Goal: Transaction & Acquisition: Purchase product/service

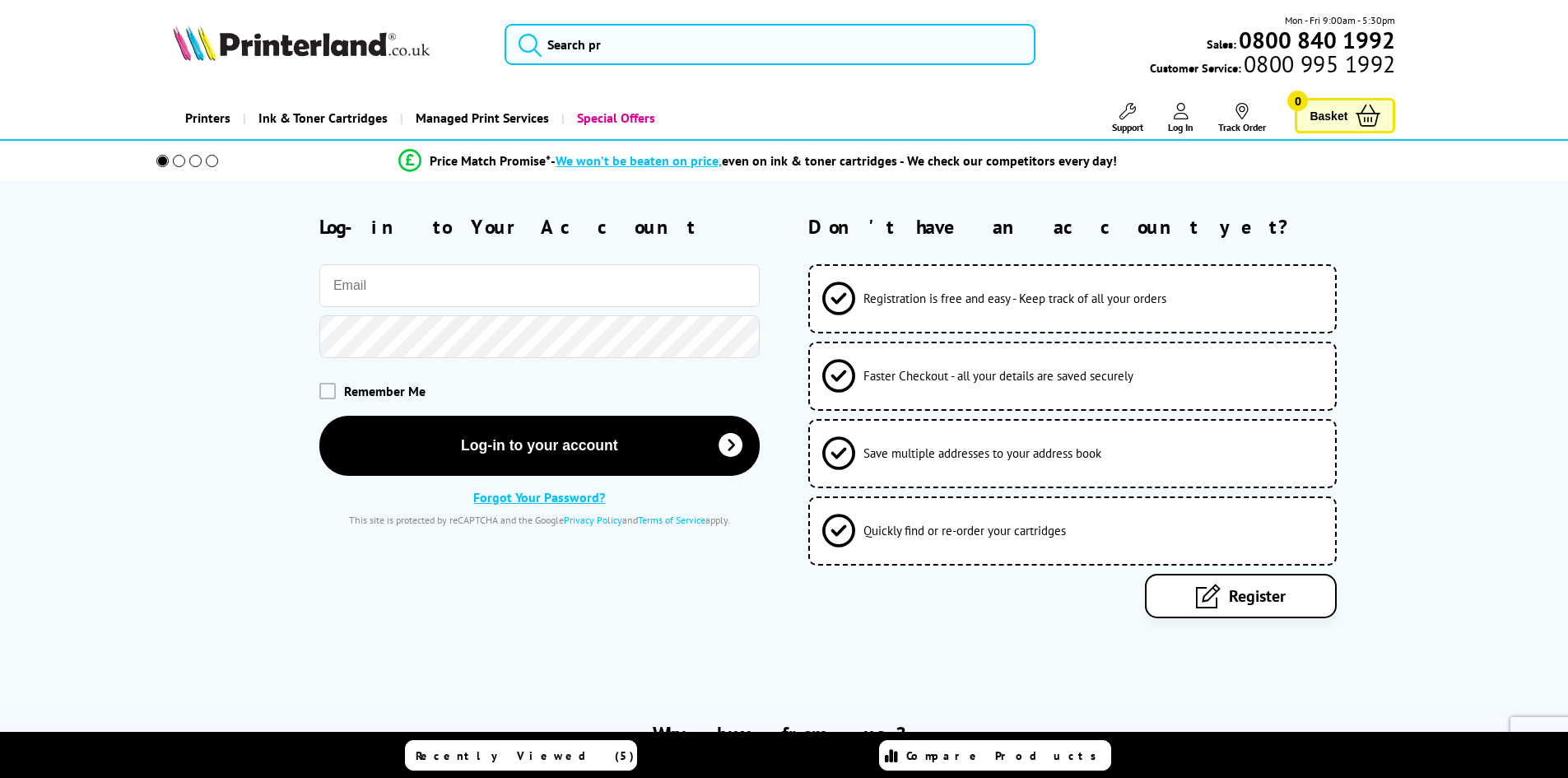
click at [563, 277] on input "email" at bounding box center [539, 285] width 440 height 43
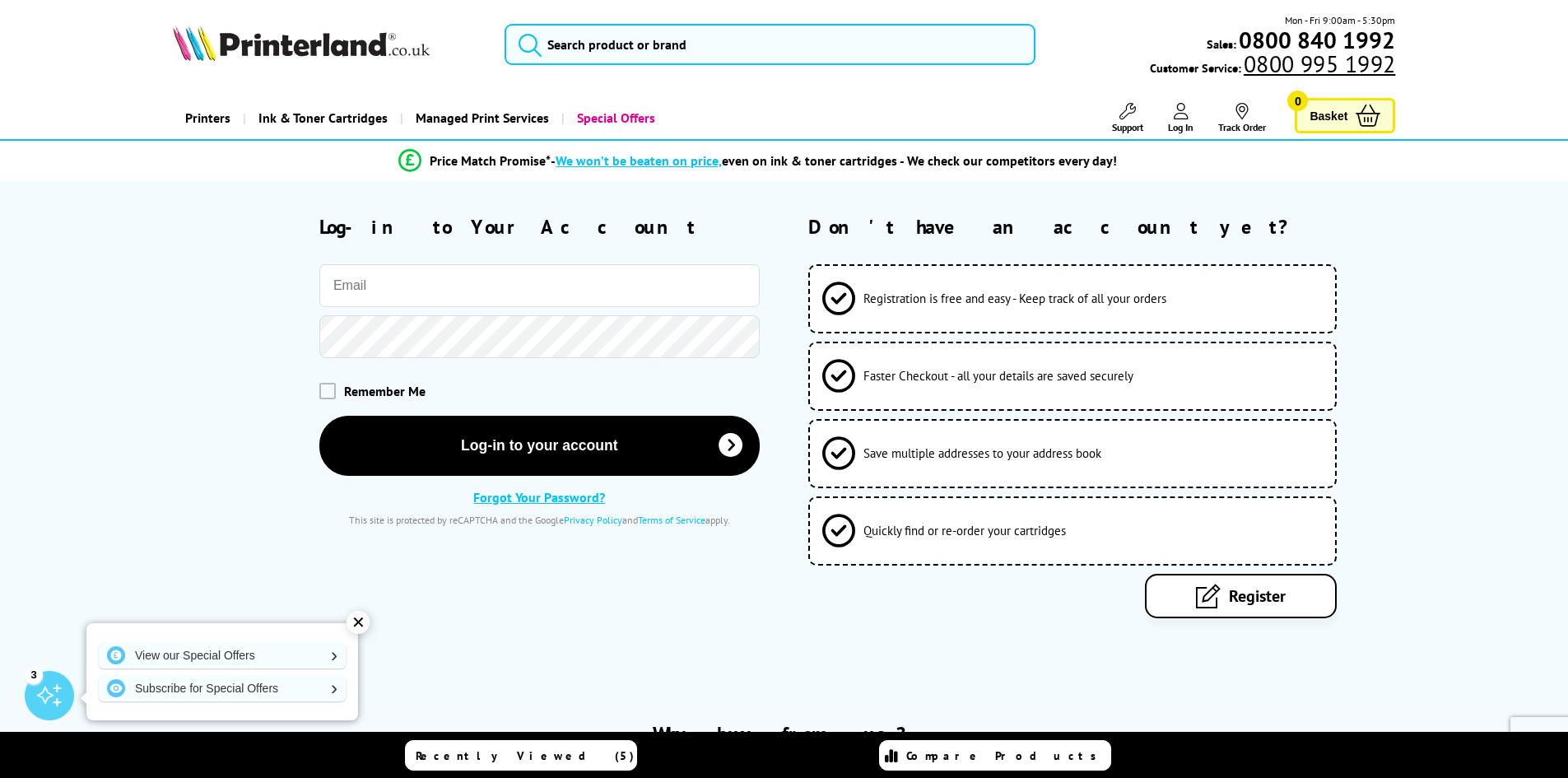
click at [561, 287] on input "email" at bounding box center [539, 285] width 440 height 43
type input "s"
type input "simon.cooke@cctinfotech.co.uk"
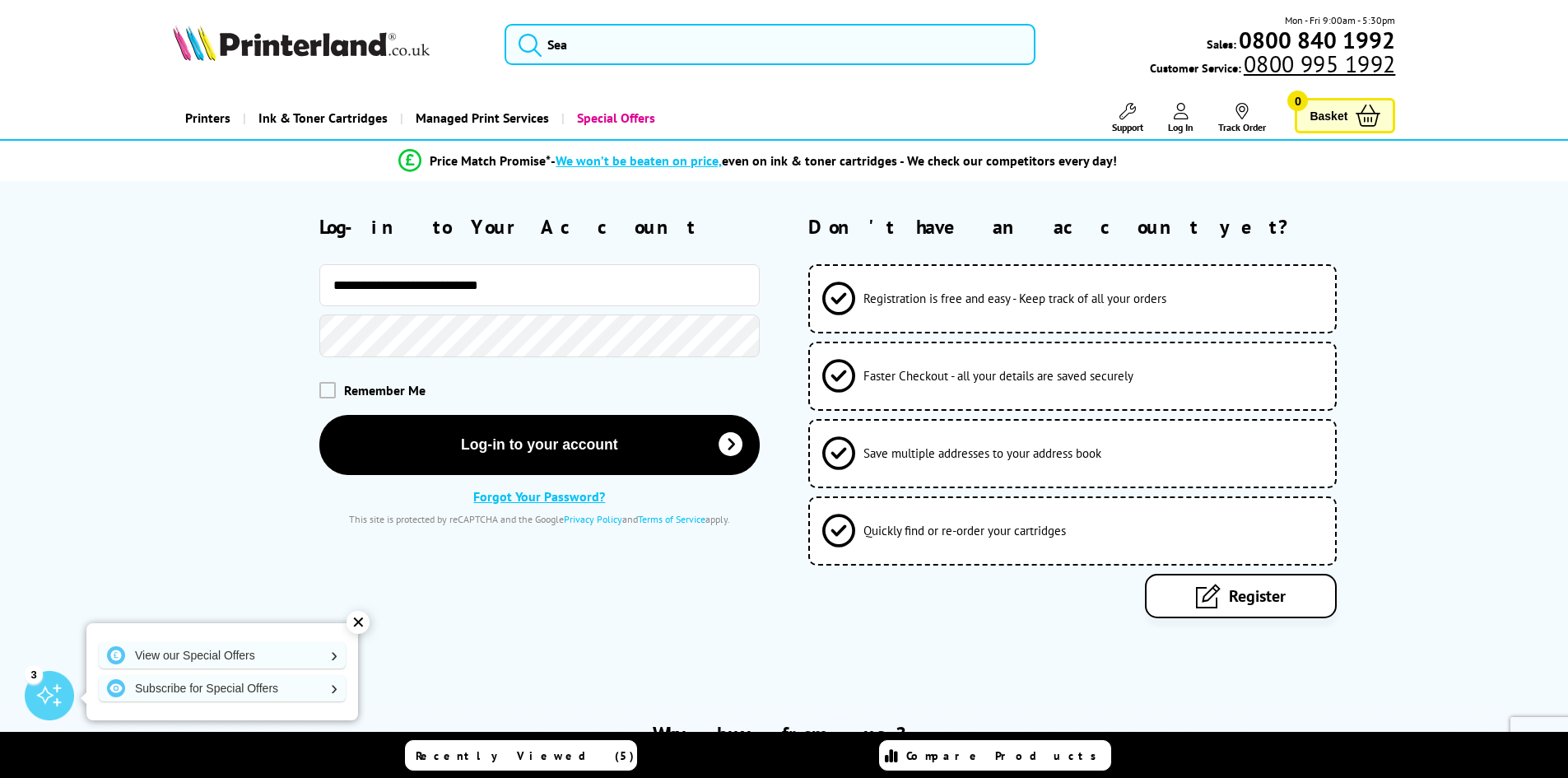
click at [319, 415] on button "Log-in to your account" at bounding box center [539, 445] width 440 height 60
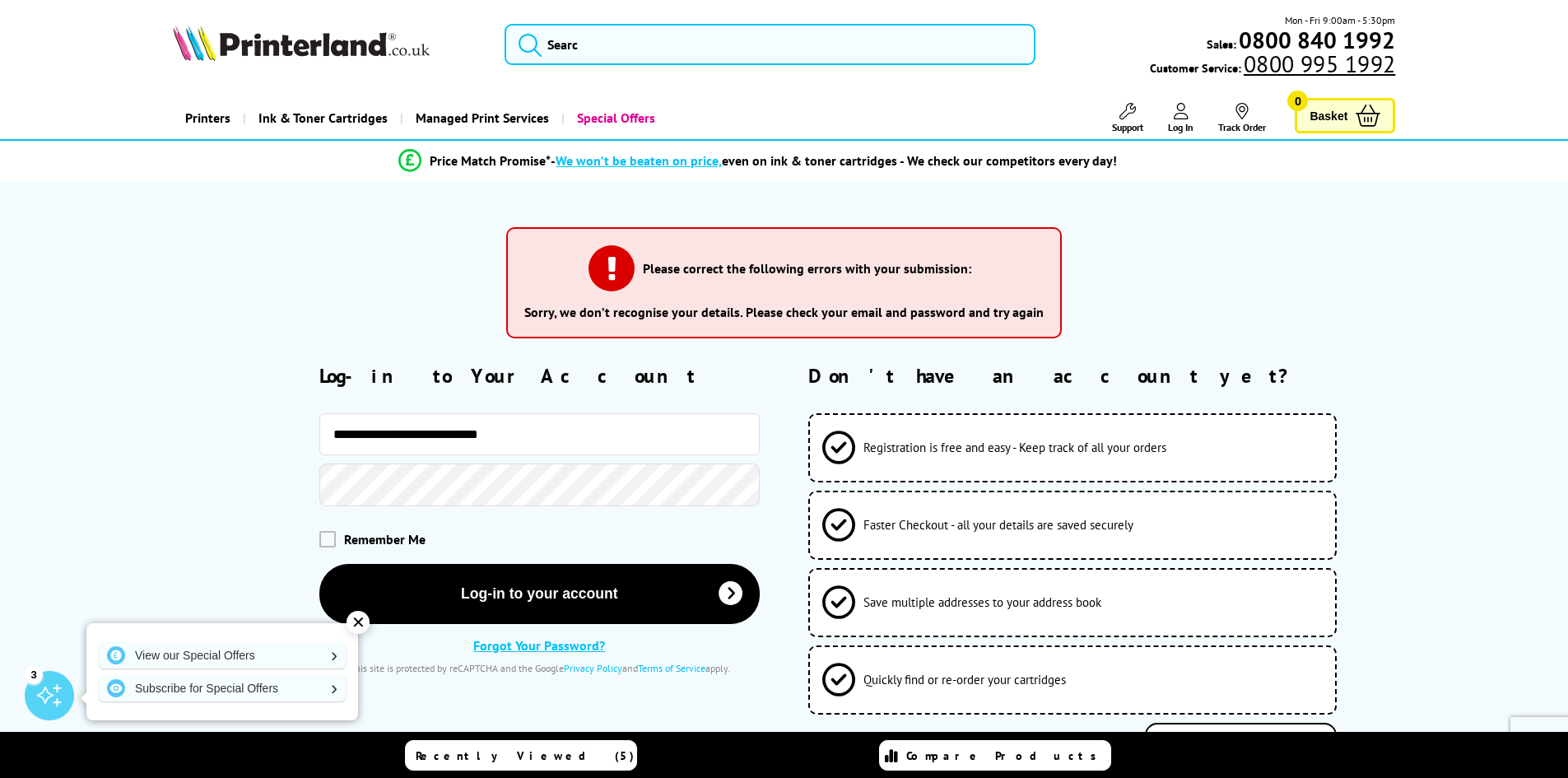
click at [495, 644] on link "Forgot Your Password?" at bounding box center [540, 646] width 132 height 17
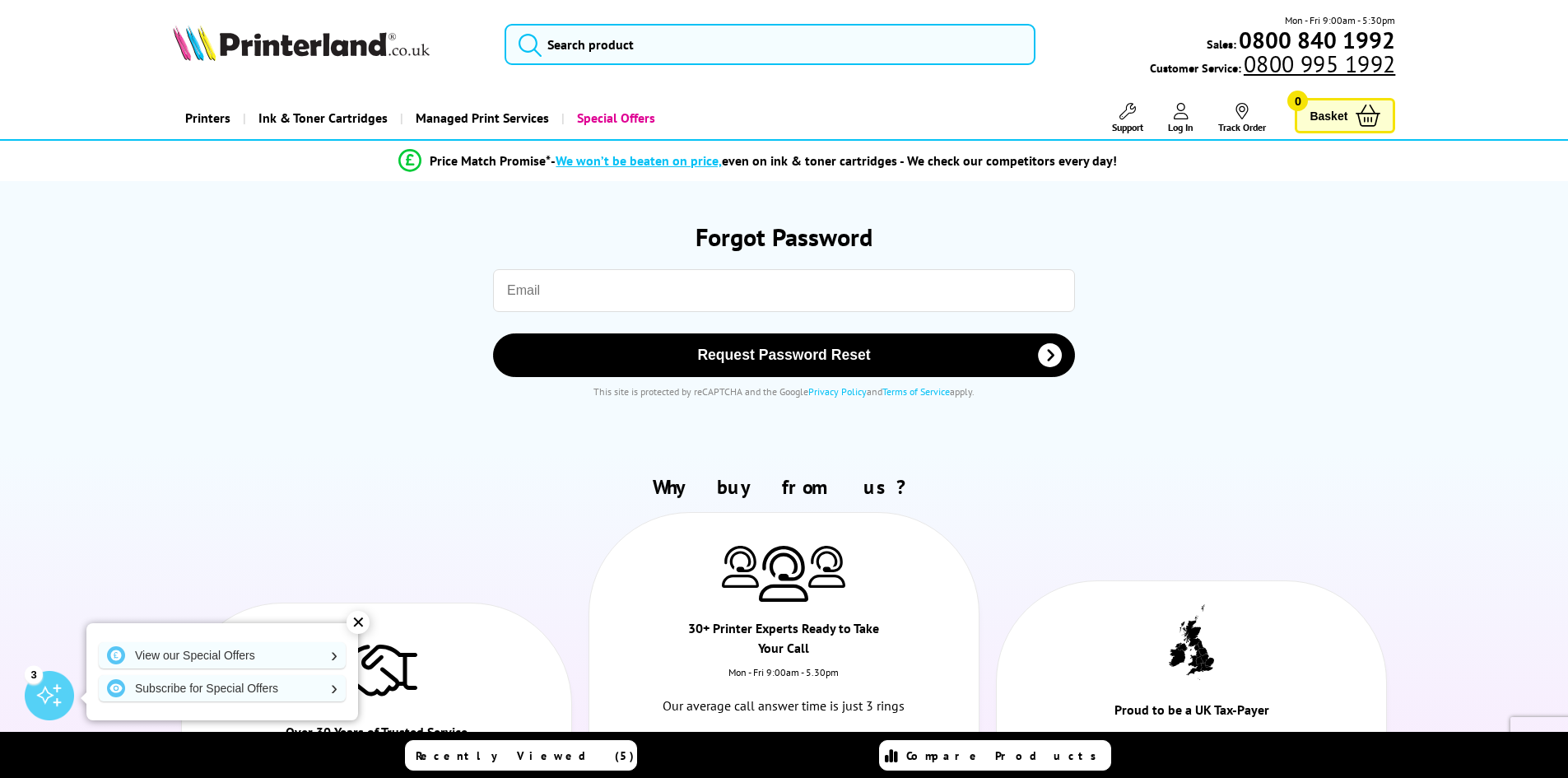
click at [624, 307] on input "email" at bounding box center [784, 290] width 582 height 43
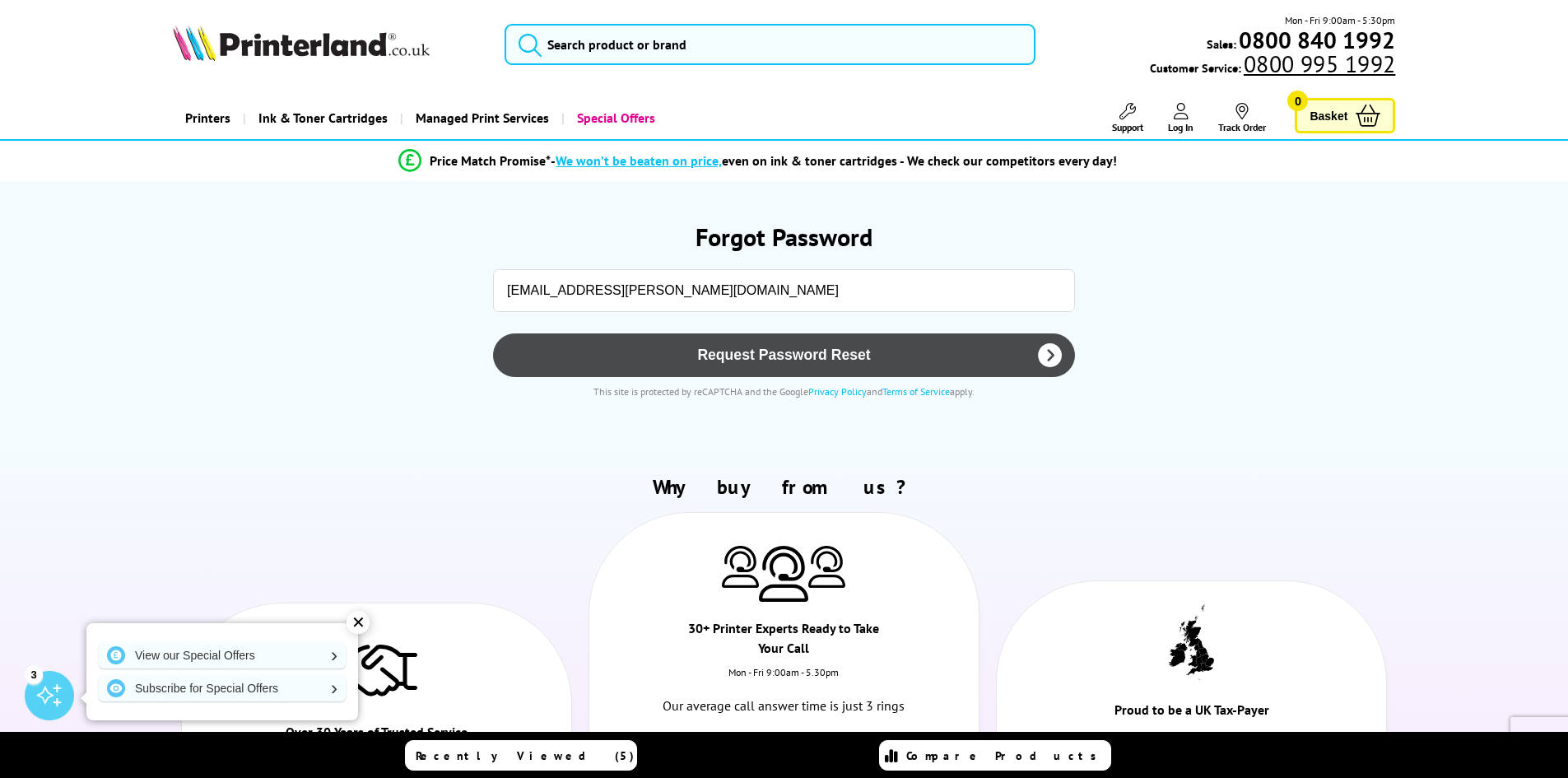
type input "simon.cooke@cctinfotech.co.uk"
click at [676, 348] on span "Request Password Reset" at bounding box center [784, 355] width 539 height 18
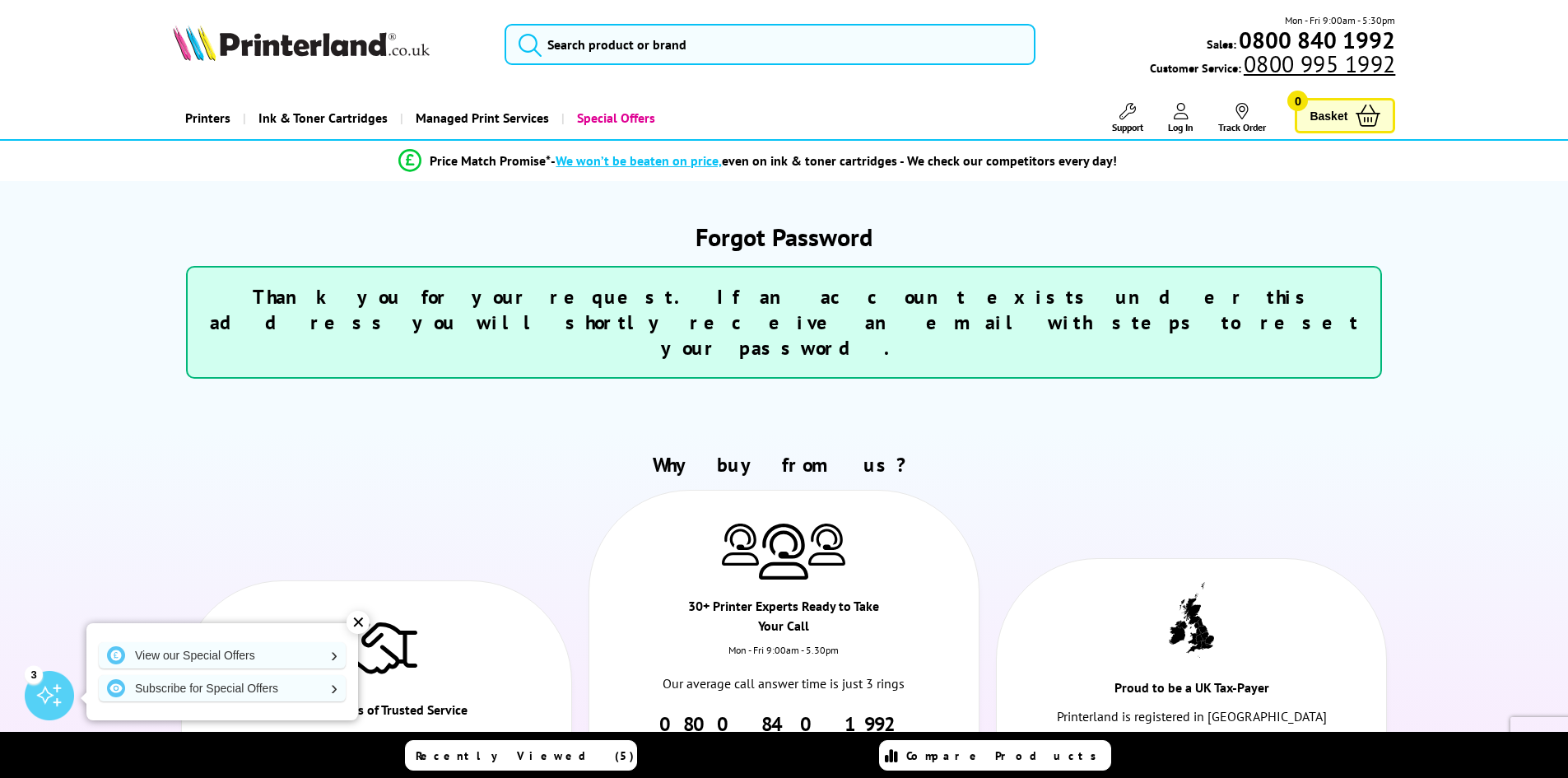
click at [1191, 114] on link "Log In" at bounding box center [1180, 118] width 26 height 30
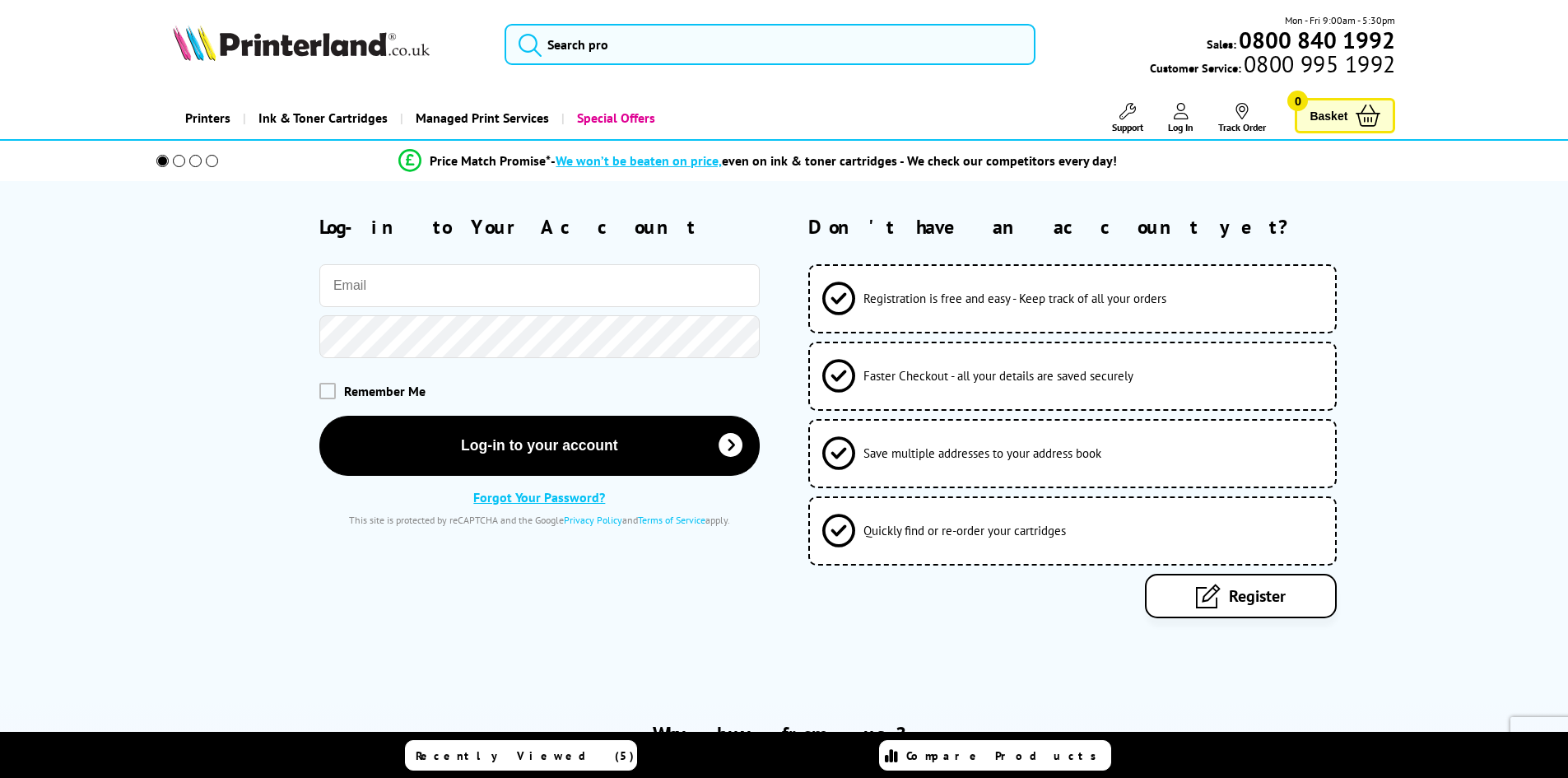
click at [362, 281] on input "email" at bounding box center [539, 285] width 440 height 43
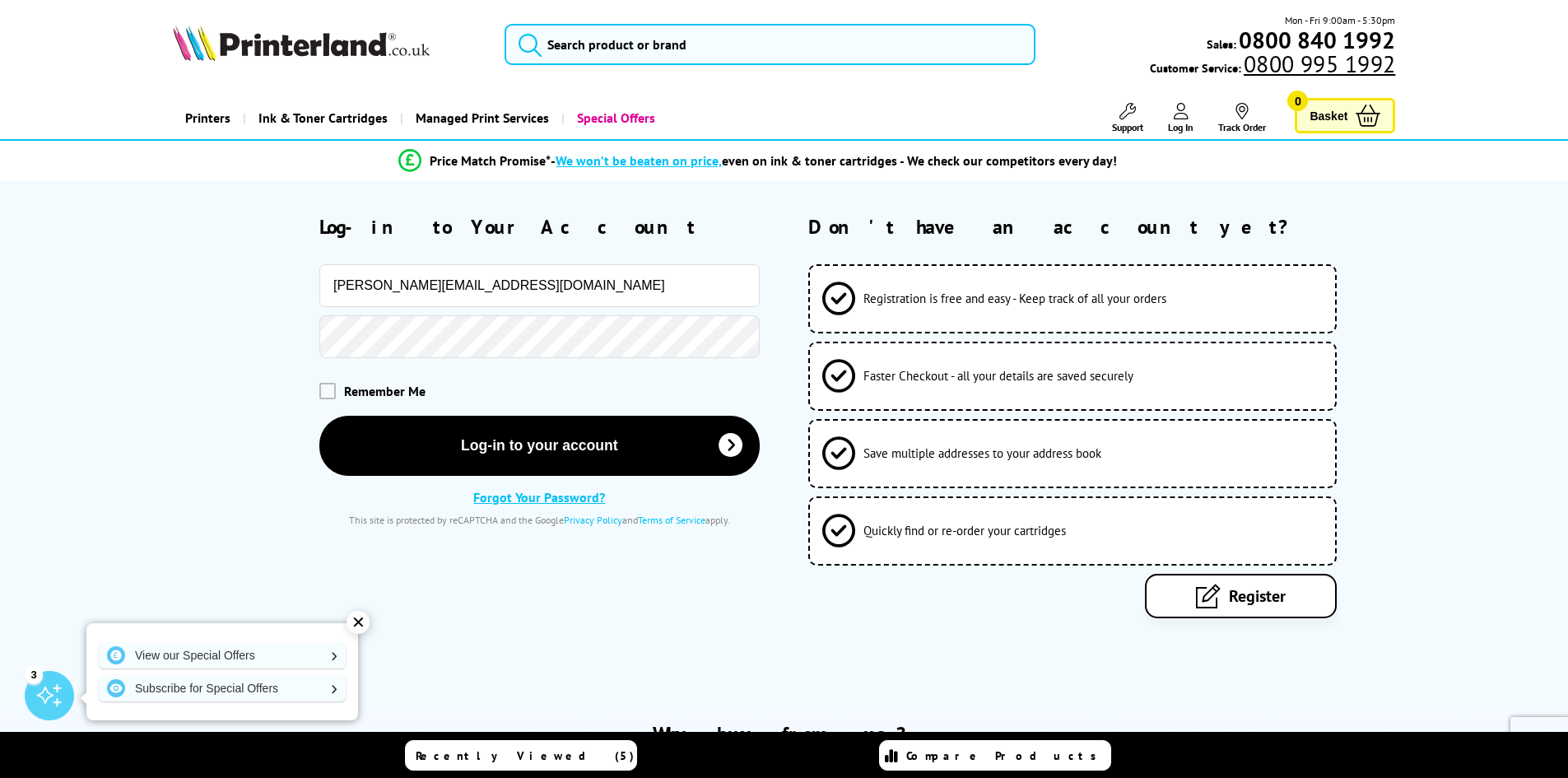
type input "simon@thecookeshouse.com"
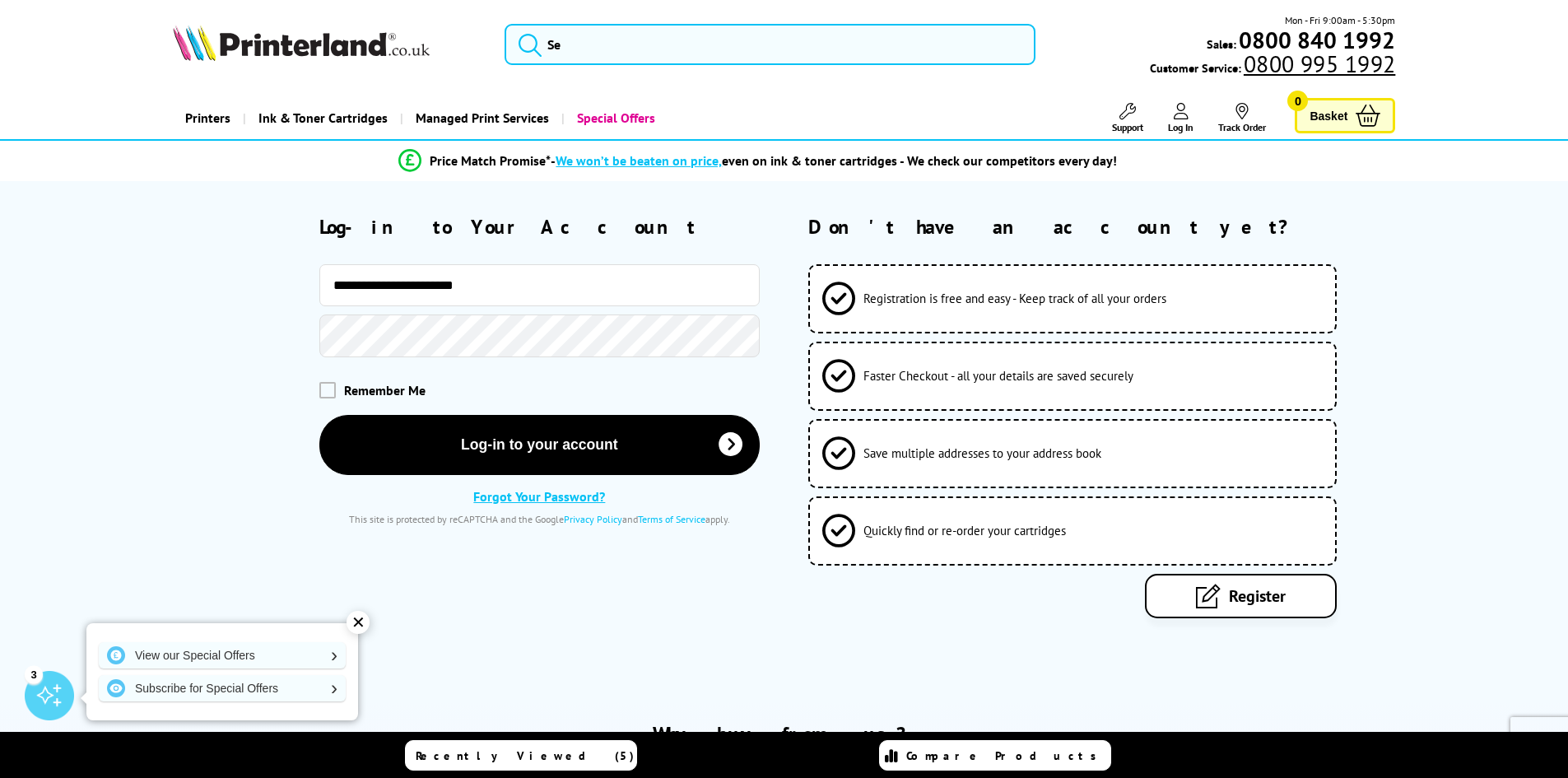
click at [319, 415] on button "Log-in to your account" at bounding box center [539, 445] width 440 height 60
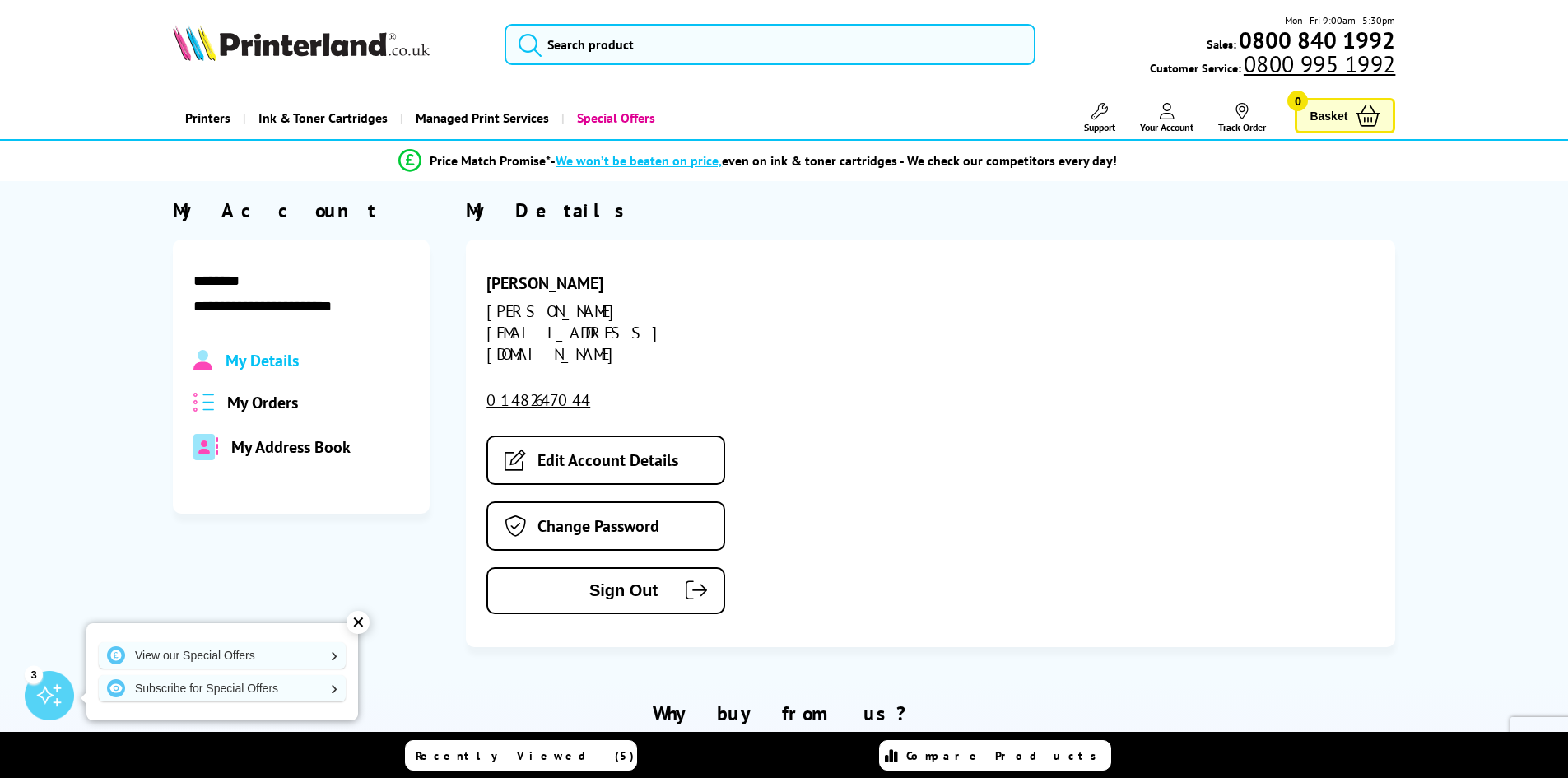
click at [265, 399] on span "My Orders" at bounding box center [262, 403] width 71 height 22
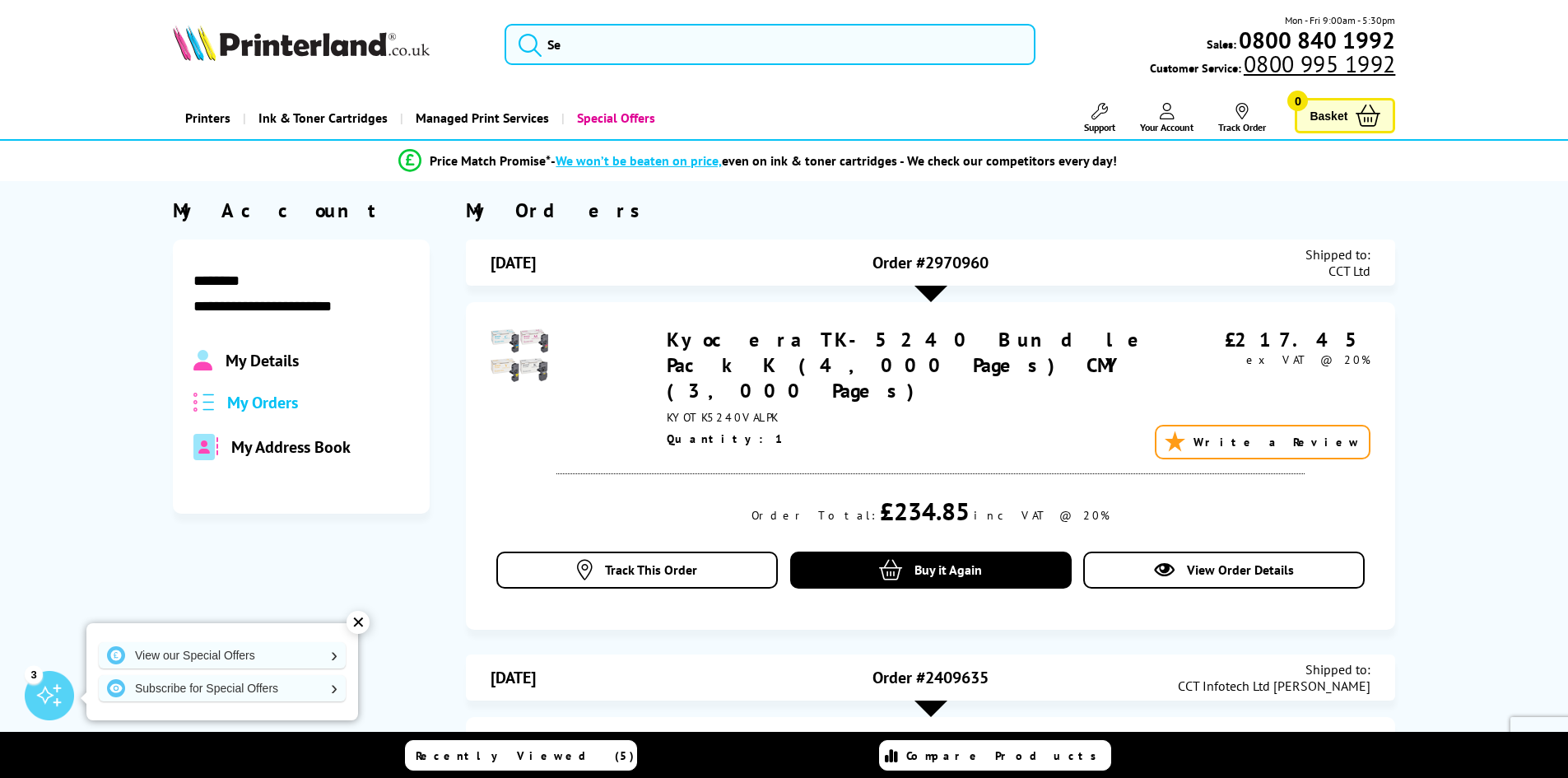
click at [617, 115] on link "Special Offers" at bounding box center [614, 118] width 106 height 42
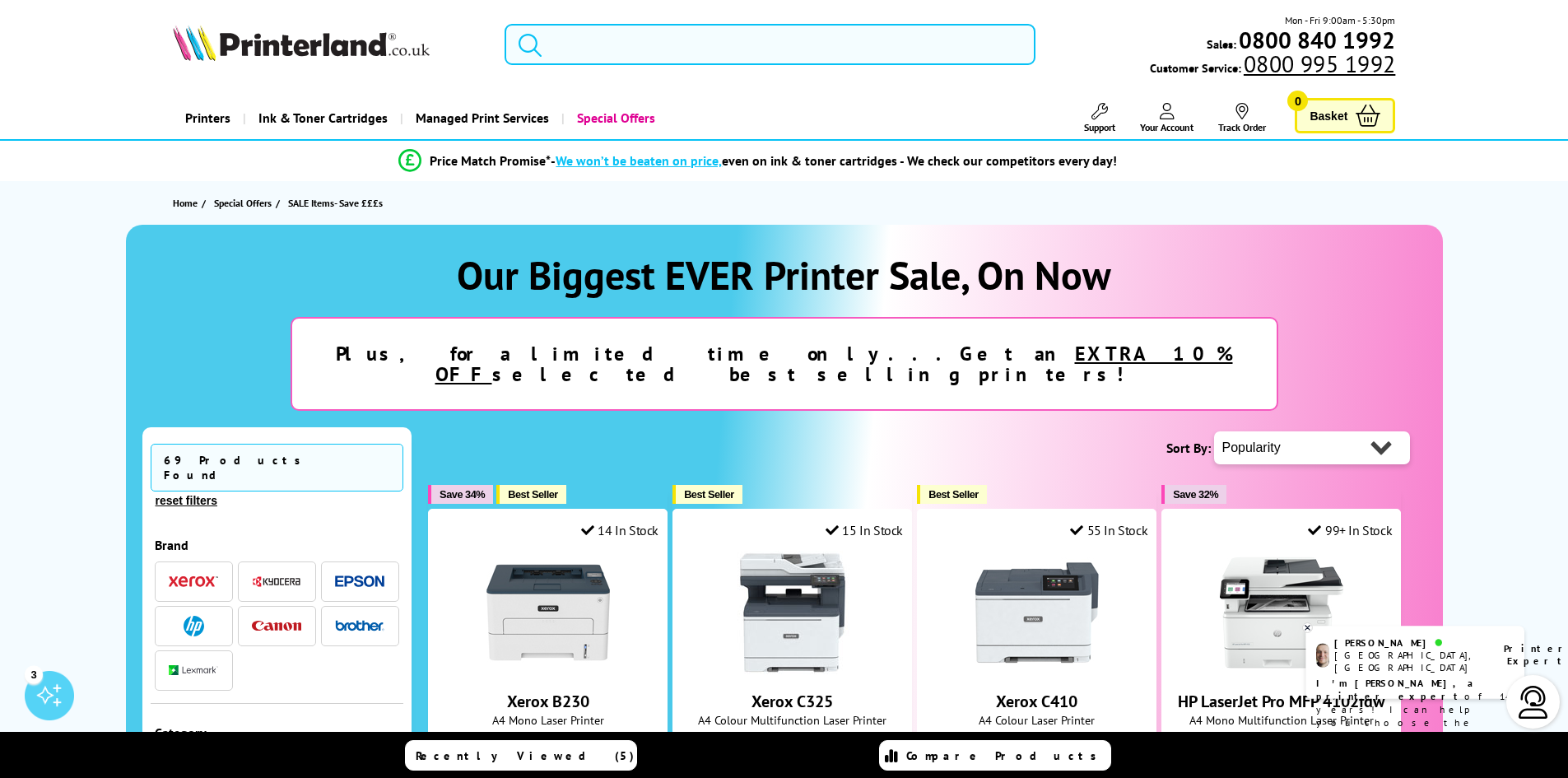
click at [637, 36] on input "search" at bounding box center [769, 44] width 530 height 41
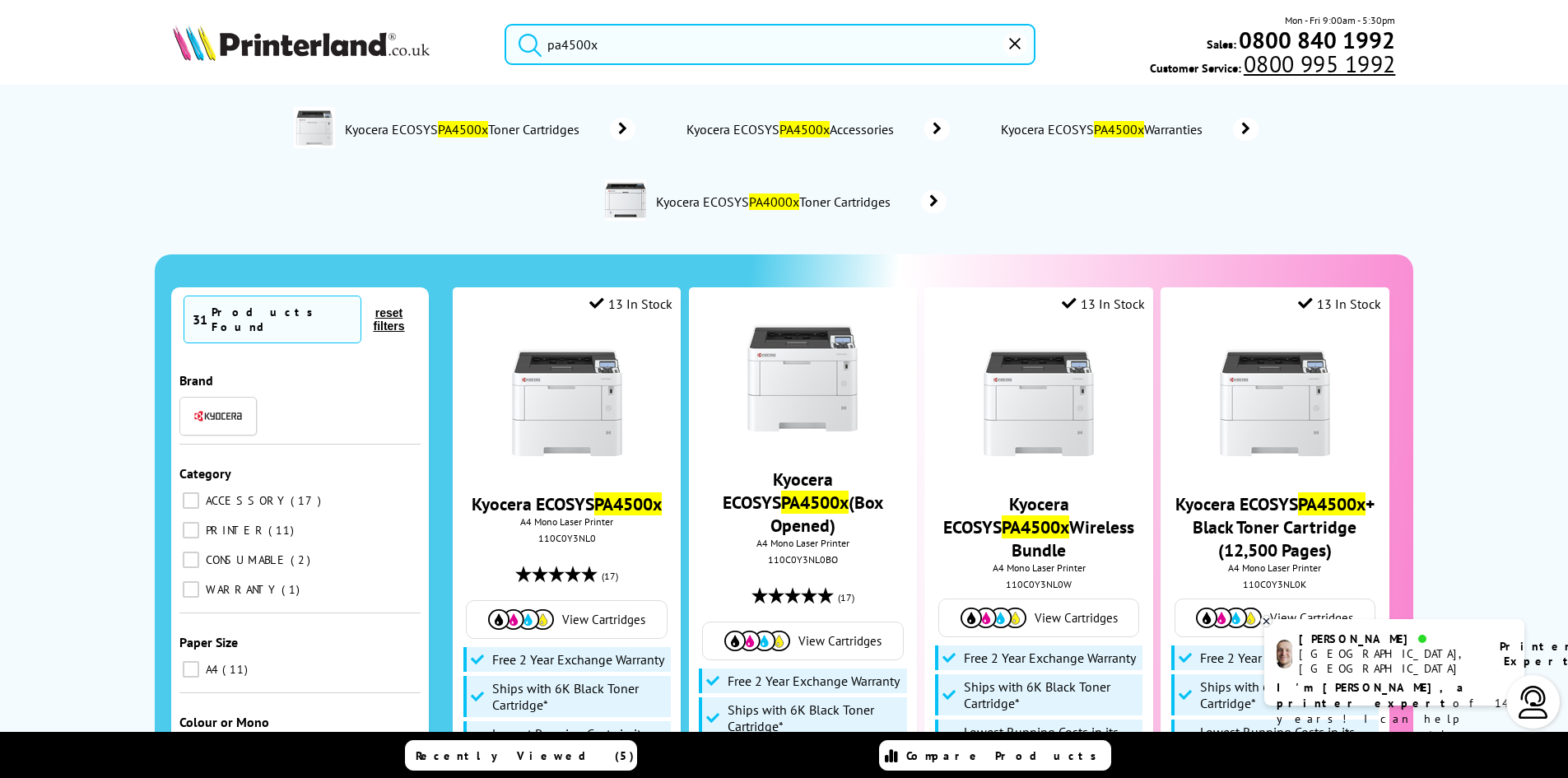
type input "pa4500x"
click at [505, 24] on button "submit" at bounding box center [525, 42] width 41 height 36
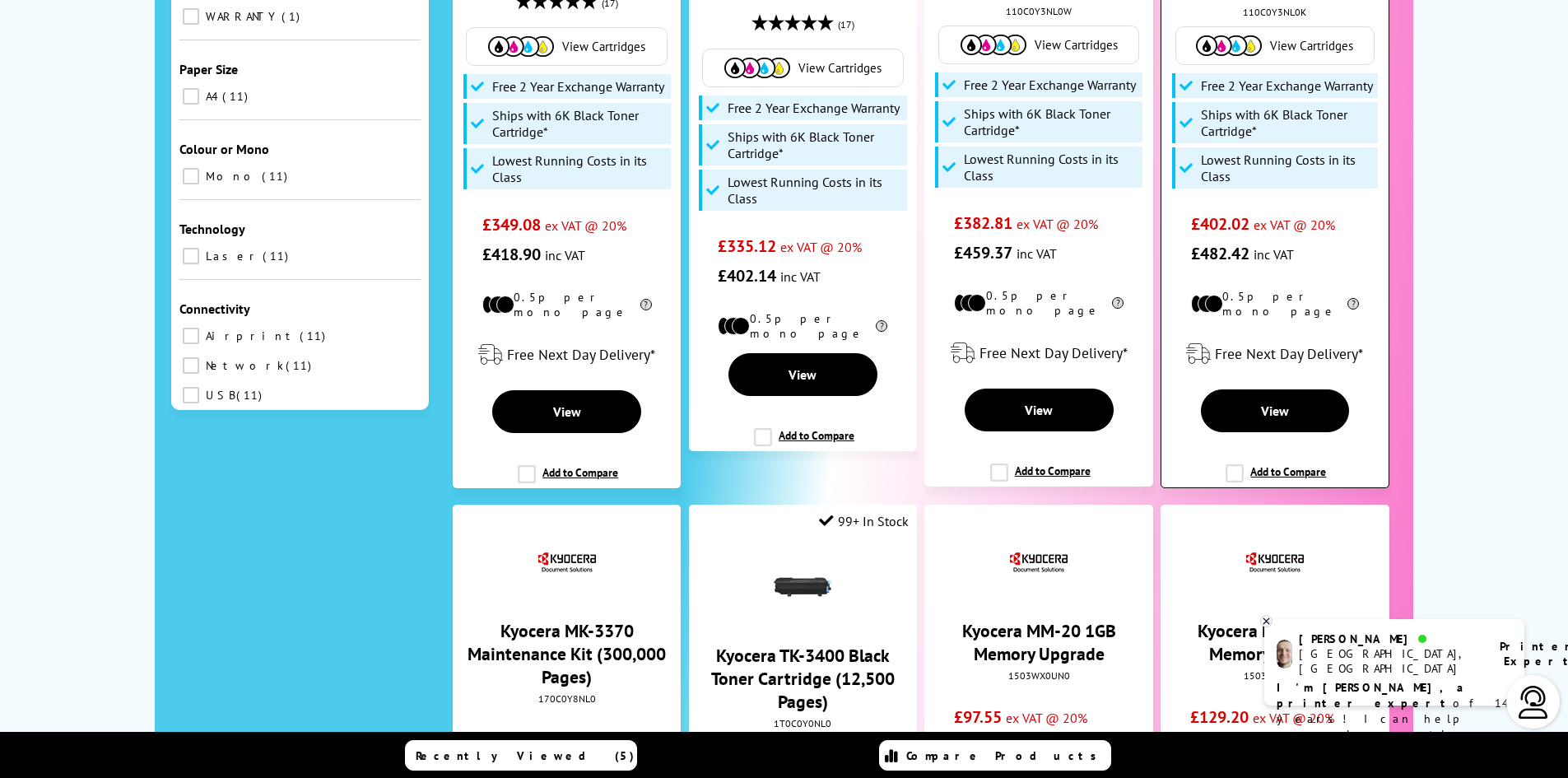
scroll to position [577, 0]
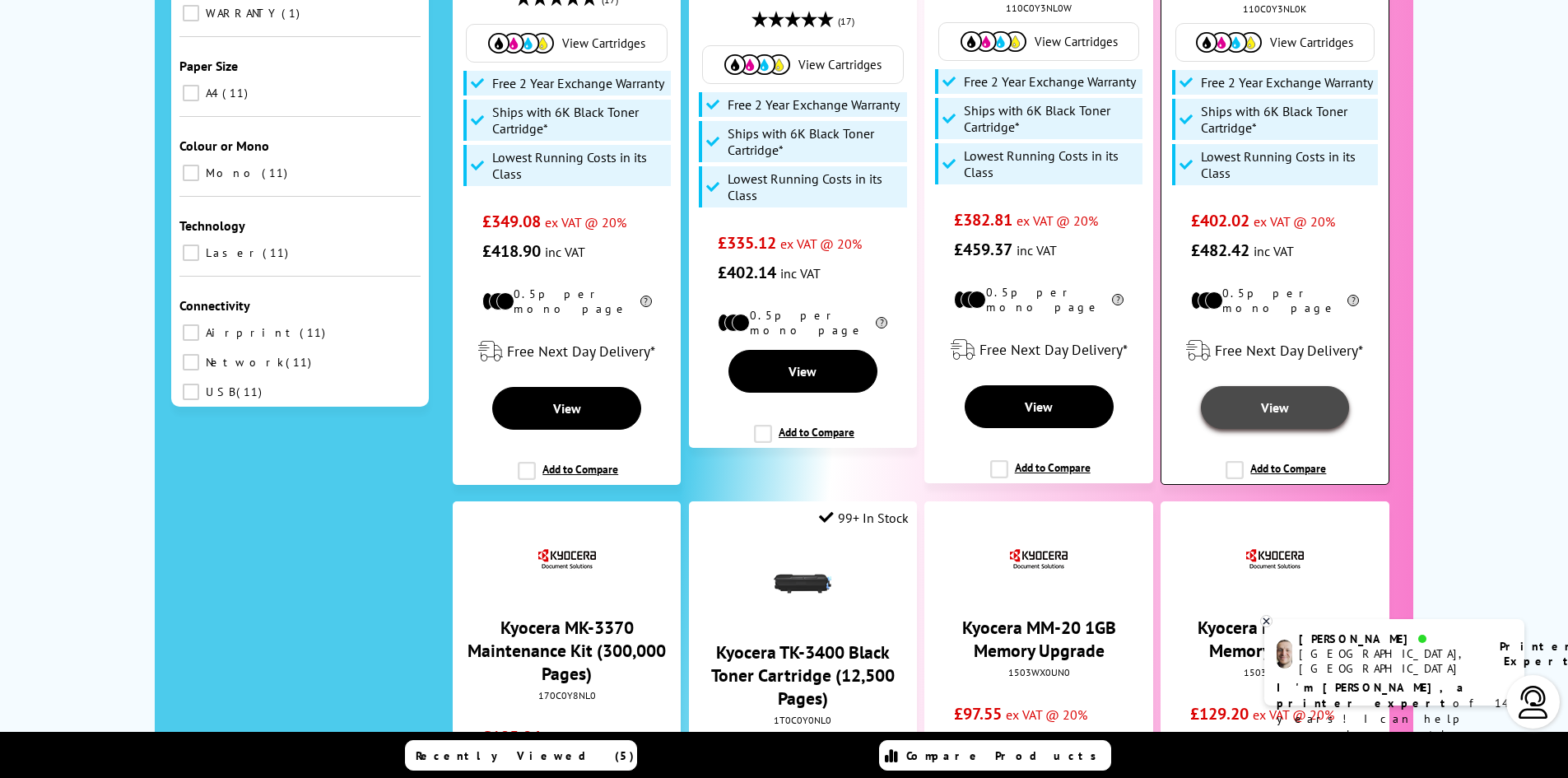
click at [1274, 421] on link "View" at bounding box center [1274, 407] width 148 height 43
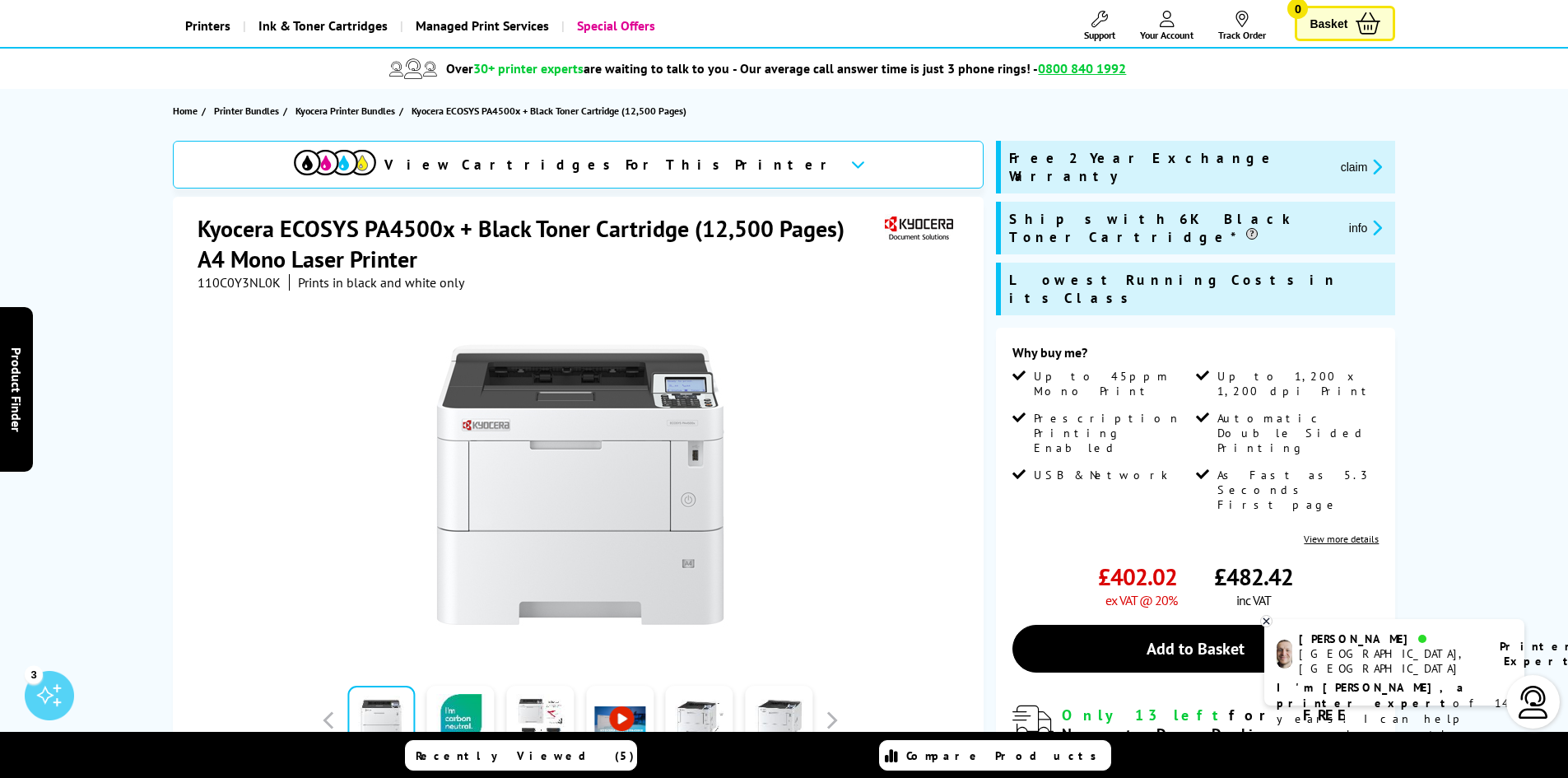
scroll to position [165, 0]
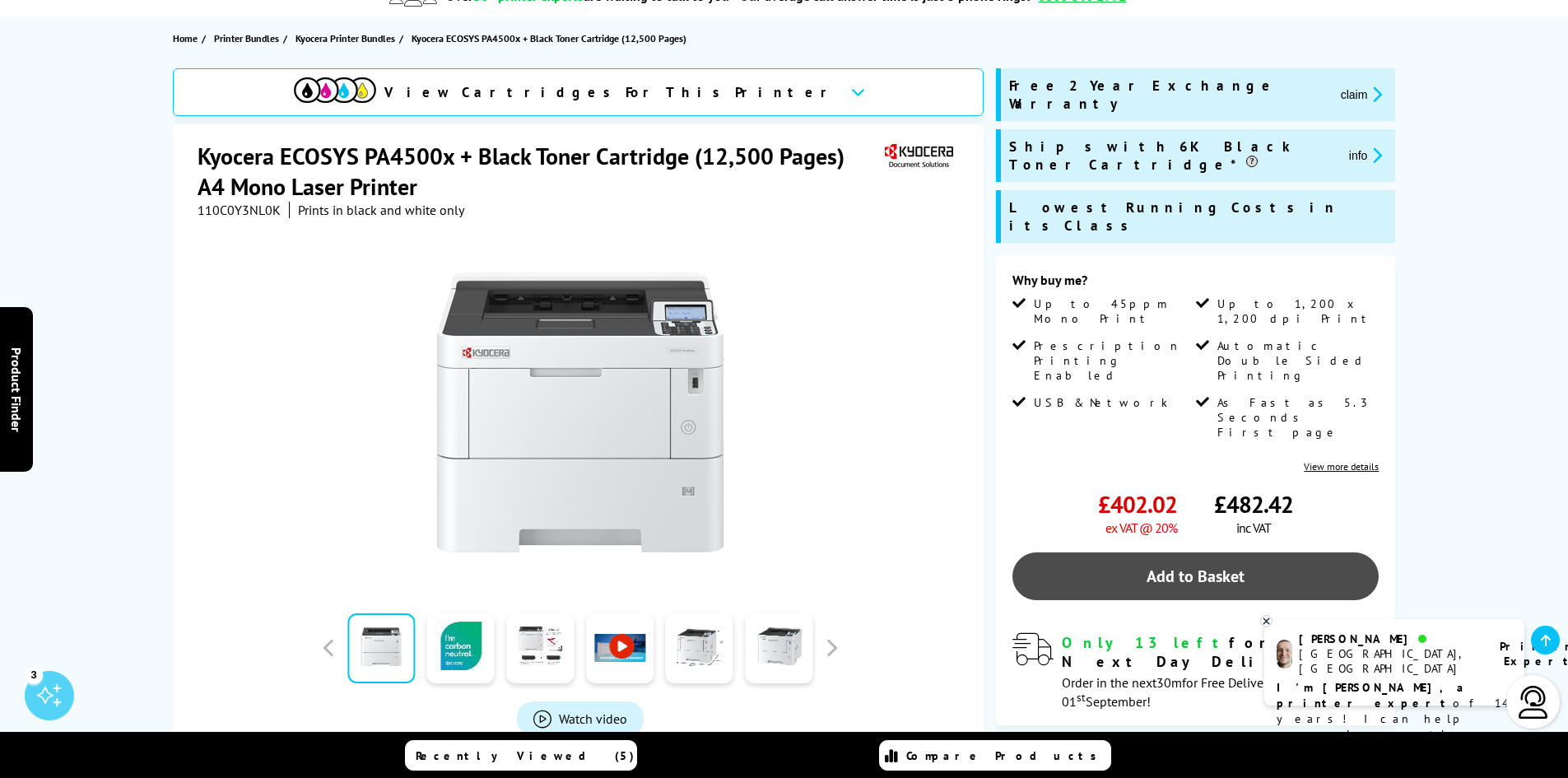
click at [1143, 552] on link "Add to Basket" at bounding box center [1195, 576] width 366 height 48
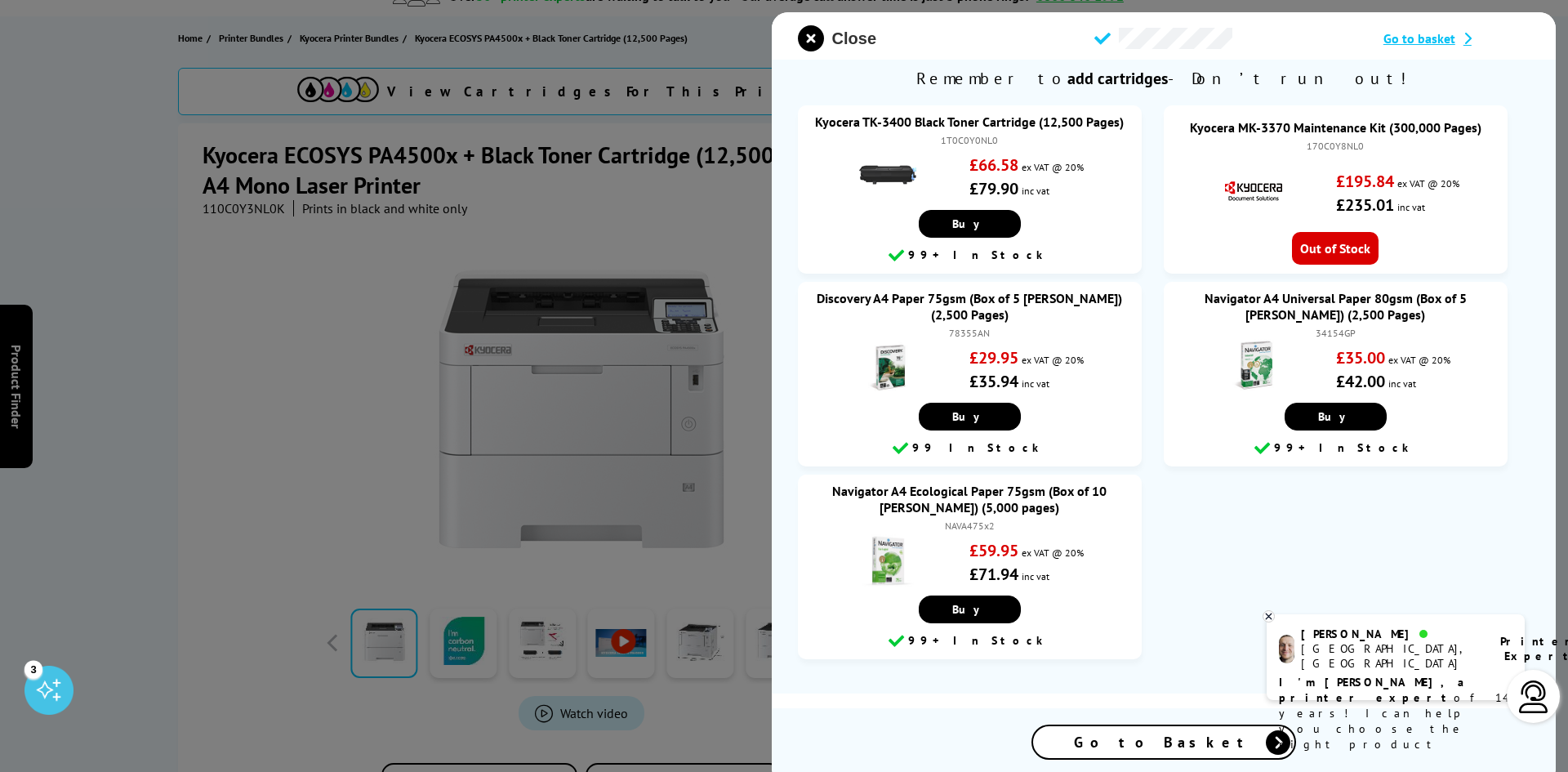
click at [843, 35] on span "Close" at bounding box center [854, 38] width 44 height 19
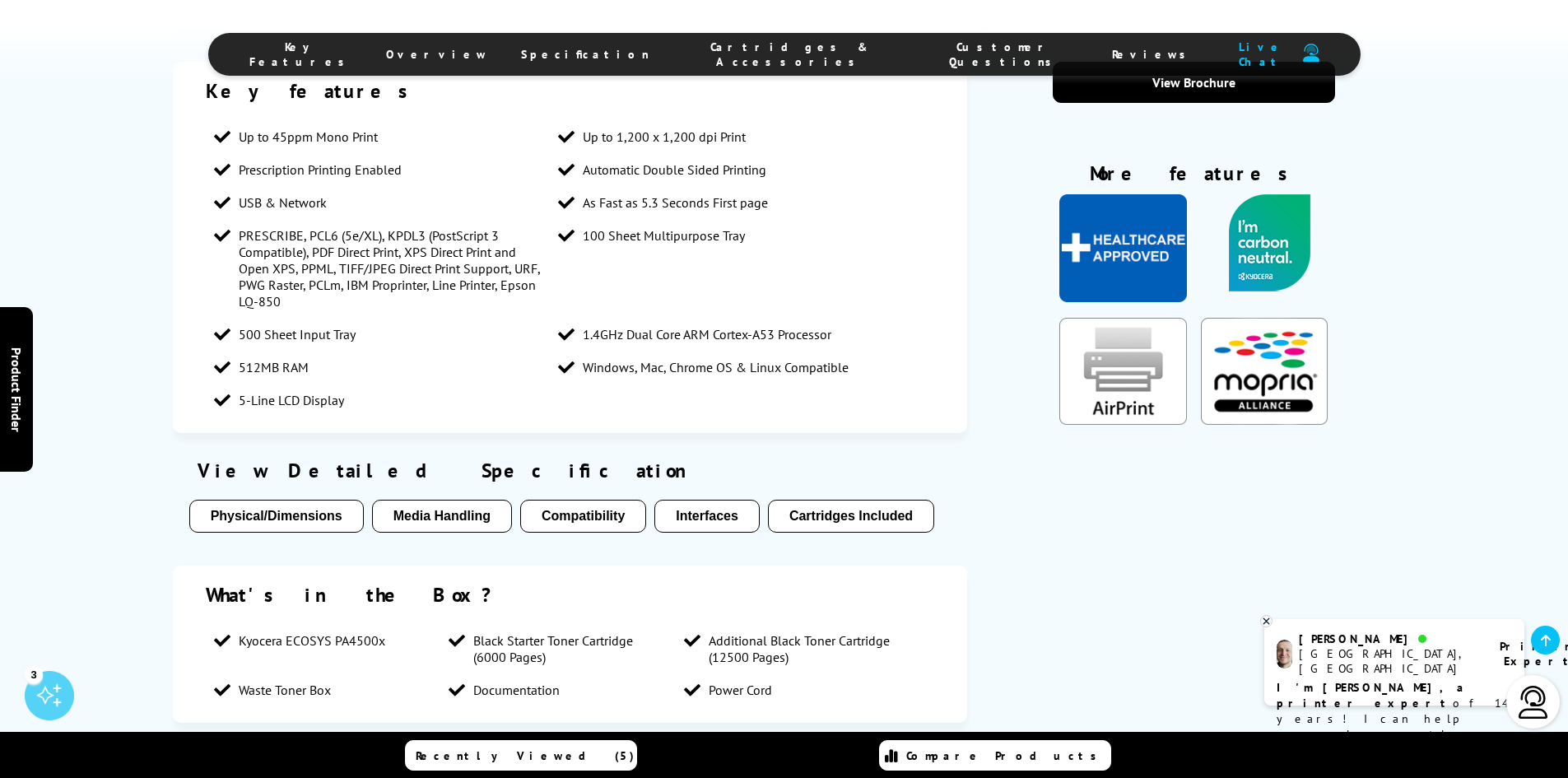
scroll to position [1070, 0]
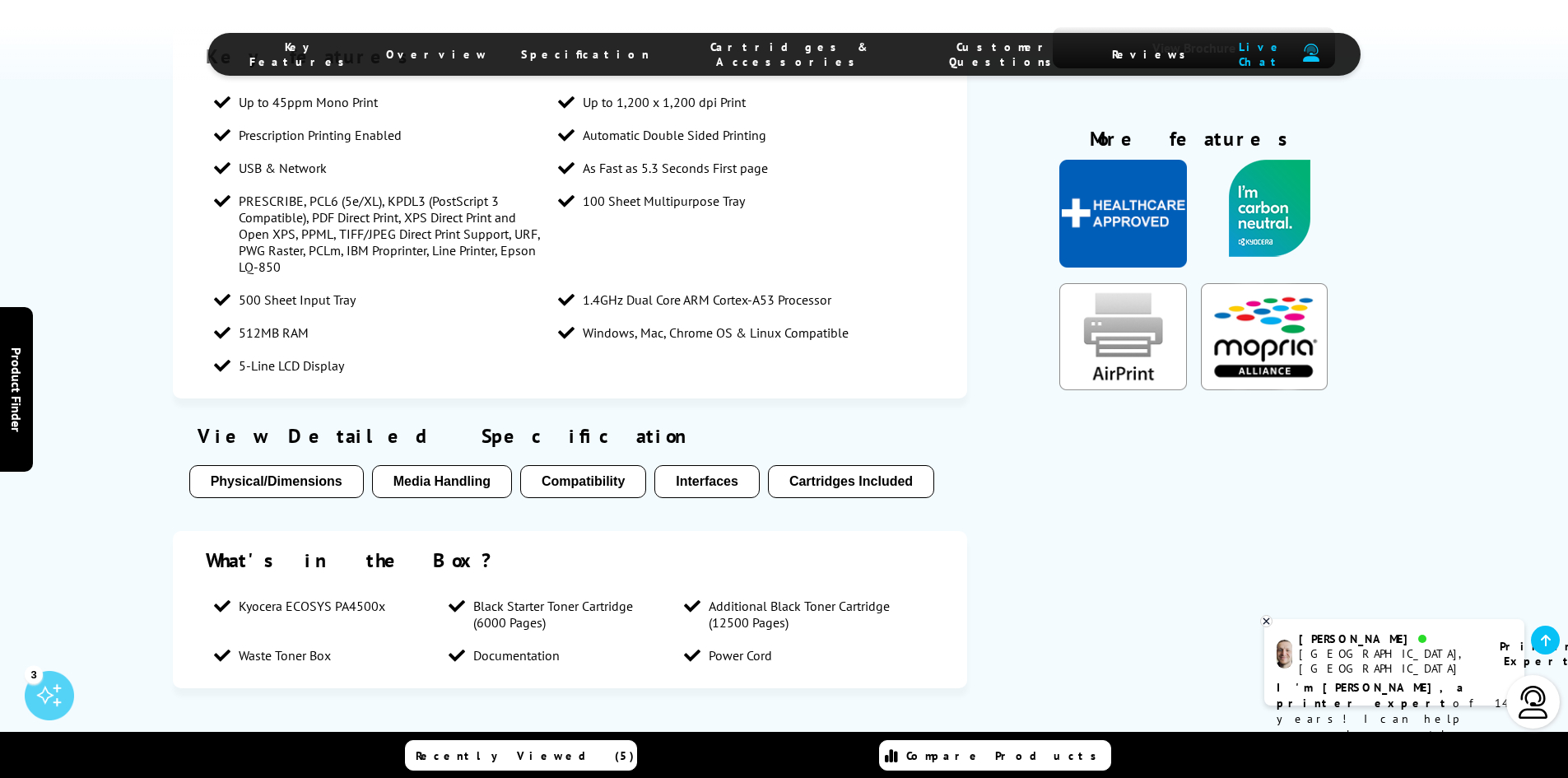
click at [466, 465] on button "Media Handling" at bounding box center [441, 481] width 140 height 33
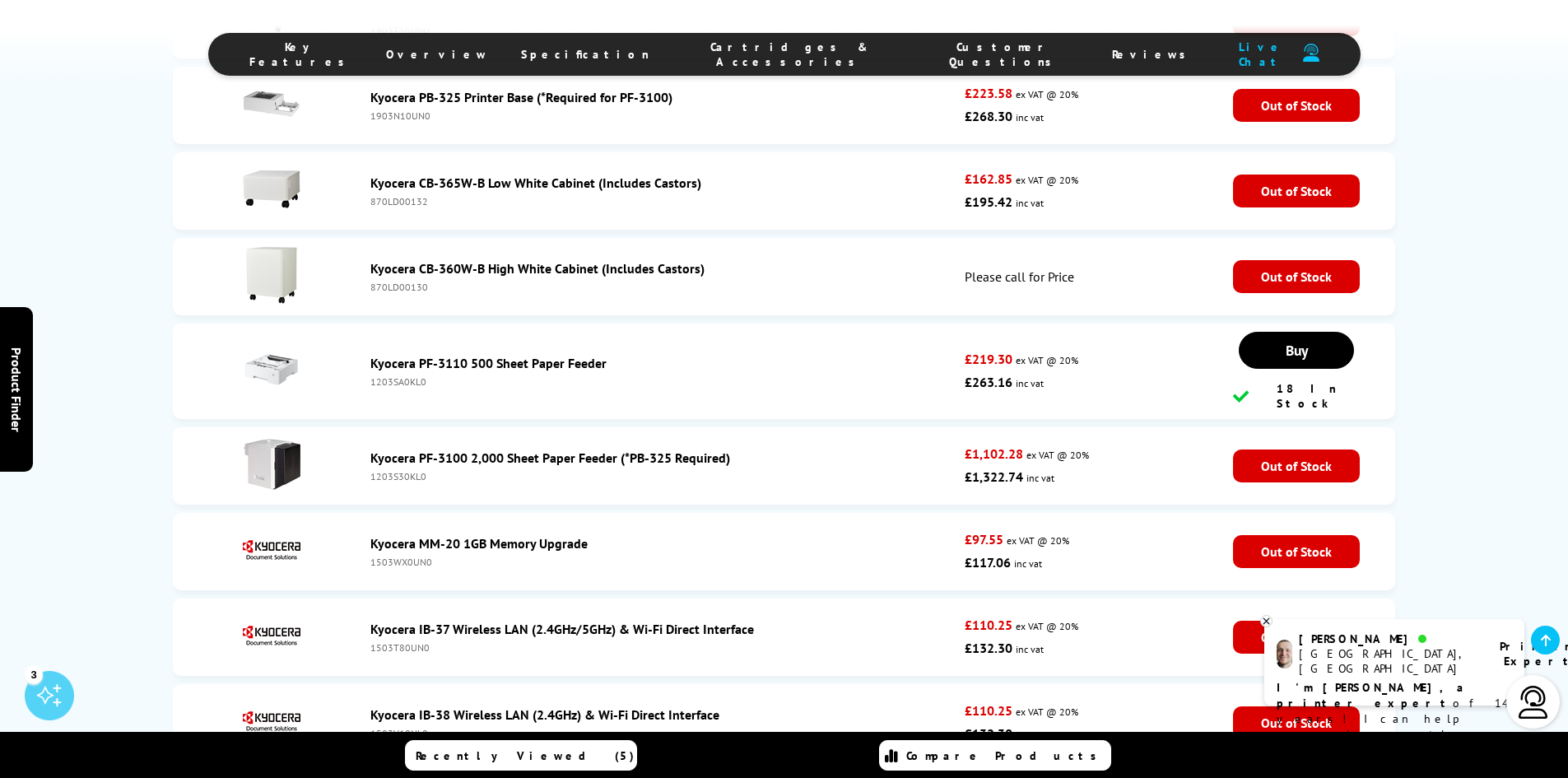
scroll to position [4180, 0]
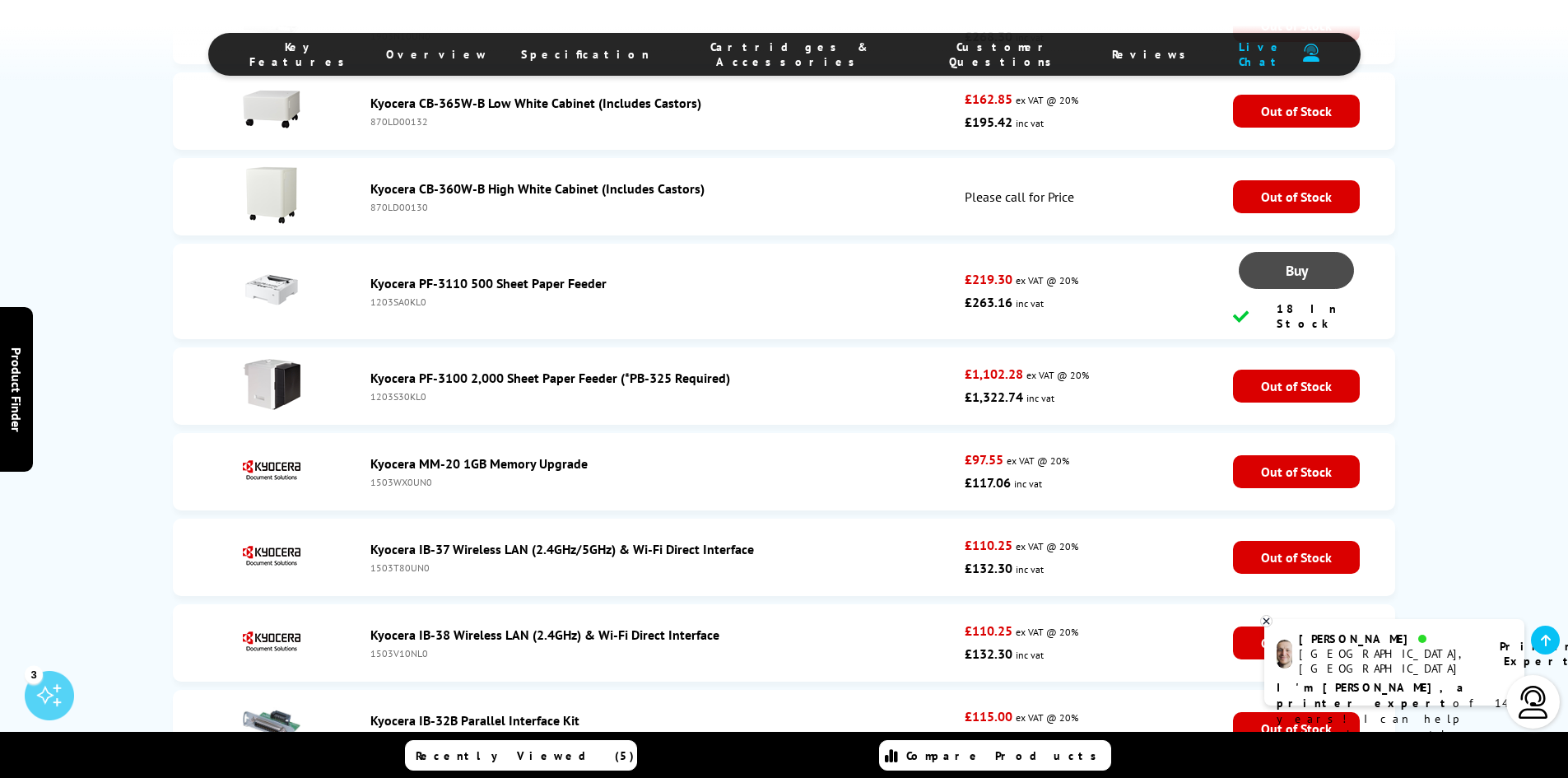
click at [1286, 261] on span "Buy" at bounding box center [1297, 270] width 23 height 19
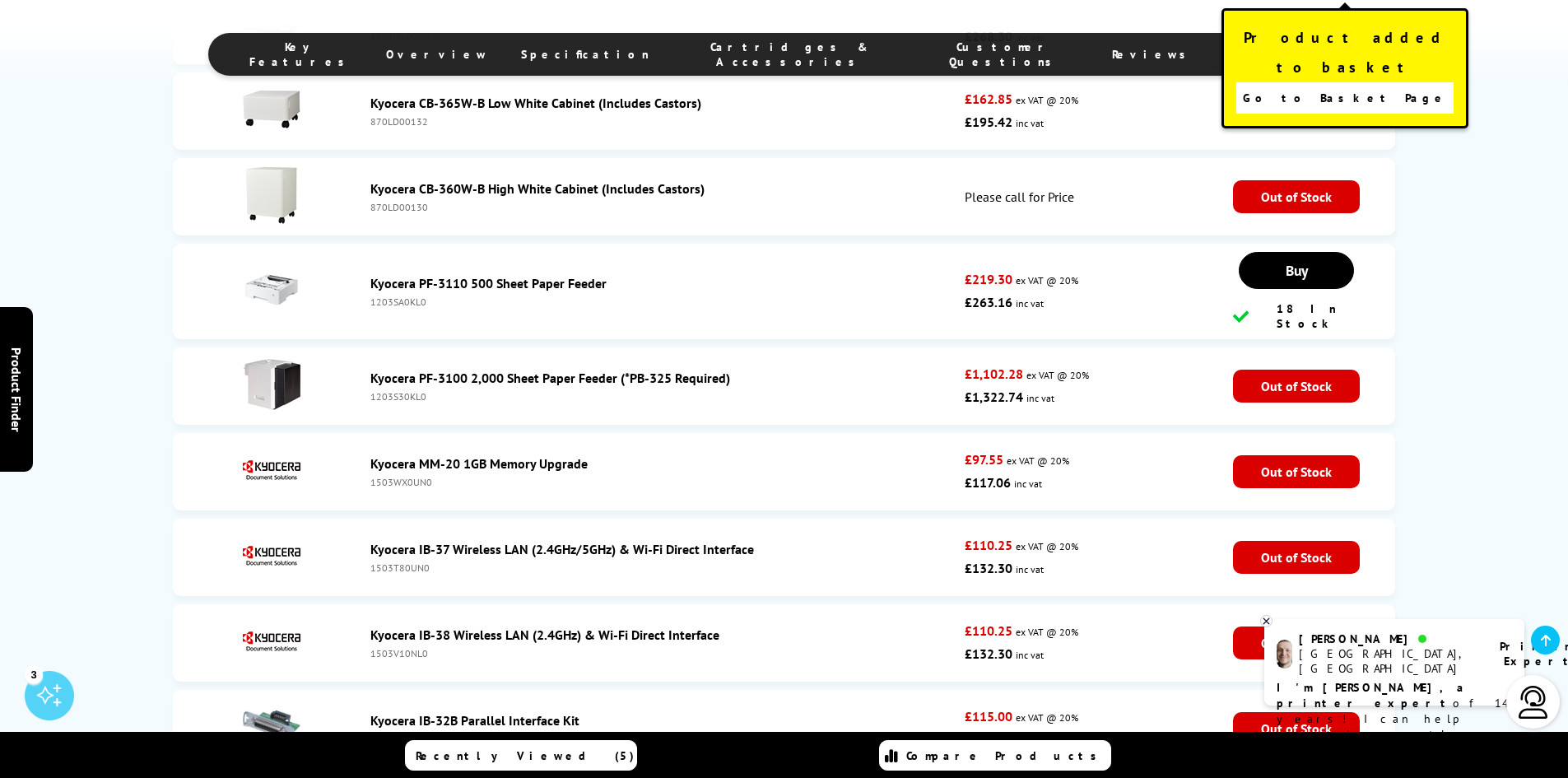
click at [1322, 86] on span "Go to Basket Page" at bounding box center [1345, 98] width 205 height 23
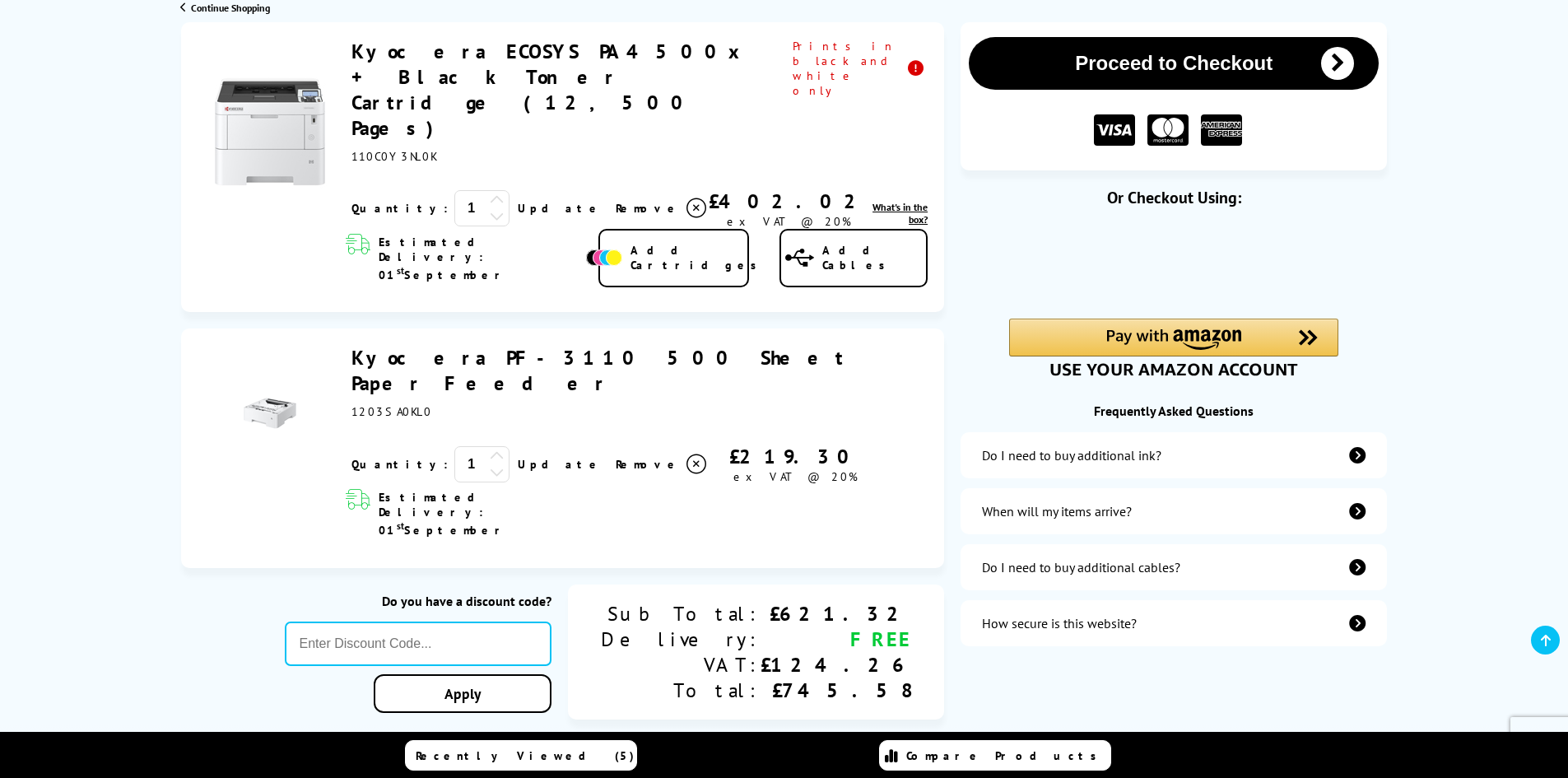
scroll to position [247, 0]
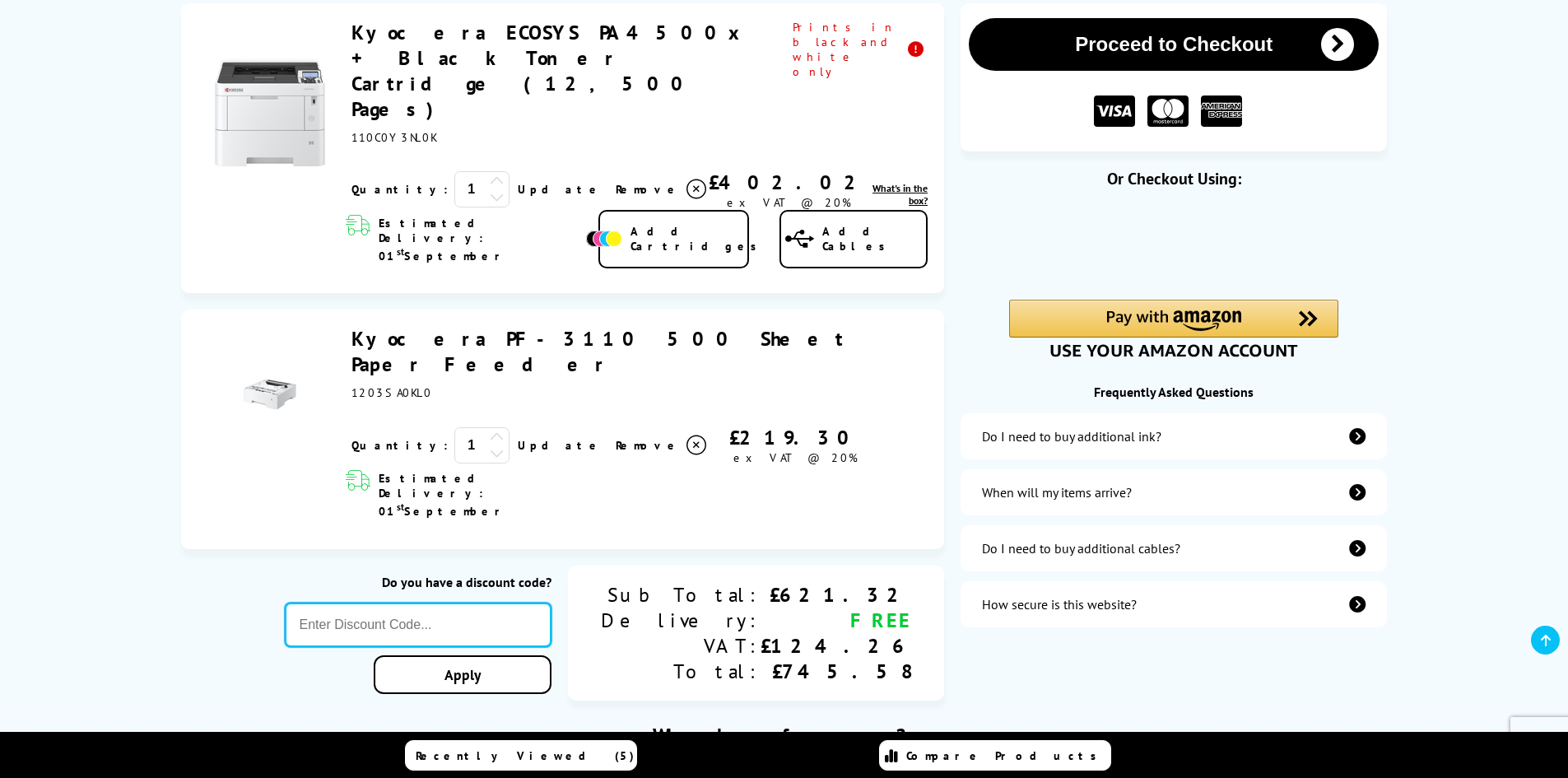
click at [552, 603] on input "text" at bounding box center [419, 624] width 267 height 44
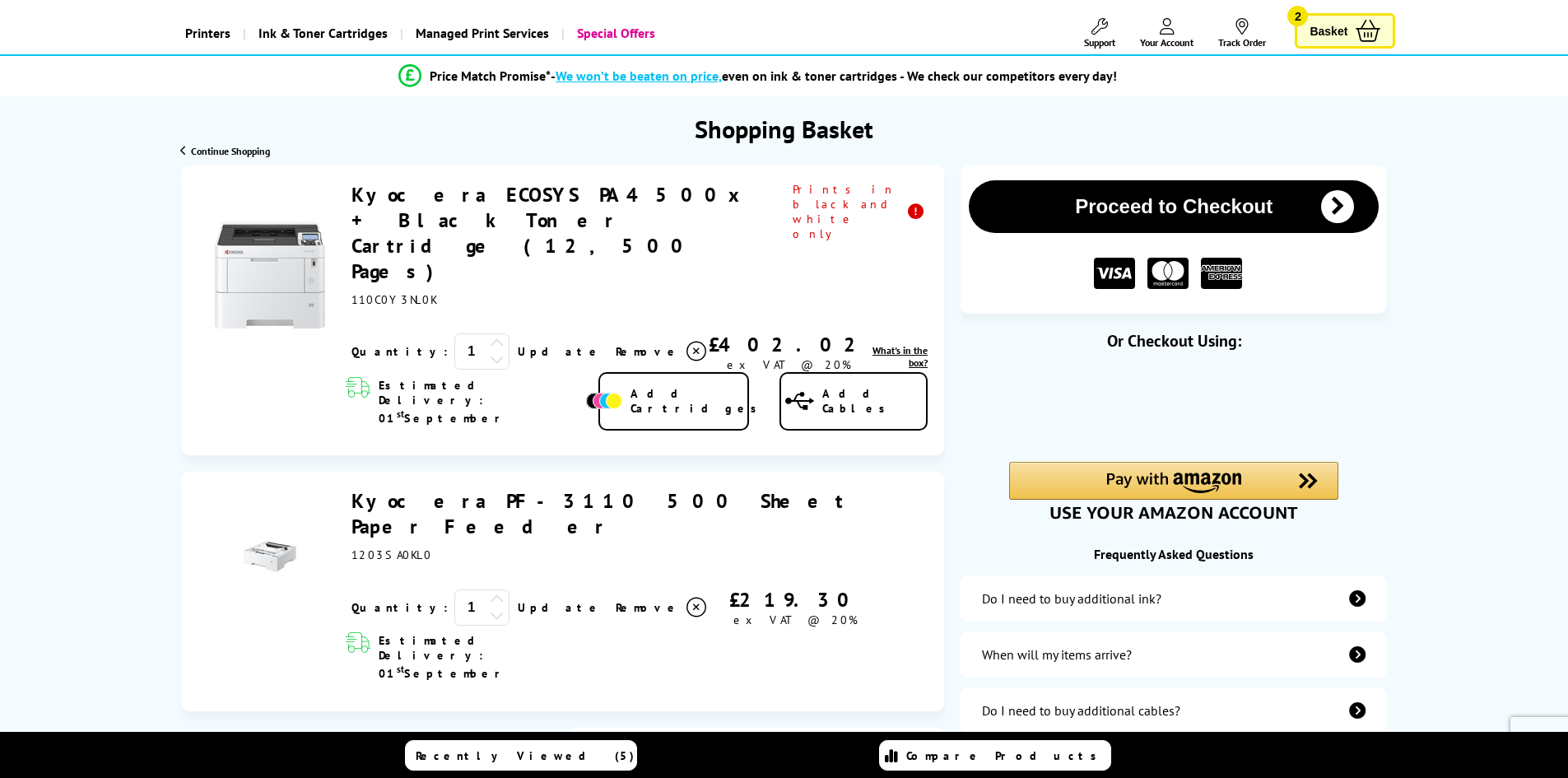
scroll to position [83, 0]
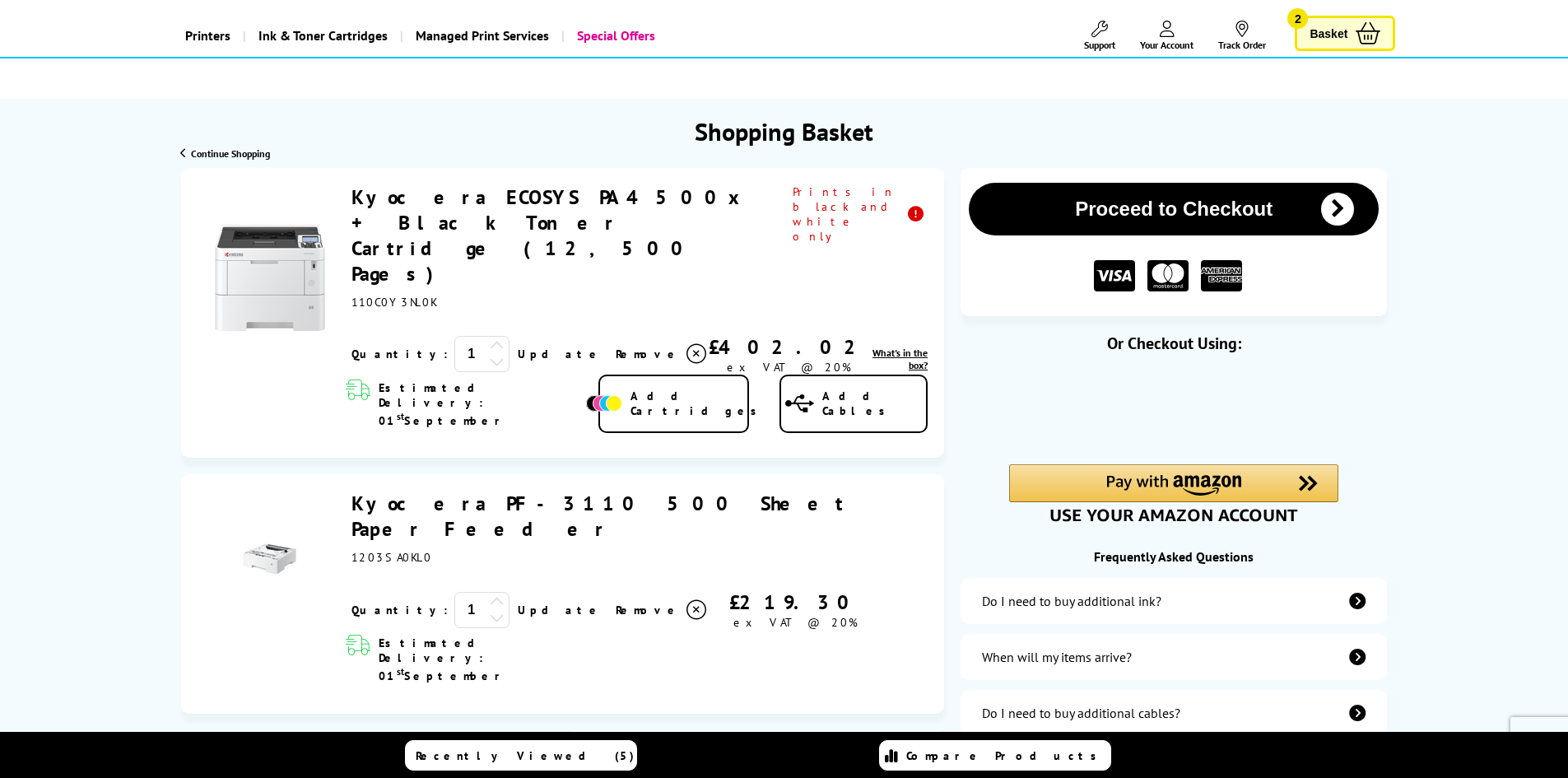
click at [505, 199] on link "Kyocera ECOSYS PA4500x + Black Toner Cartridge (12,500 Pages)" at bounding box center [551, 236] width 398 height 102
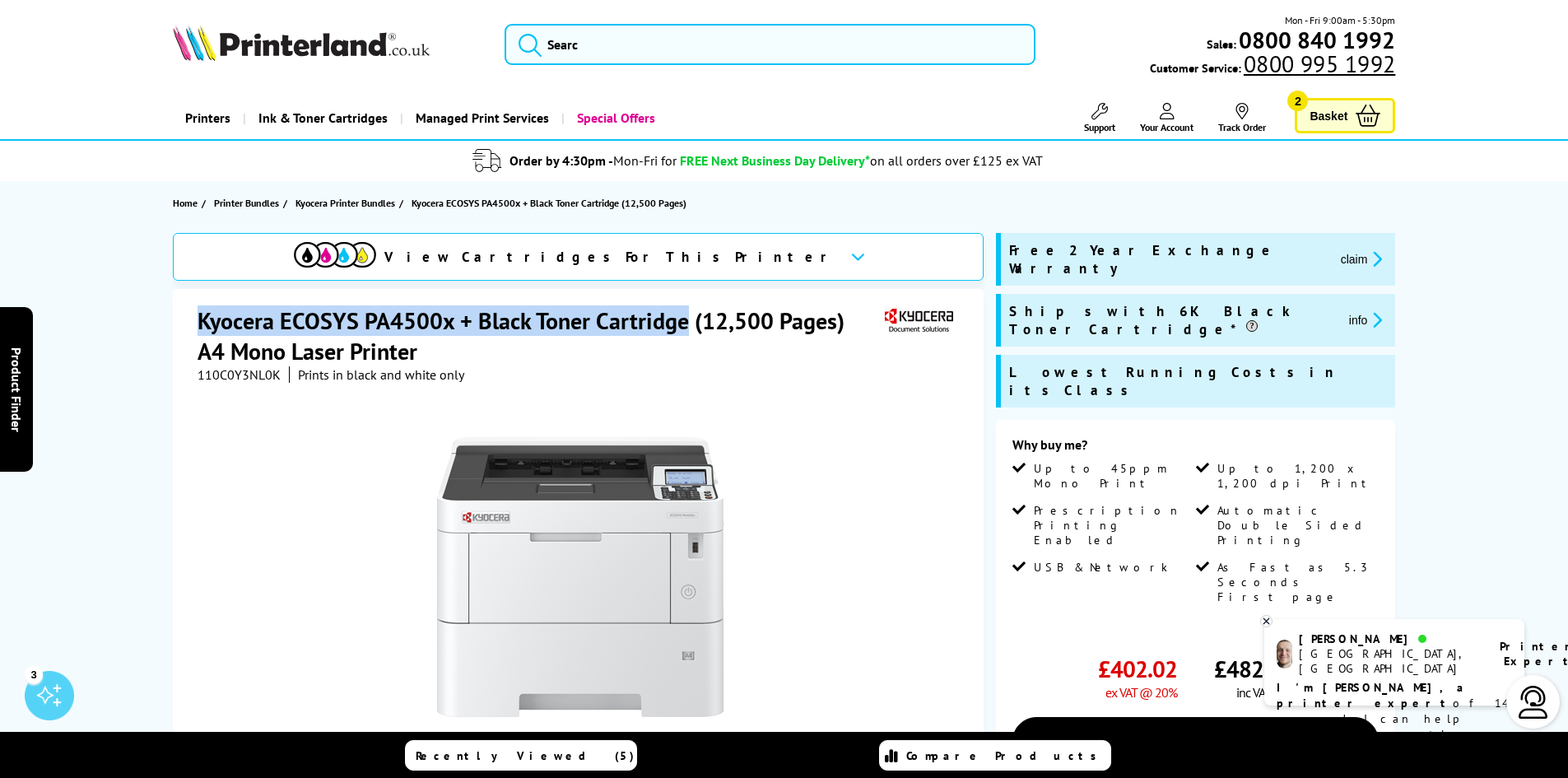
drag, startPoint x: 688, startPoint y: 322, endPoint x: 175, endPoint y: 303, distance: 513.4
click at [175, 303] on div "Kyocera ECOSYS PA4500x + Black Toner Cartridge (12,500 Pages) A4 Mono Laser Pri…" at bounding box center [578, 658] width 810 height 737
click at [386, 310] on h1 "Kyocera ECOSYS PA4500x + Black Toner Cartridge (12,500 Pages) A4 Mono Laser Pri…" at bounding box center [539, 336] width 683 height 61
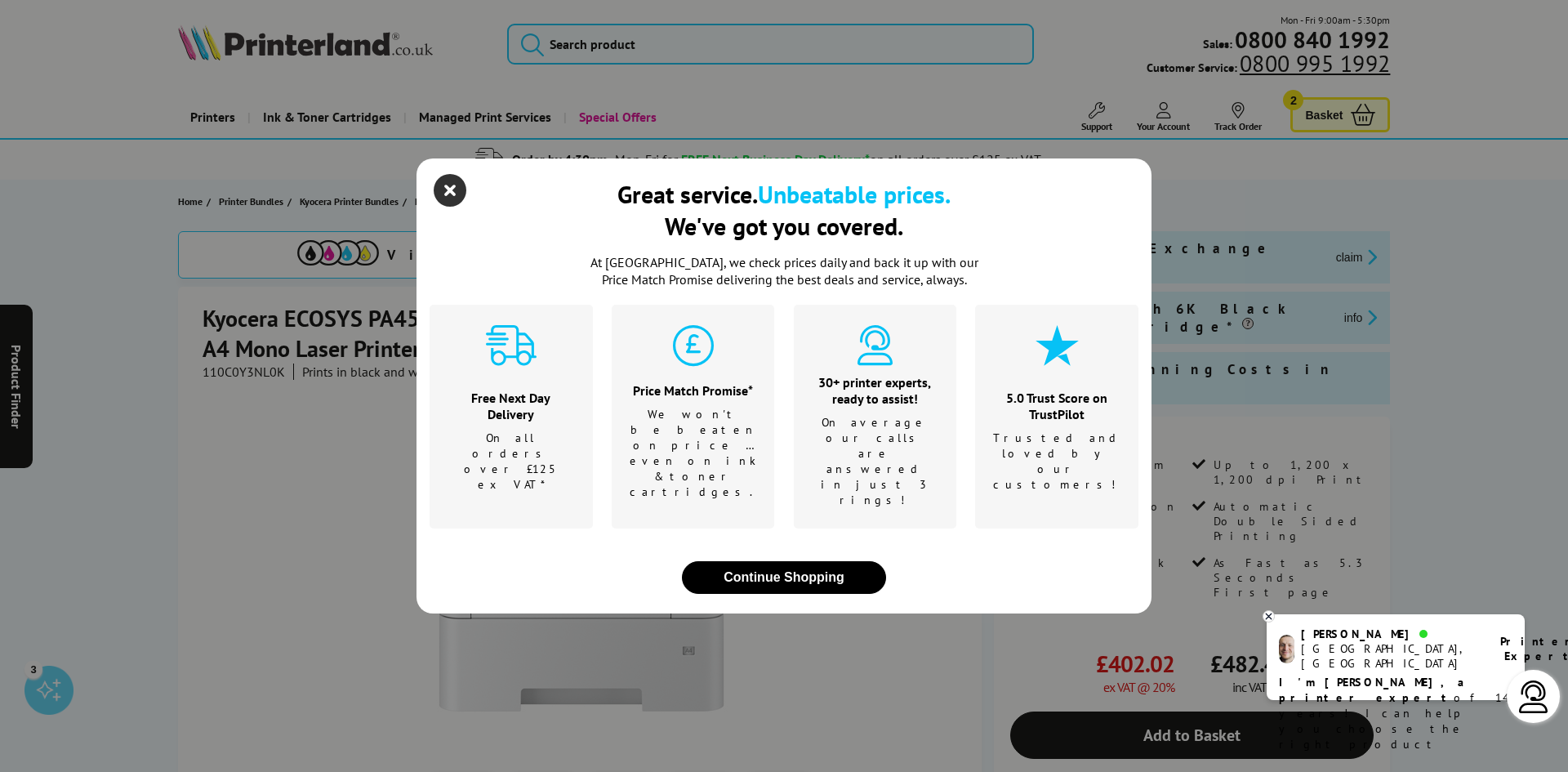
click at [449, 206] on icon "close modal" at bounding box center [449, 190] width 32 height 32
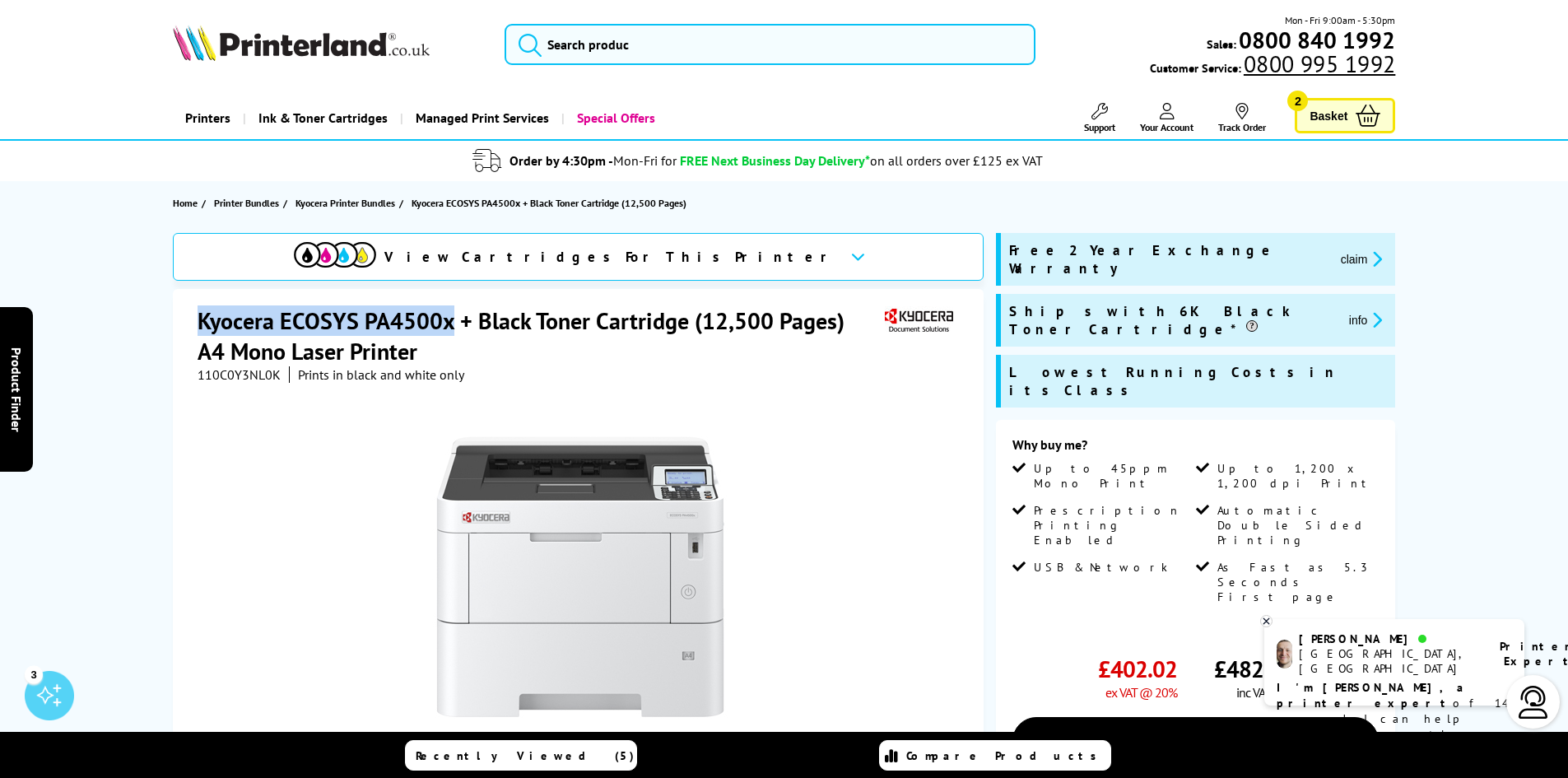
drag, startPoint x: 455, startPoint y: 315, endPoint x: 200, endPoint y: 317, distance: 255.0
click at [200, 317] on h1 "Kyocera ECOSYS PA4500x + Black Toner Cartridge (12,500 Pages) A4 Mono Laser Pri…" at bounding box center [539, 336] width 683 height 61
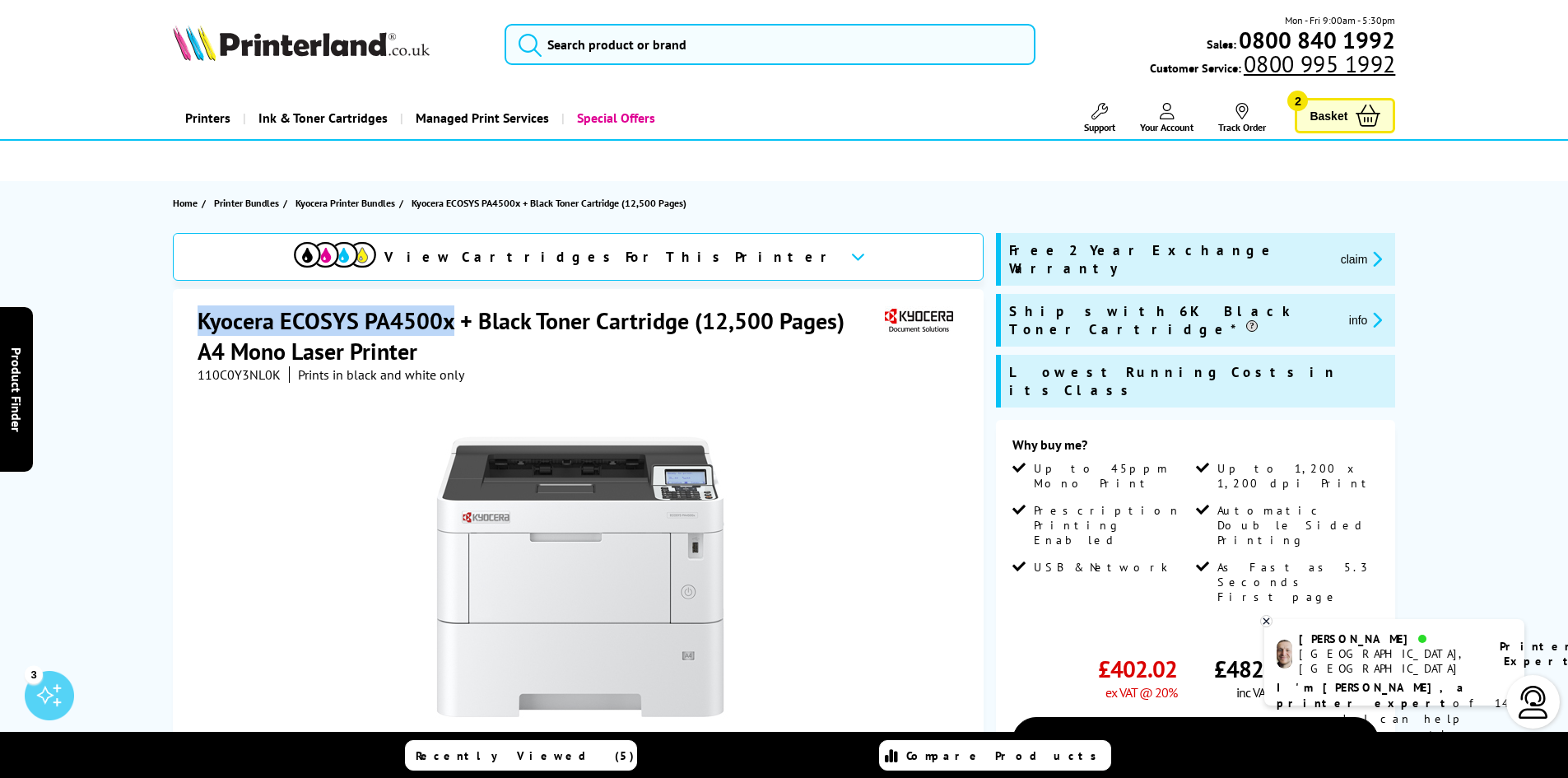
copy h1 "Kyocera ECOSYS PA4500x"
click at [1319, 118] on span "Basket" at bounding box center [1328, 115] width 38 height 23
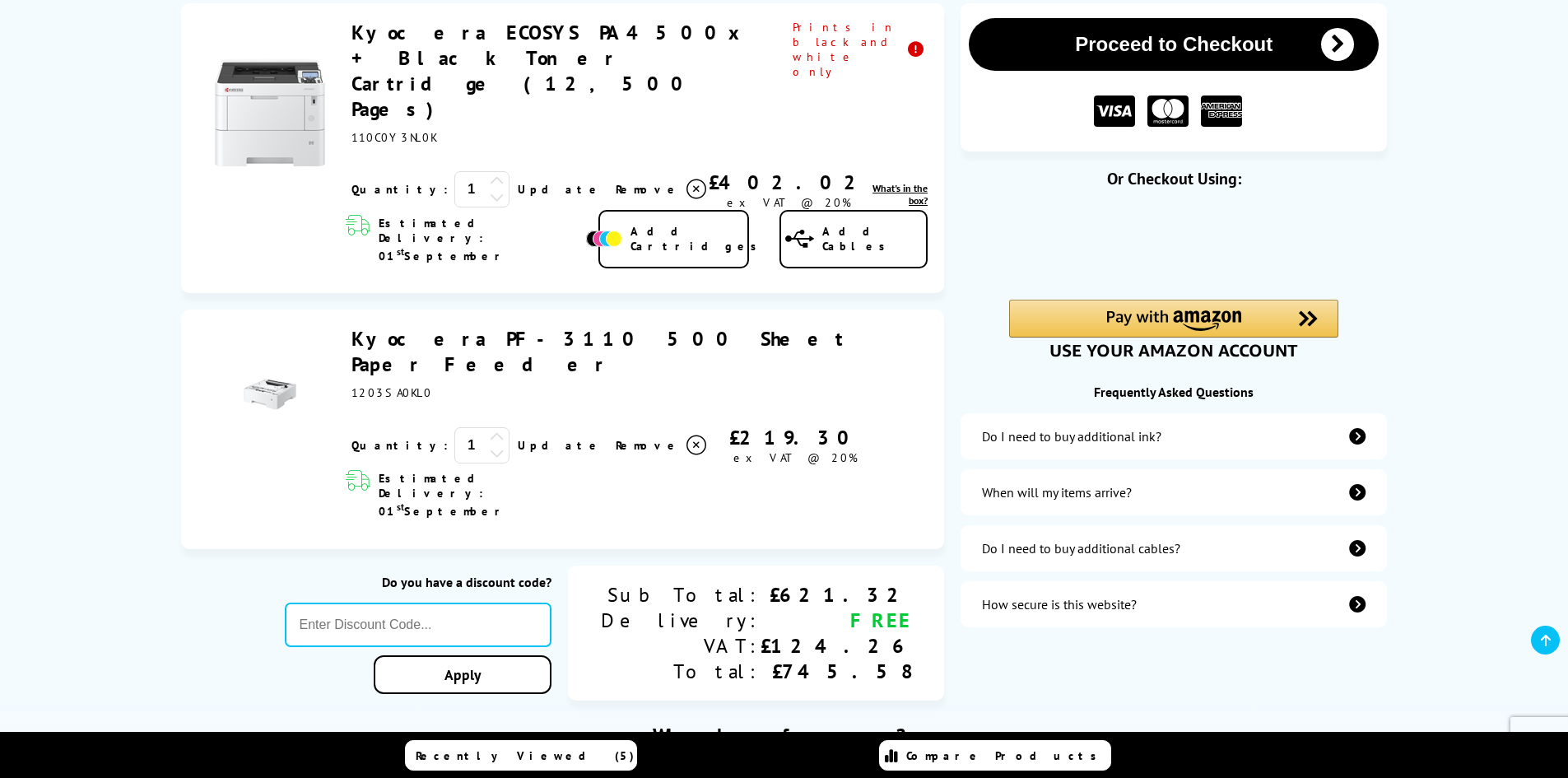
scroll to position [329, 0]
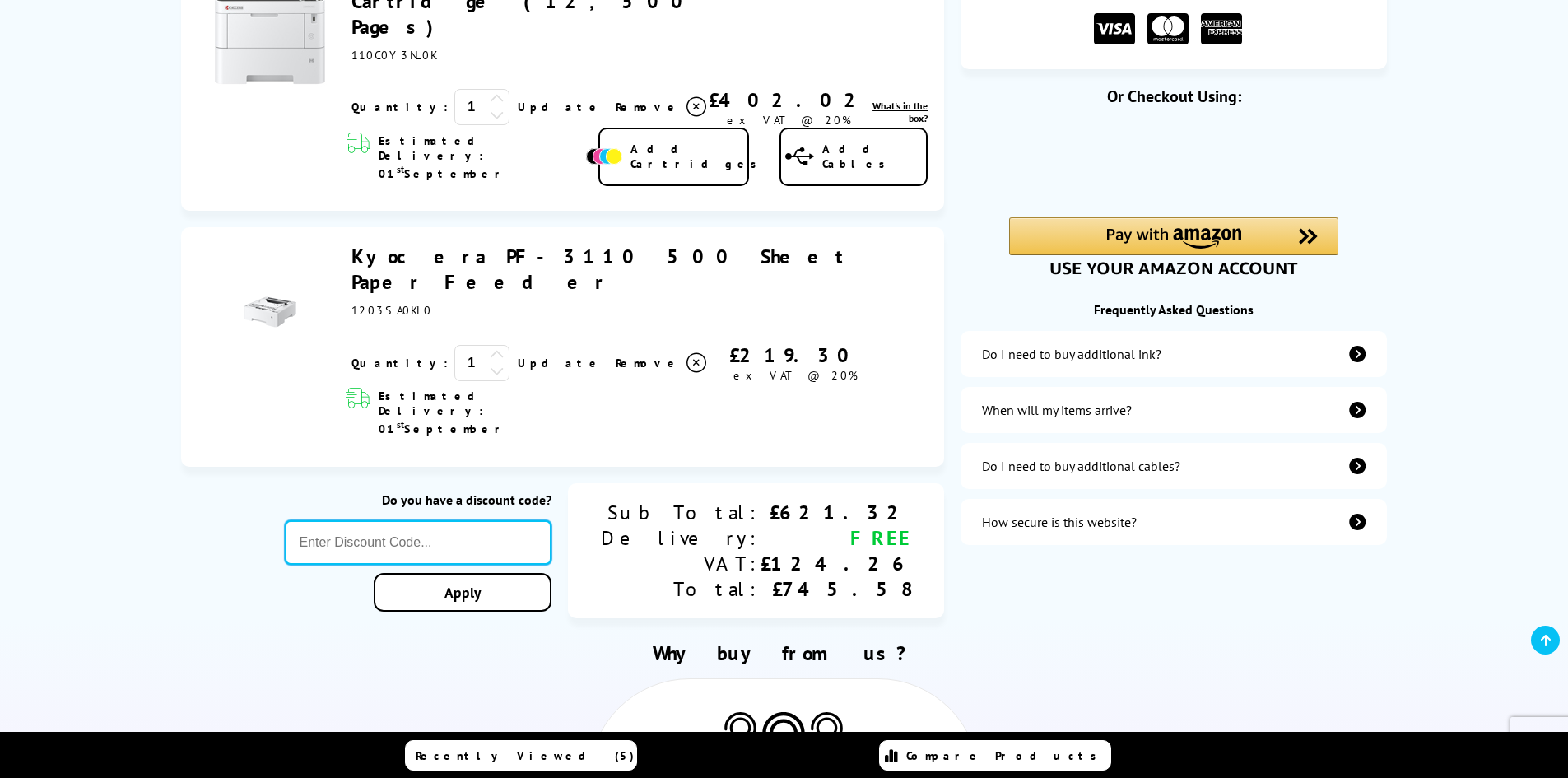
click at [525, 521] on input "text" at bounding box center [419, 542] width 267 height 44
type input "save10"
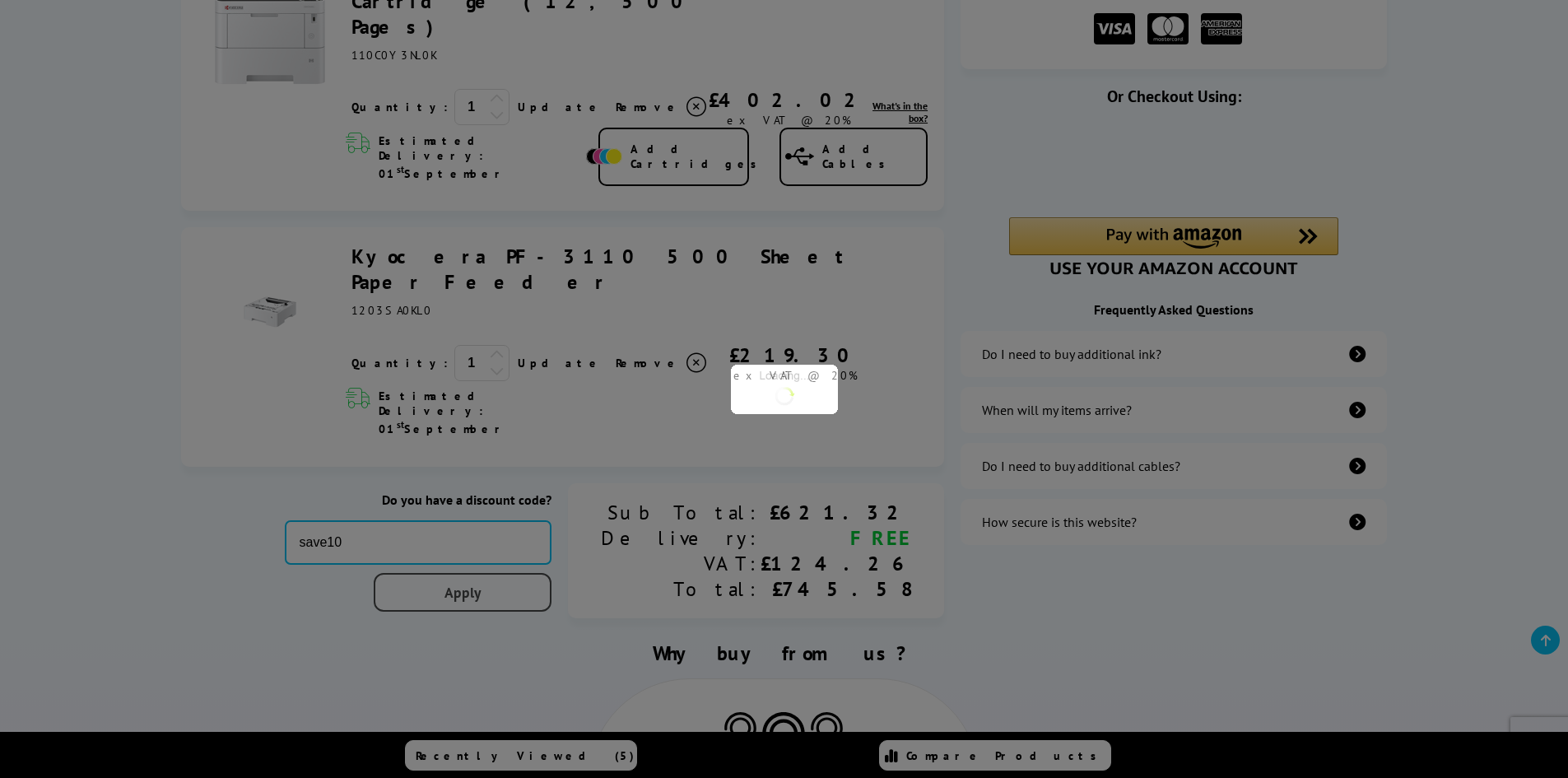
click at [530, 460] on div "Proceed to Checkout Shopping Basket 1 Update 1" at bounding box center [784, 270] width 1568 height 699
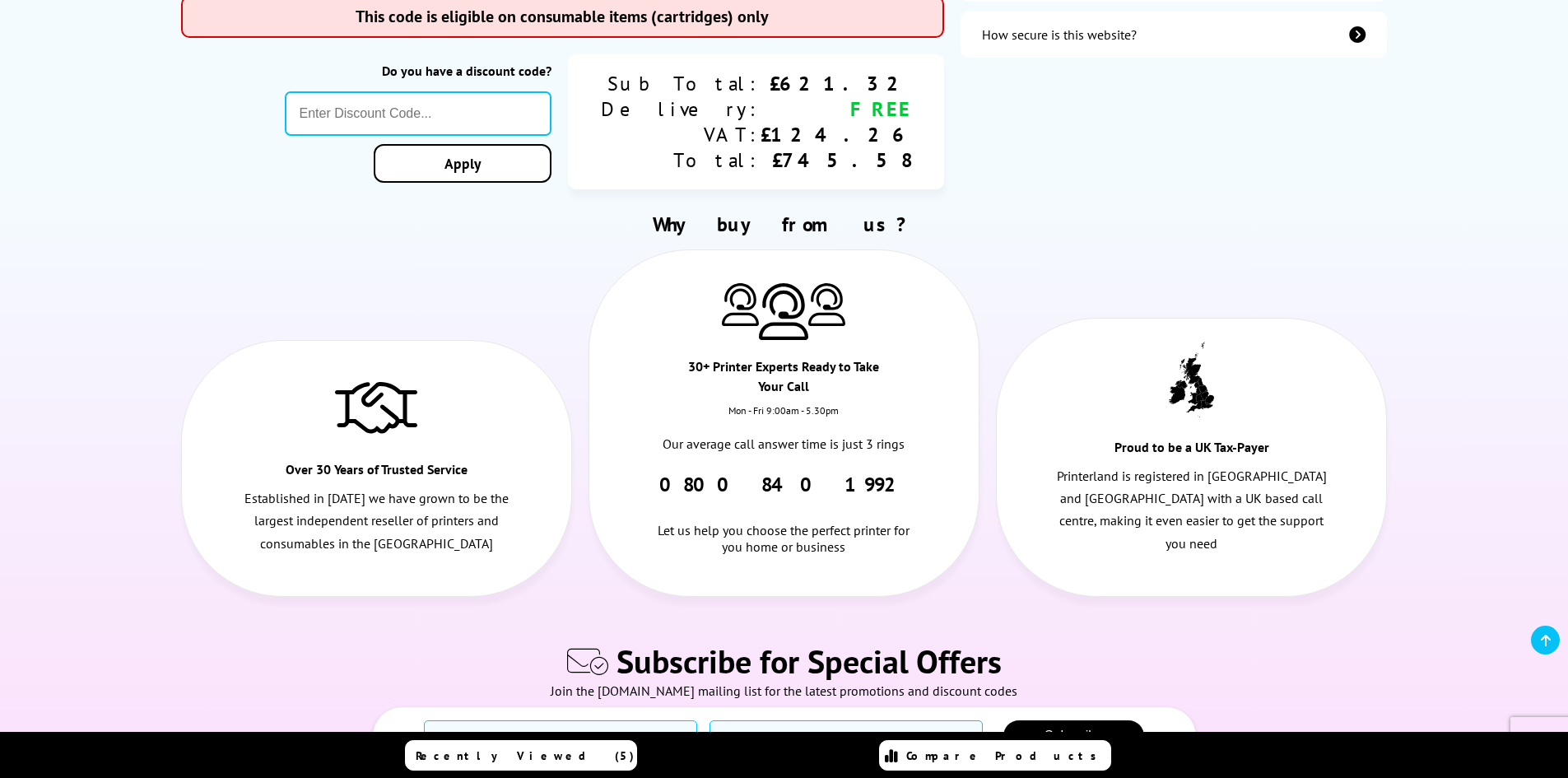
scroll to position [823, 0]
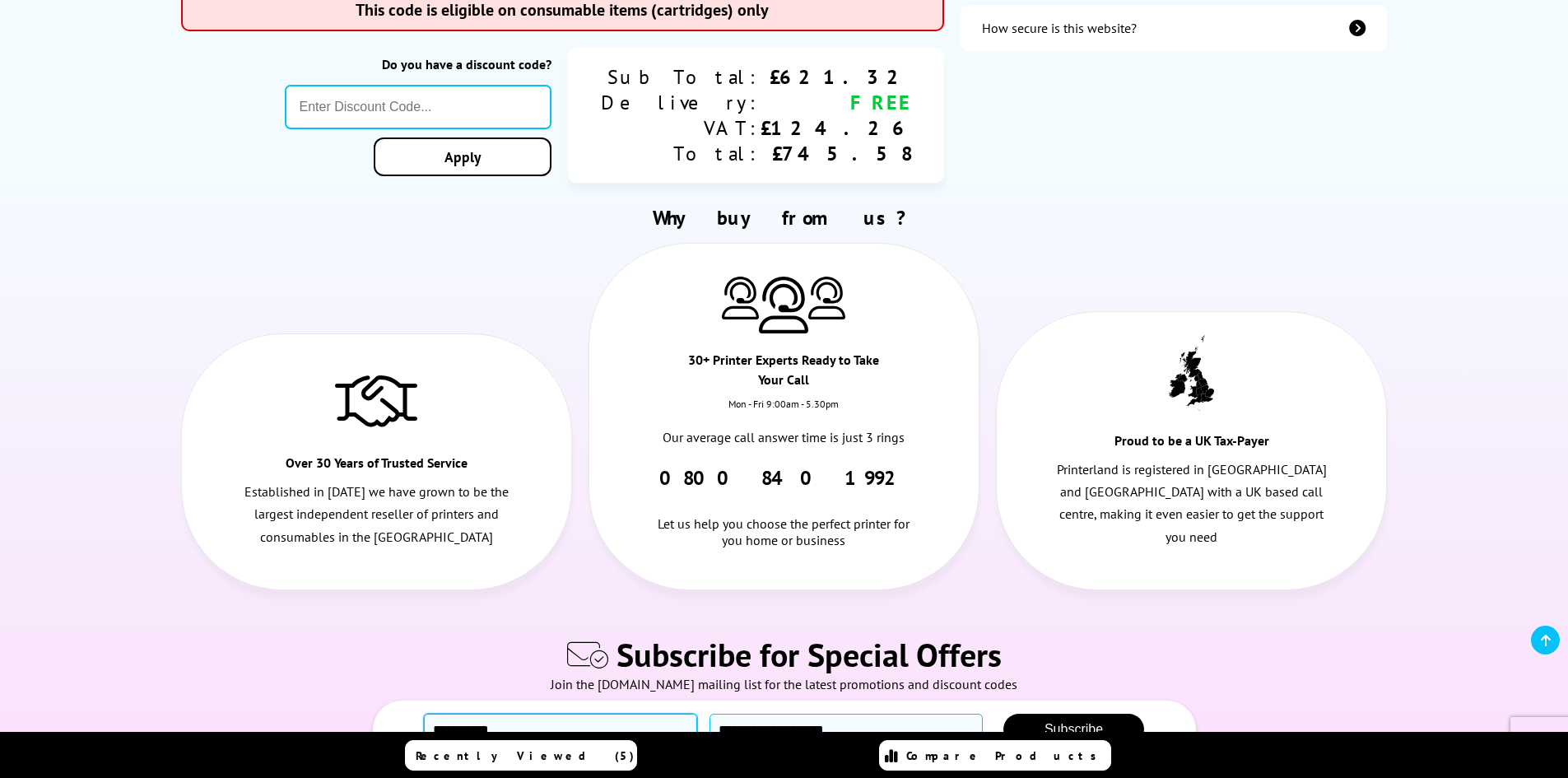
click at [523, 714] on input "text" at bounding box center [560, 730] width 273 height 32
type input "**********"
click at [1077, 722] on span "Subscribe" at bounding box center [1073, 729] width 58 height 14
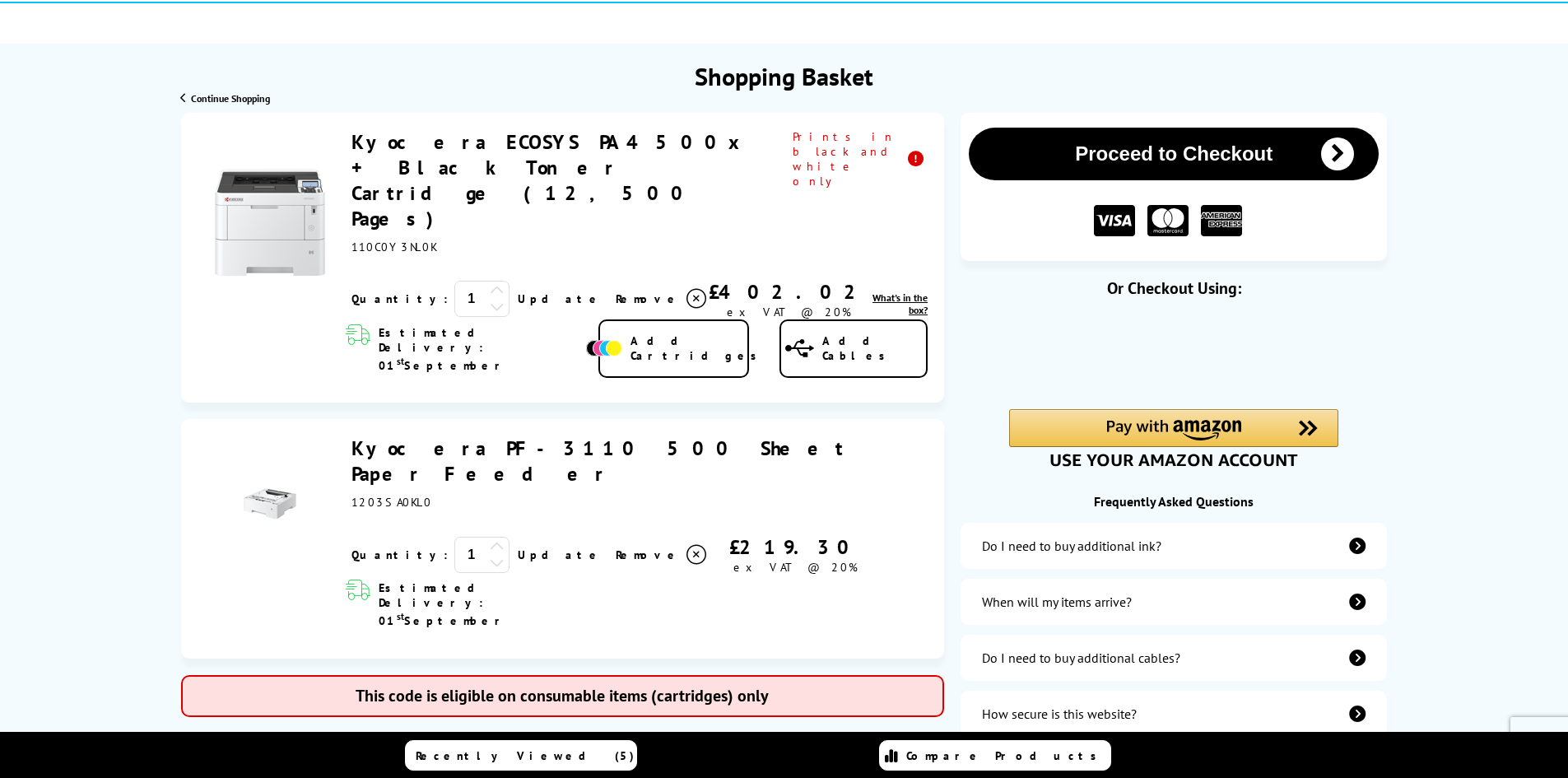
scroll to position [0, 0]
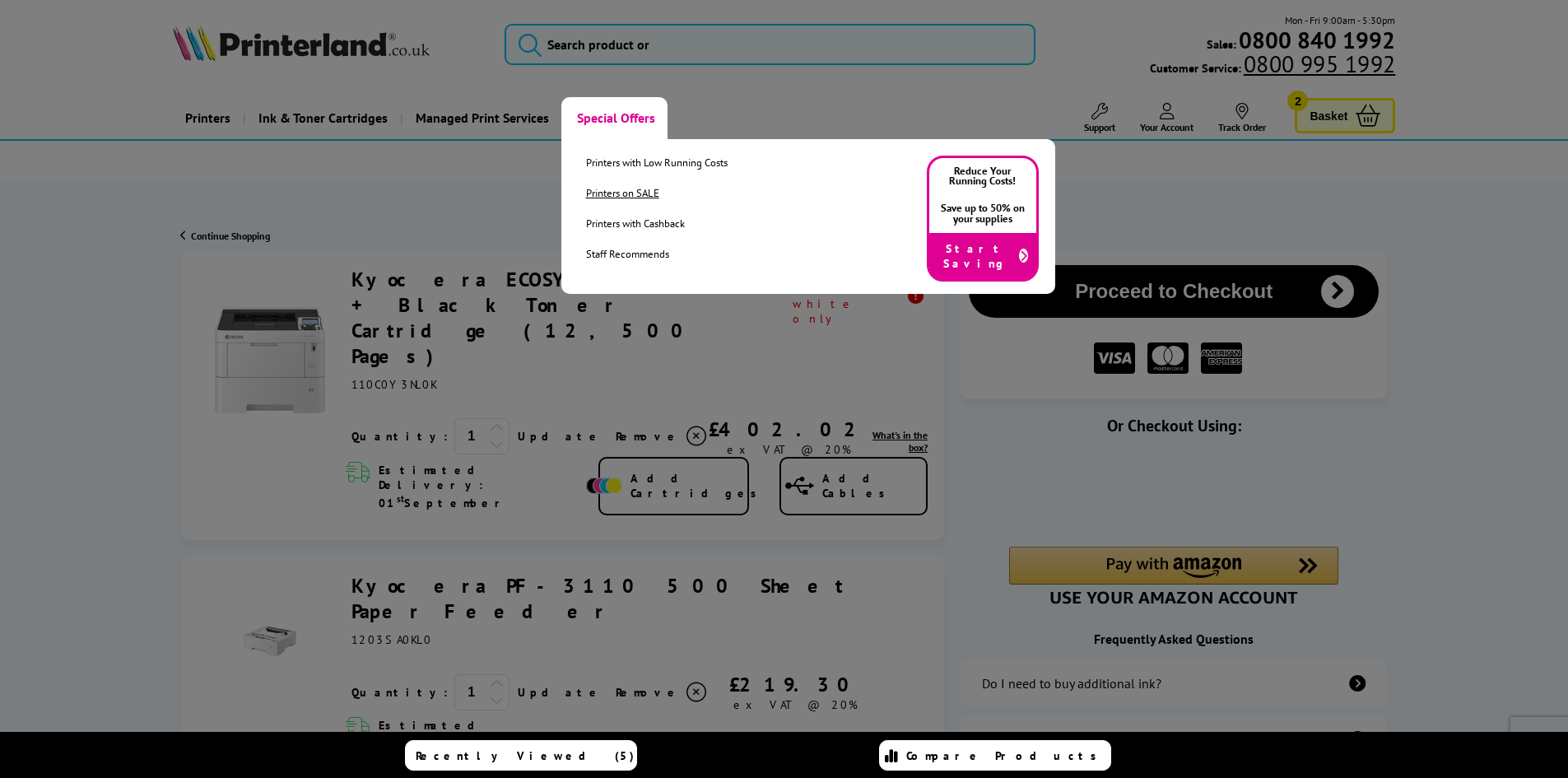
click at [601, 191] on link "Printers on SALE" at bounding box center [656, 193] width 141 height 14
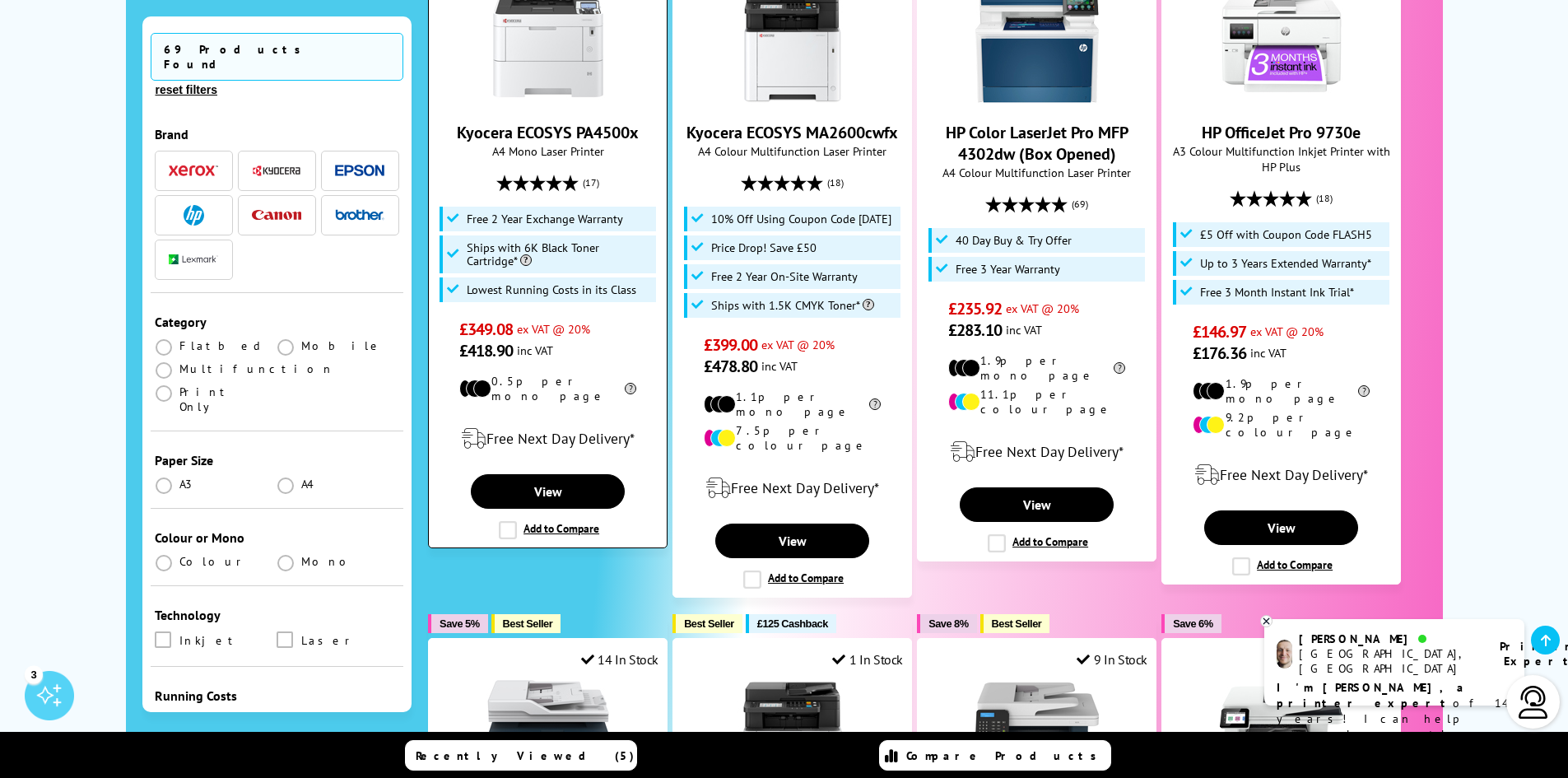
scroll to position [1235, 0]
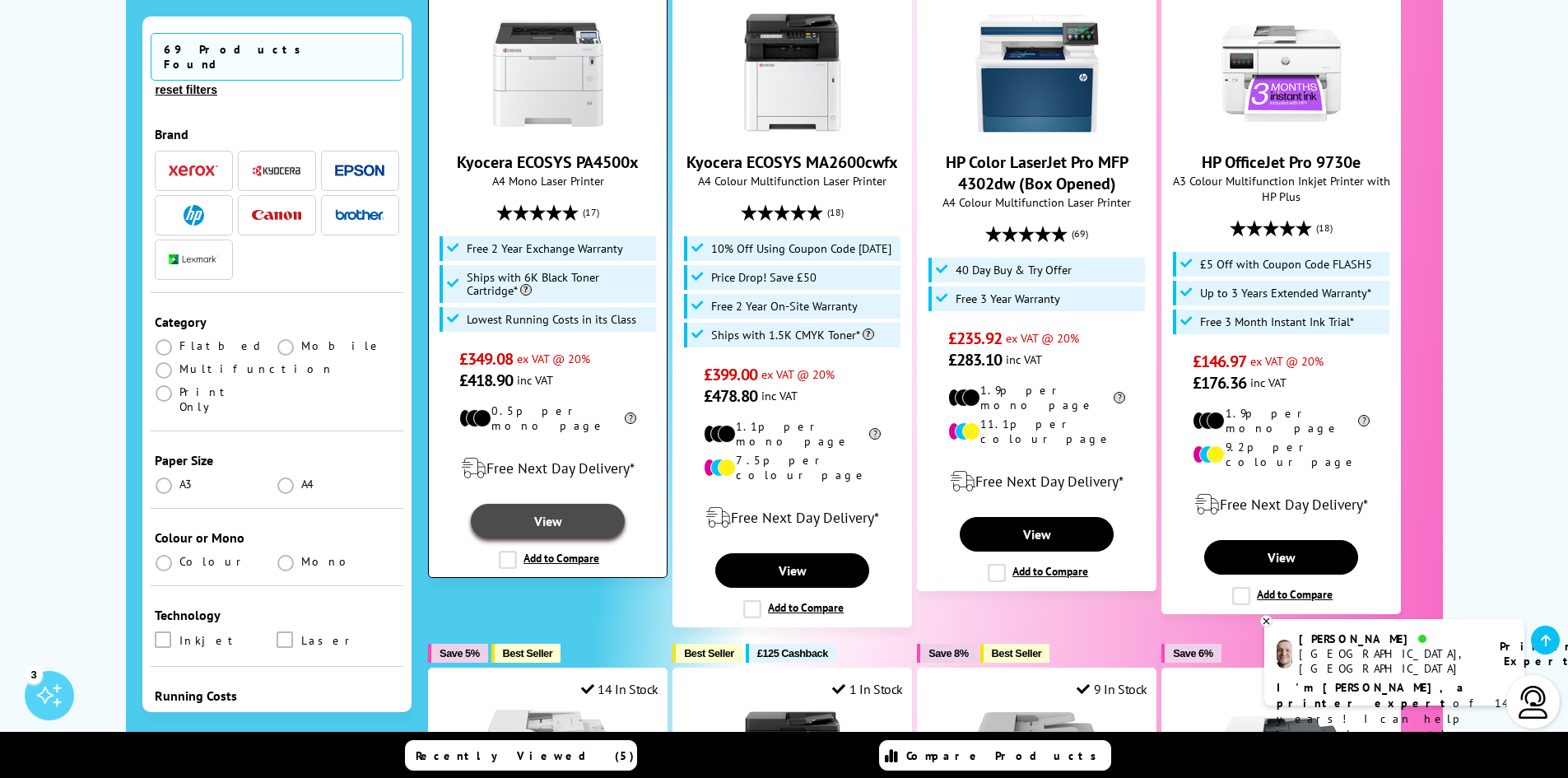
click at [512, 504] on link "View" at bounding box center [547, 521] width 153 height 34
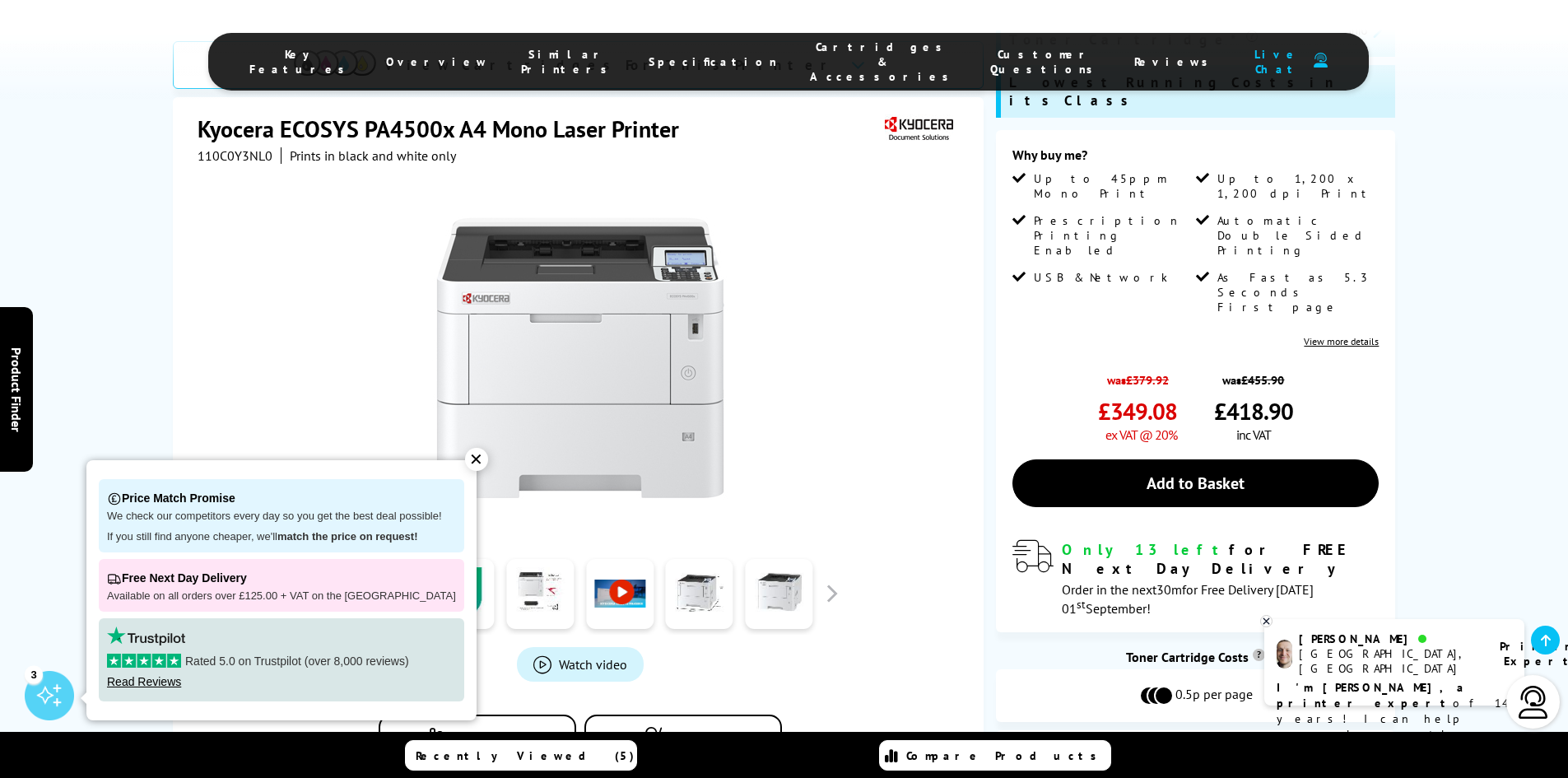
scroll to position [329, 0]
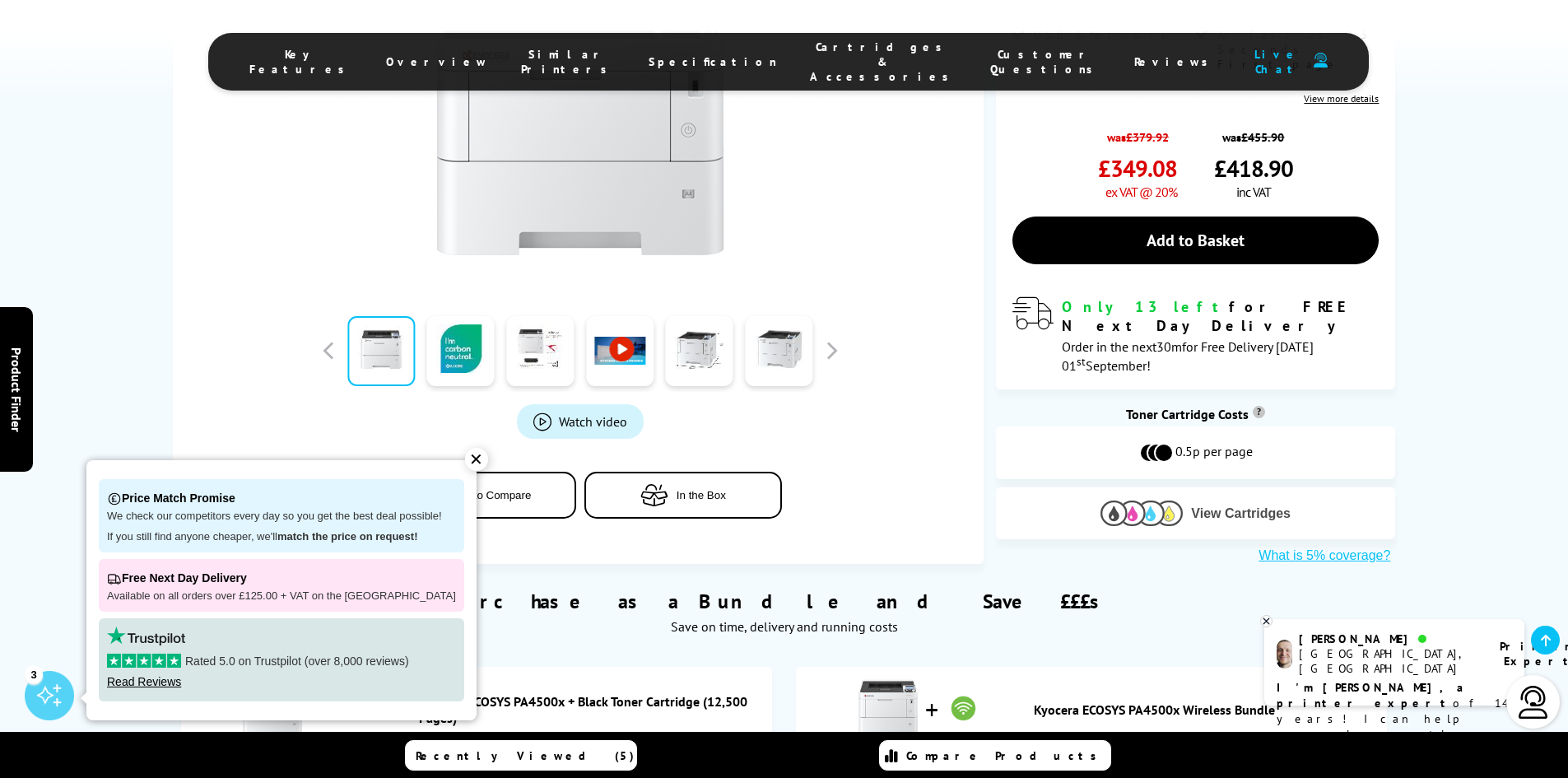
click at [1244, 506] on span "View Cartridges" at bounding box center [1241, 514] width 99 height 15
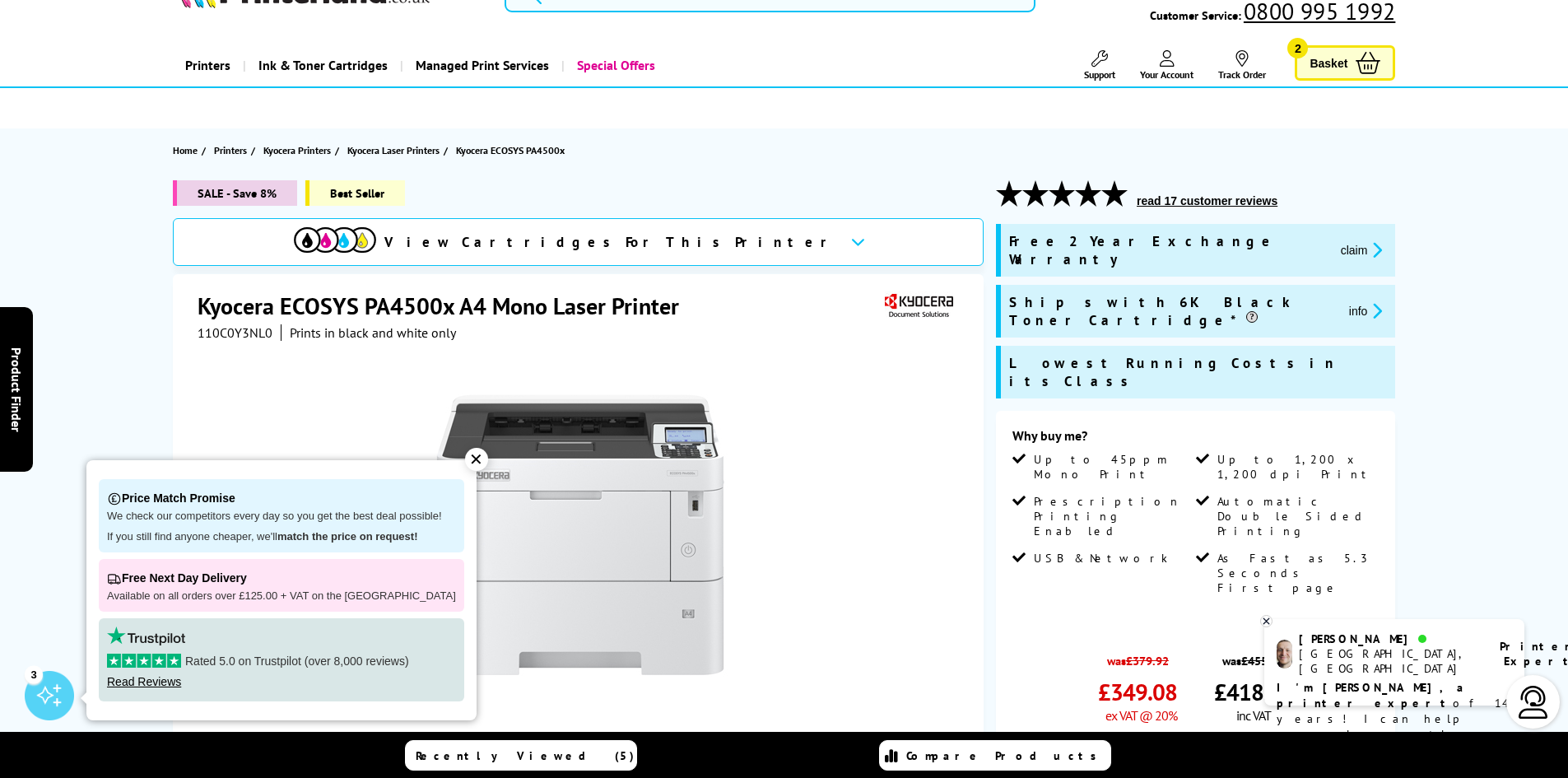
scroll to position [0, 0]
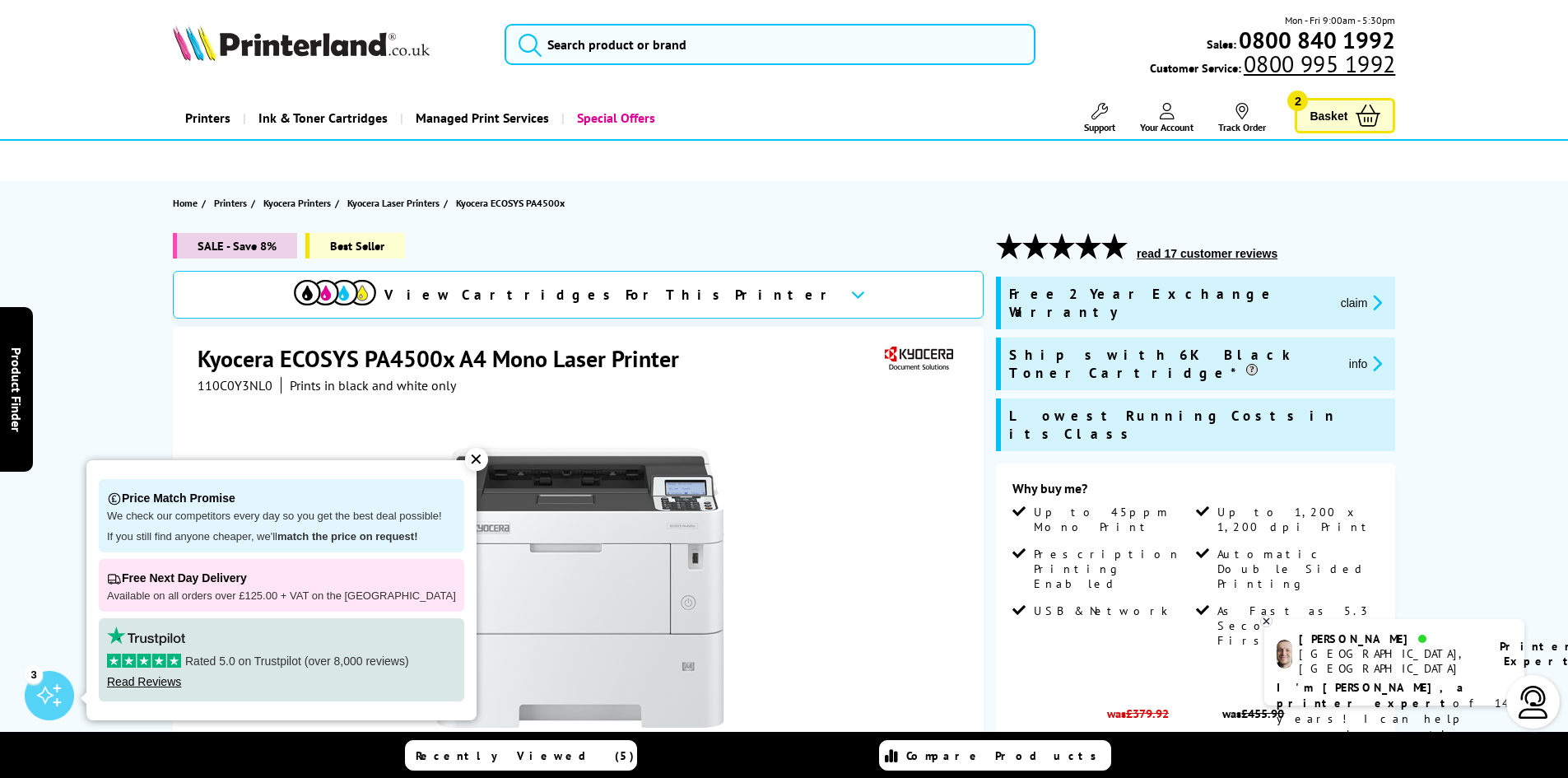
click at [1318, 115] on span "Basket" at bounding box center [1328, 115] width 38 height 23
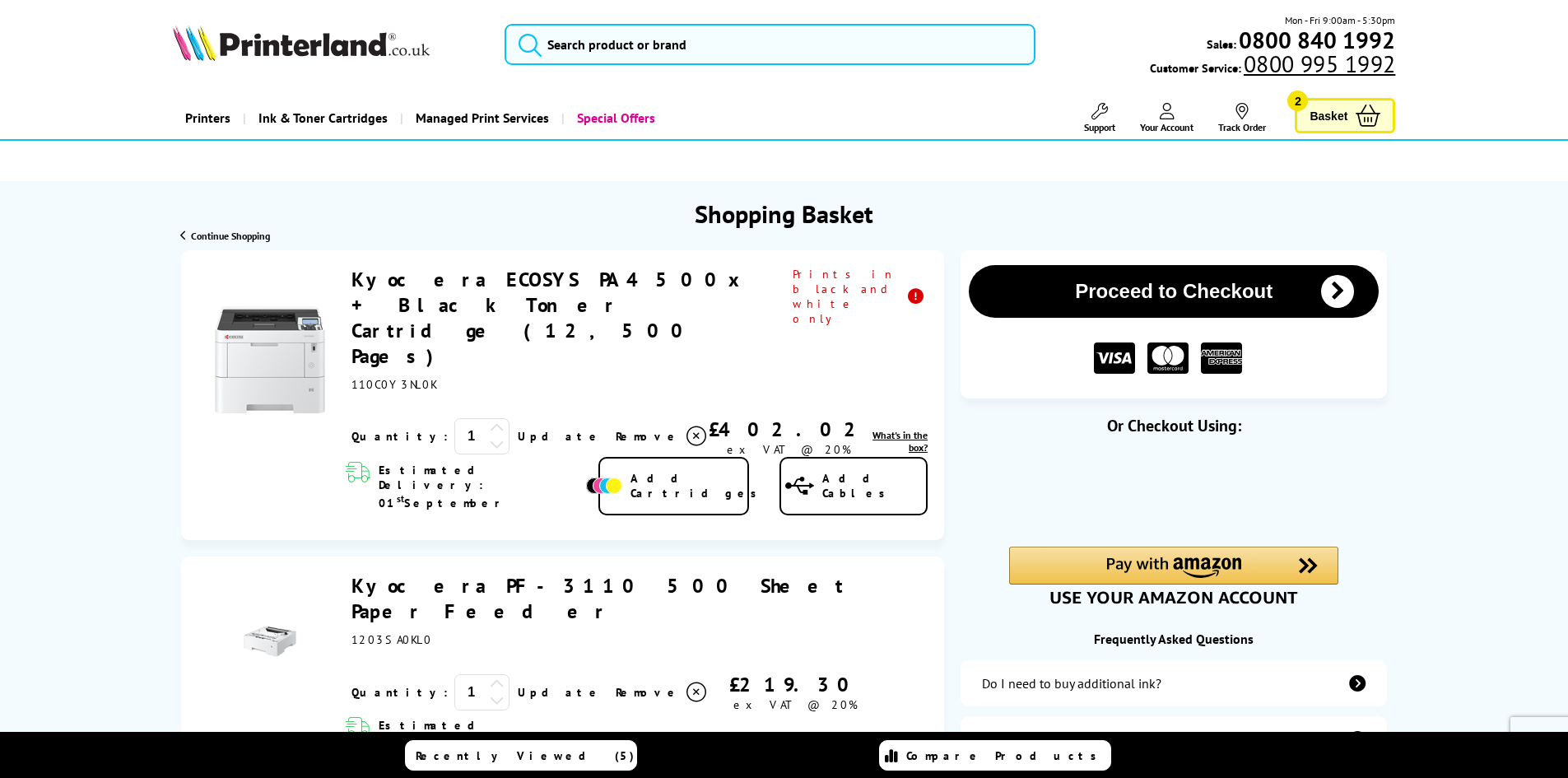
click at [1163, 117] on icon at bounding box center [1167, 111] width 15 height 17
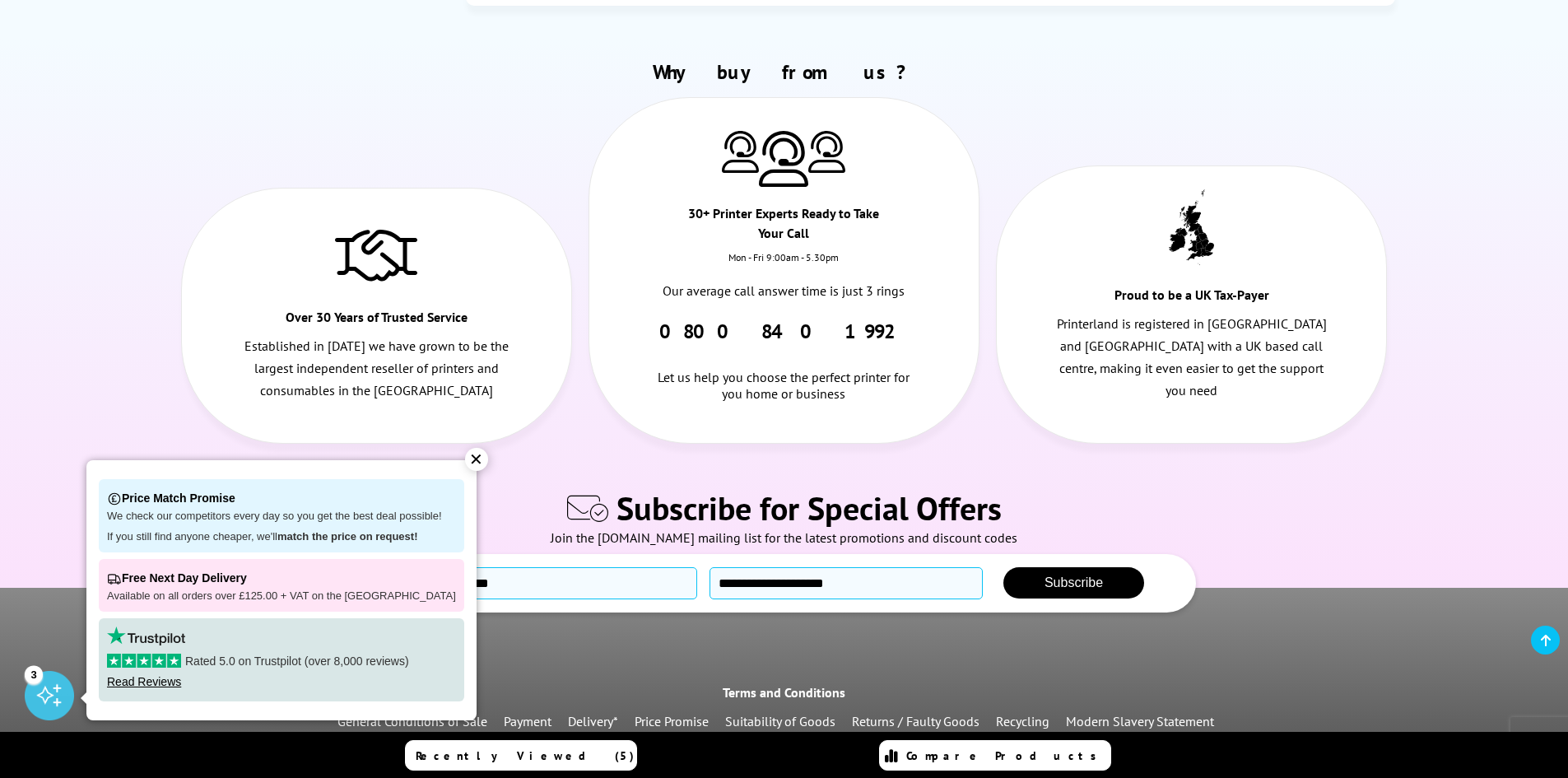
scroll to position [659, 0]
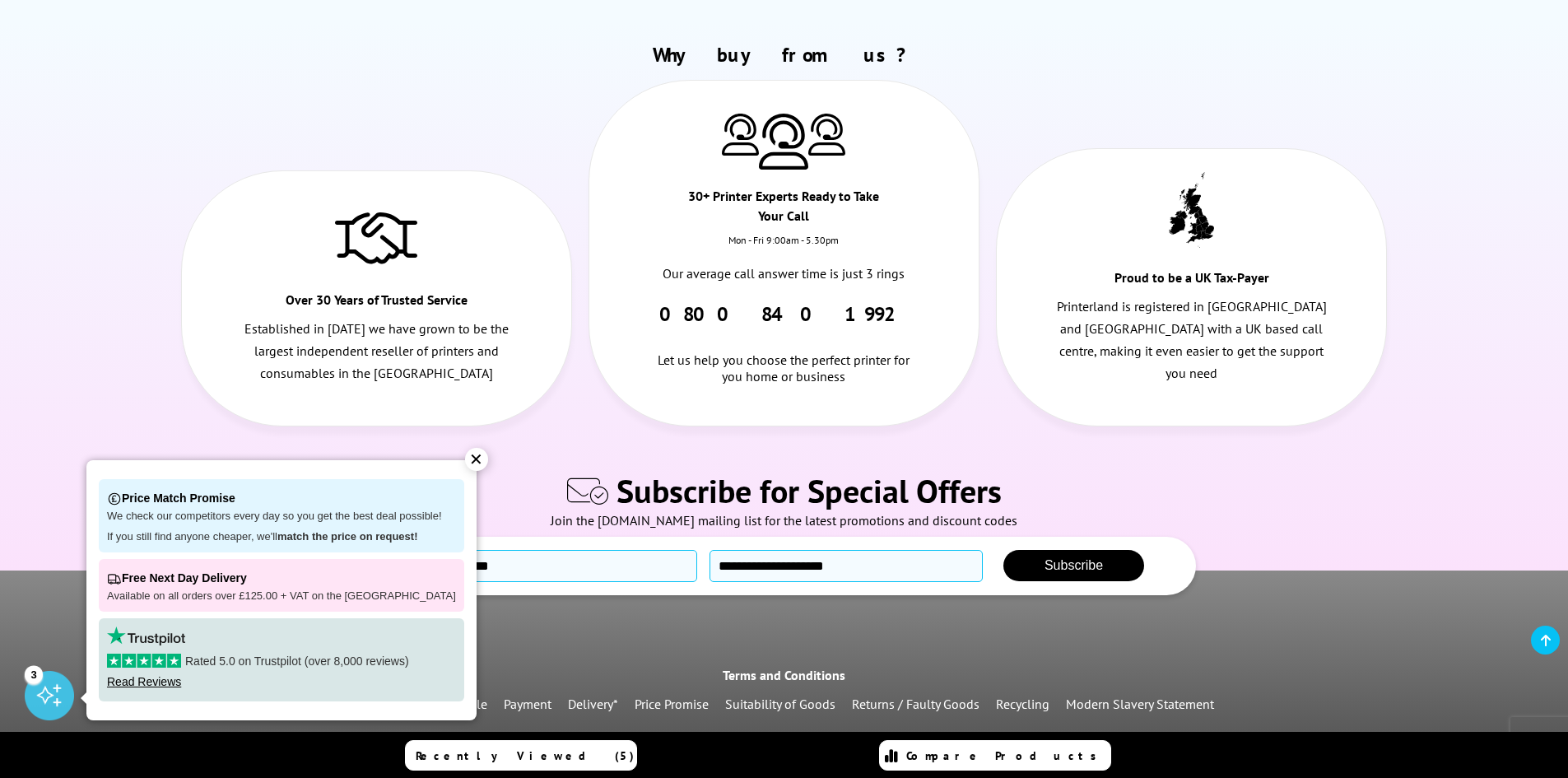
click at [465, 465] on div "✕" at bounding box center [477, 460] width 23 height 23
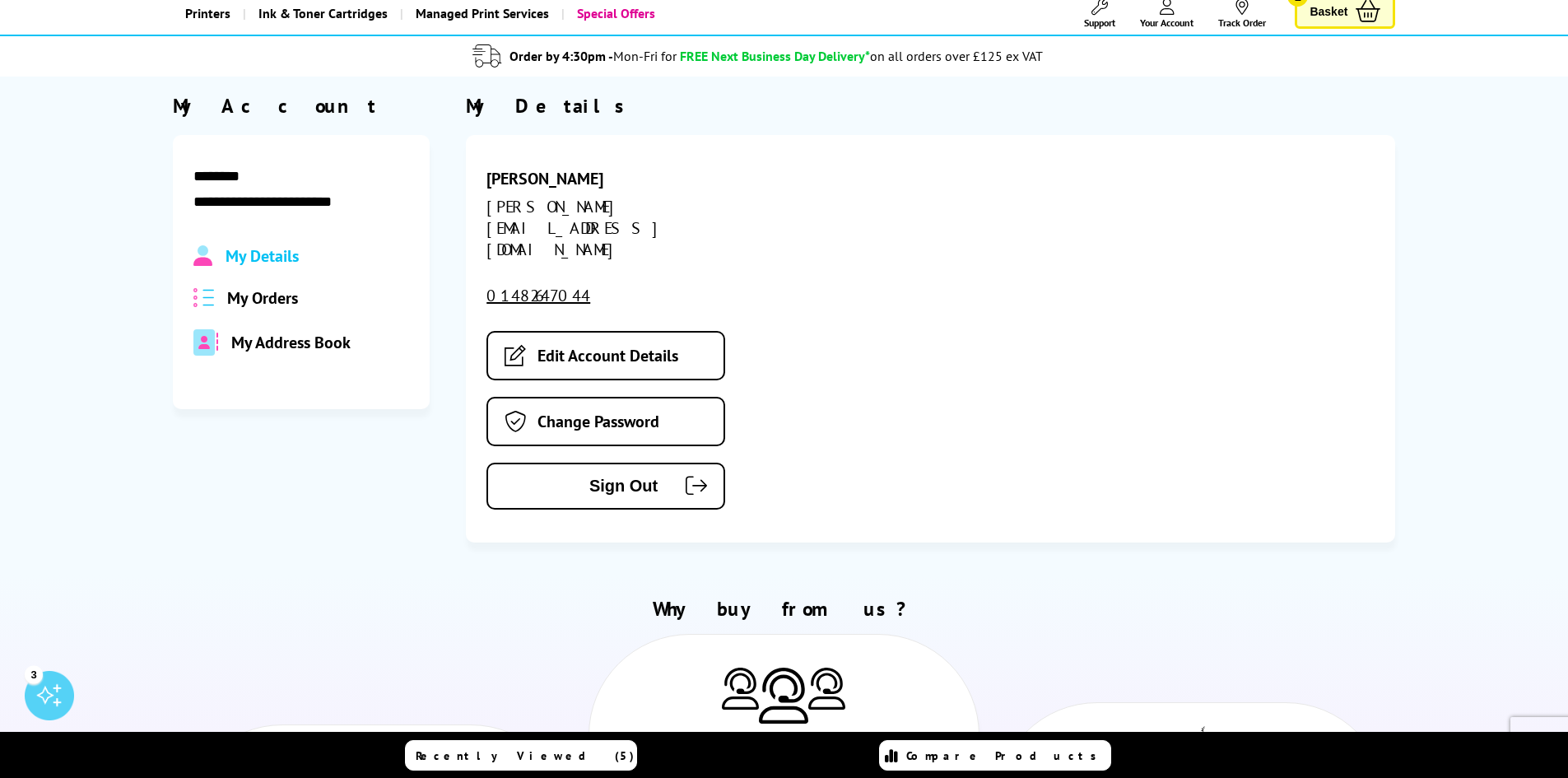
scroll to position [0, 0]
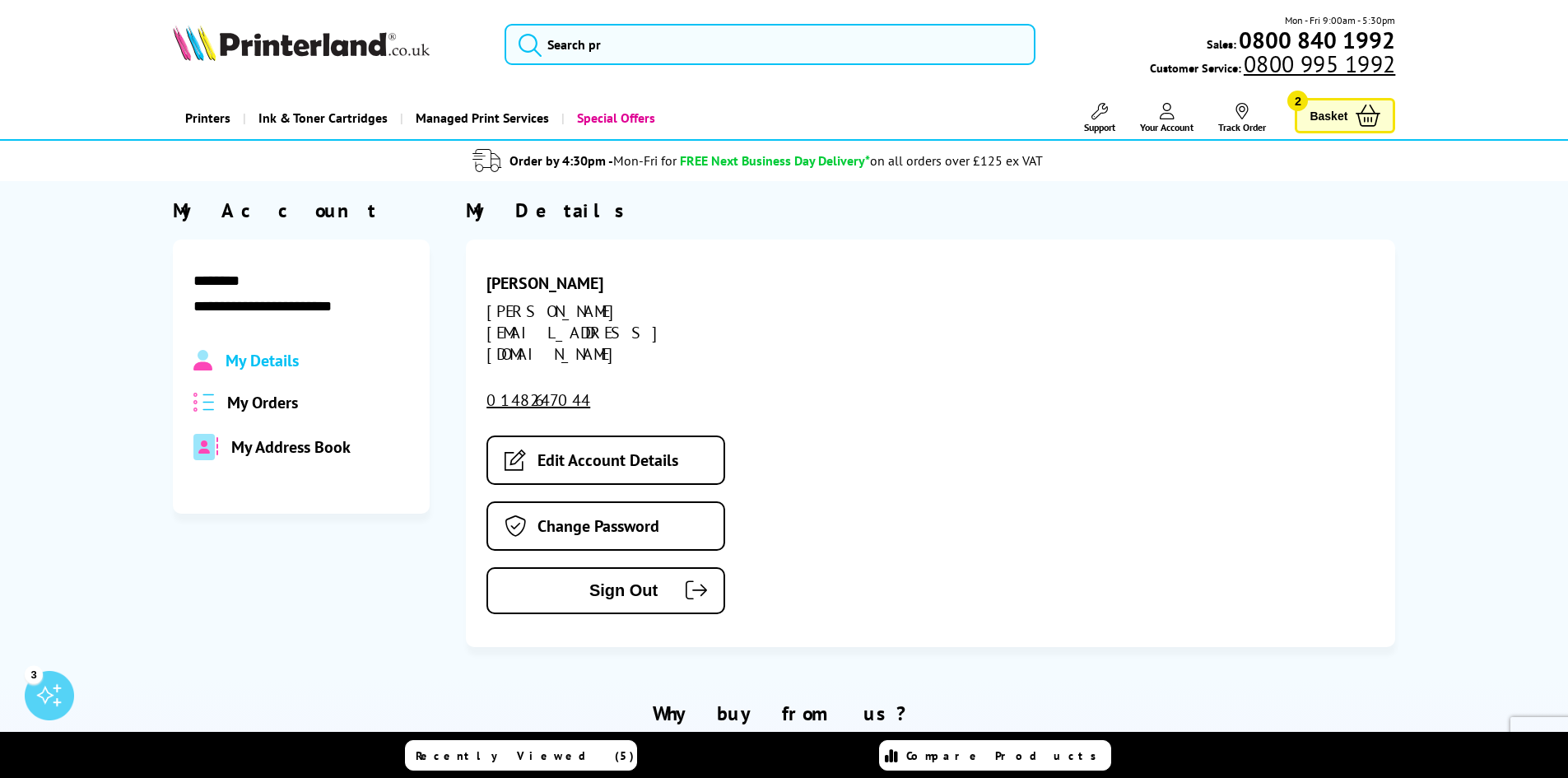
click at [787, 113] on div "Printers Laser Printers Colour Laser Printers A4 Colour Laser Printers A3 Colou…" at bounding box center [784, 118] width 1223 height 42
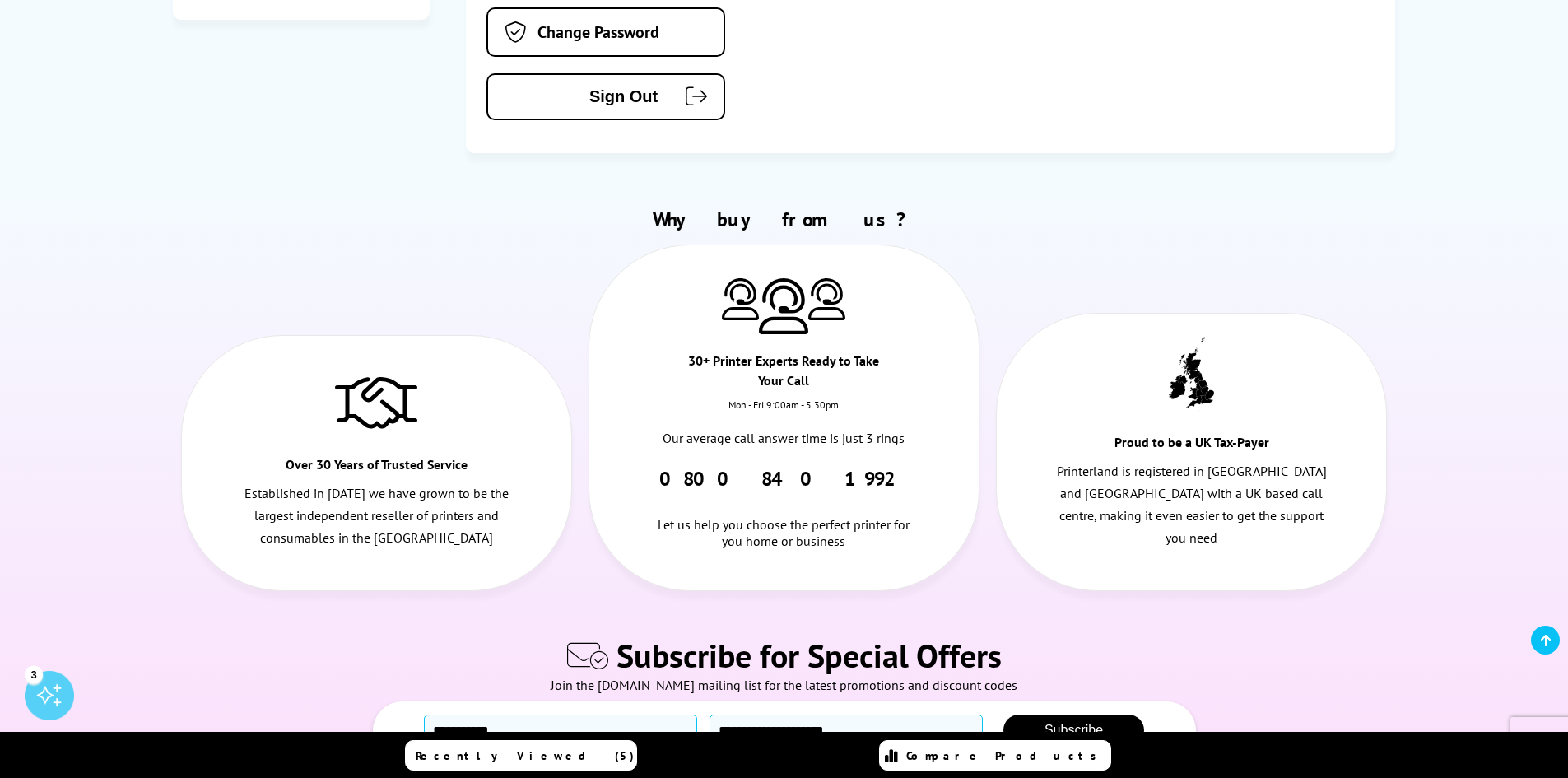
scroll to position [878, 0]
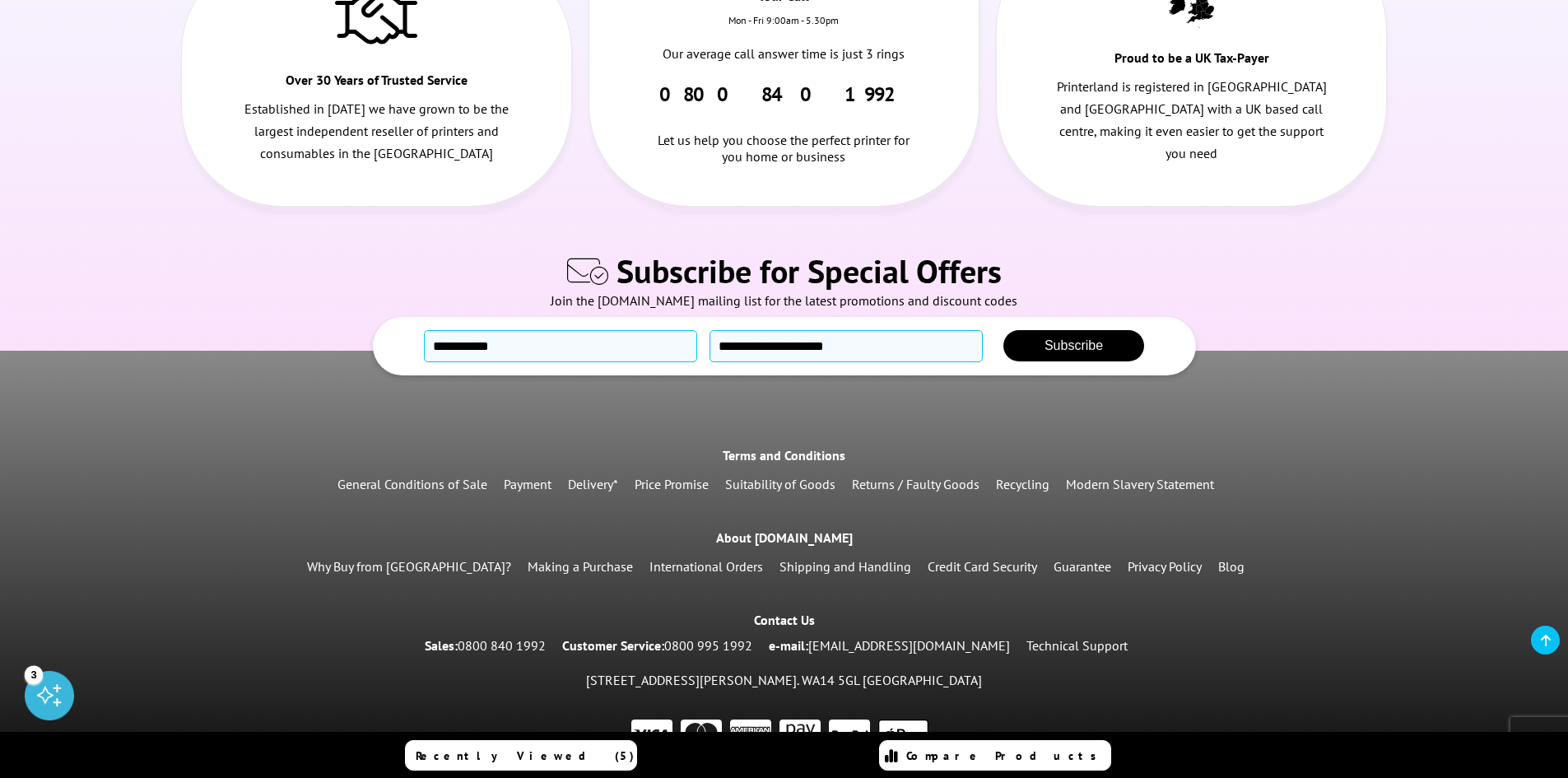
click at [1545, 642] on icon at bounding box center [1545, 641] width 10 height 13
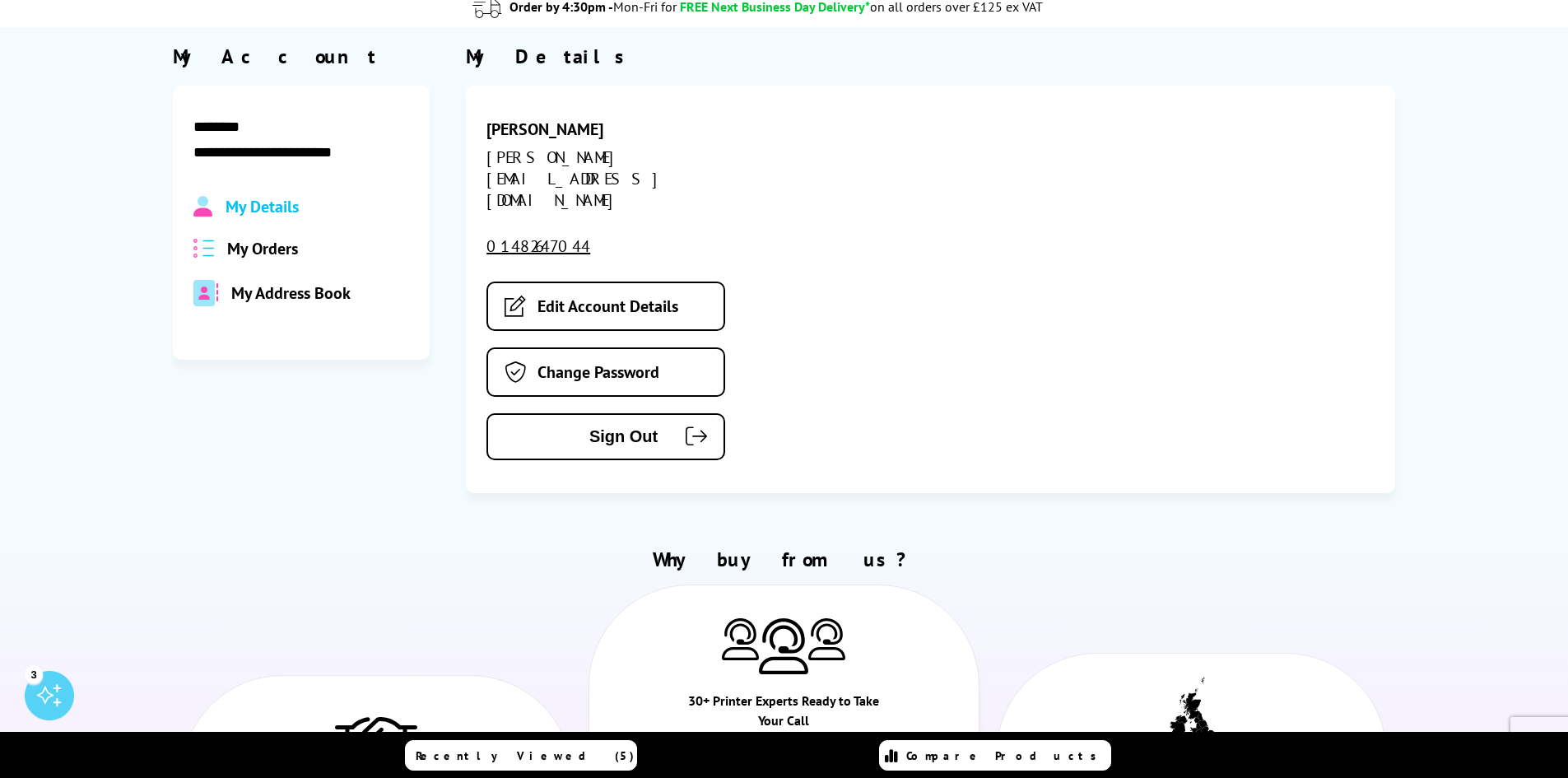
scroll to position [0, 0]
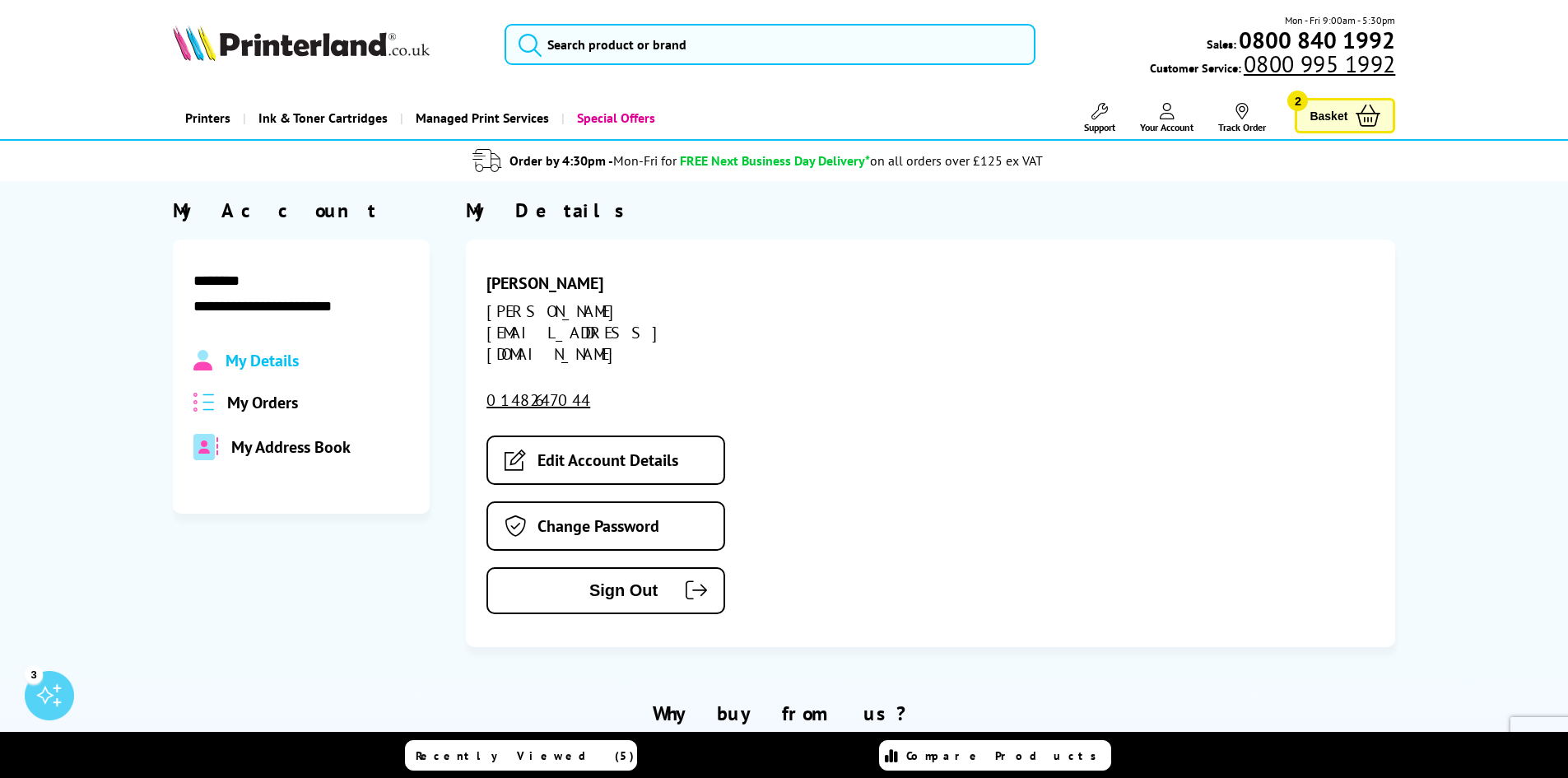
click at [1179, 121] on span "Your Account" at bounding box center [1167, 127] width 53 height 13
click at [34, 697] on div "3" at bounding box center [49, 695] width 49 height 49
click at [37, 684] on div at bounding box center [49, 695] width 49 height 49
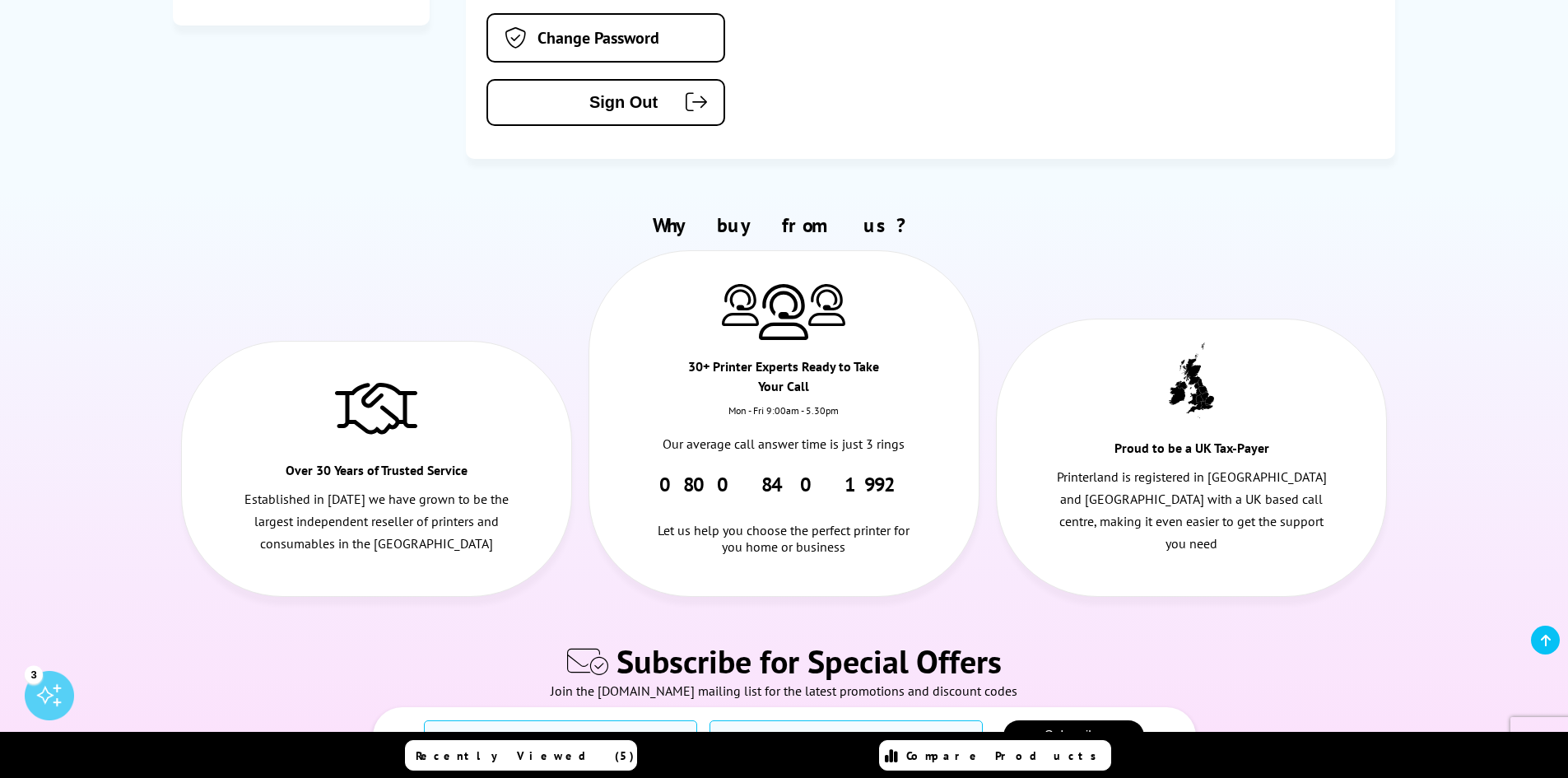
scroll to position [494, 0]
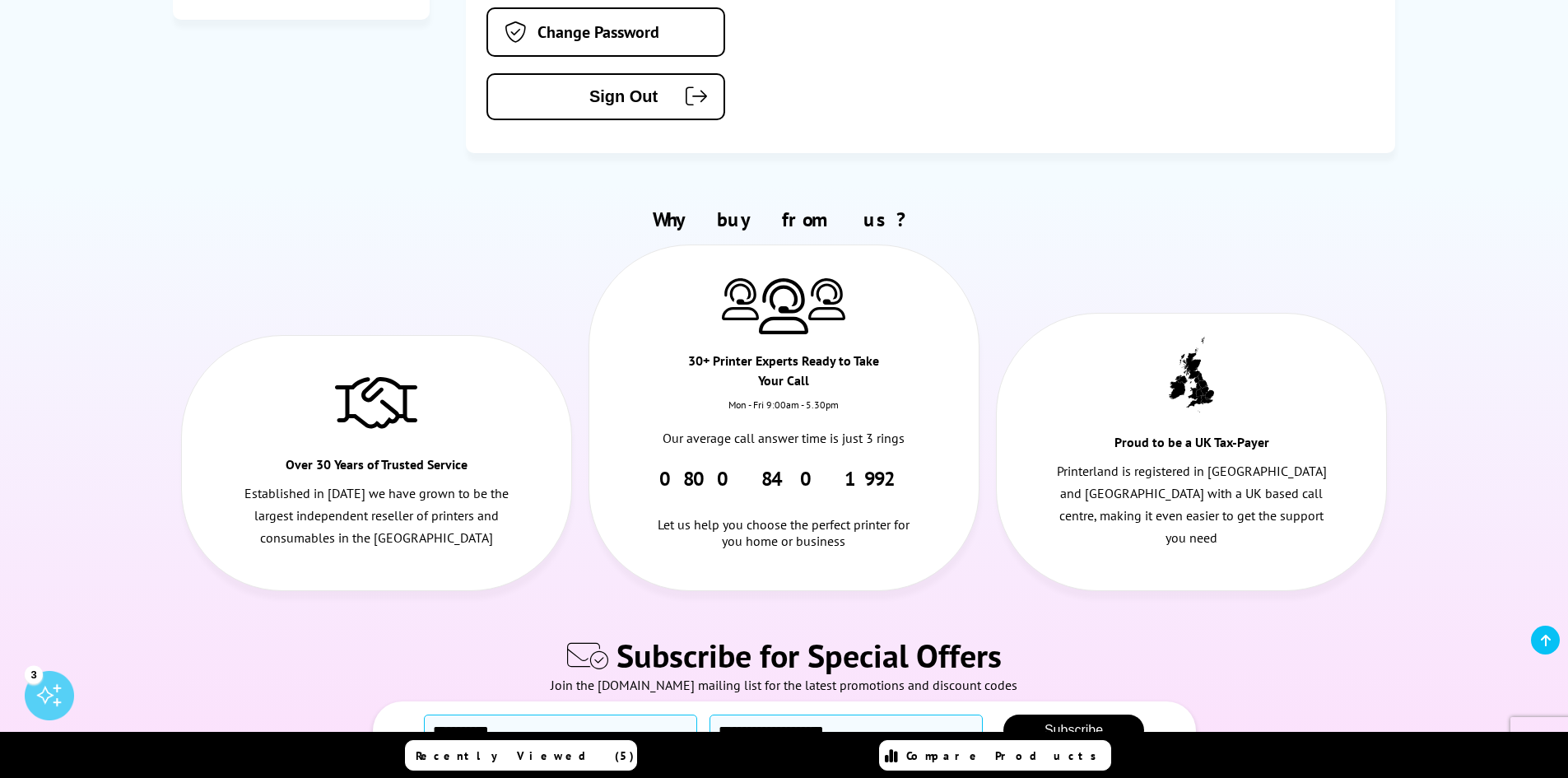
click at [1250, 438] on div "Proud to be a UK Tax-Payer" at bounding box center [1191, 445] width 195 height 28
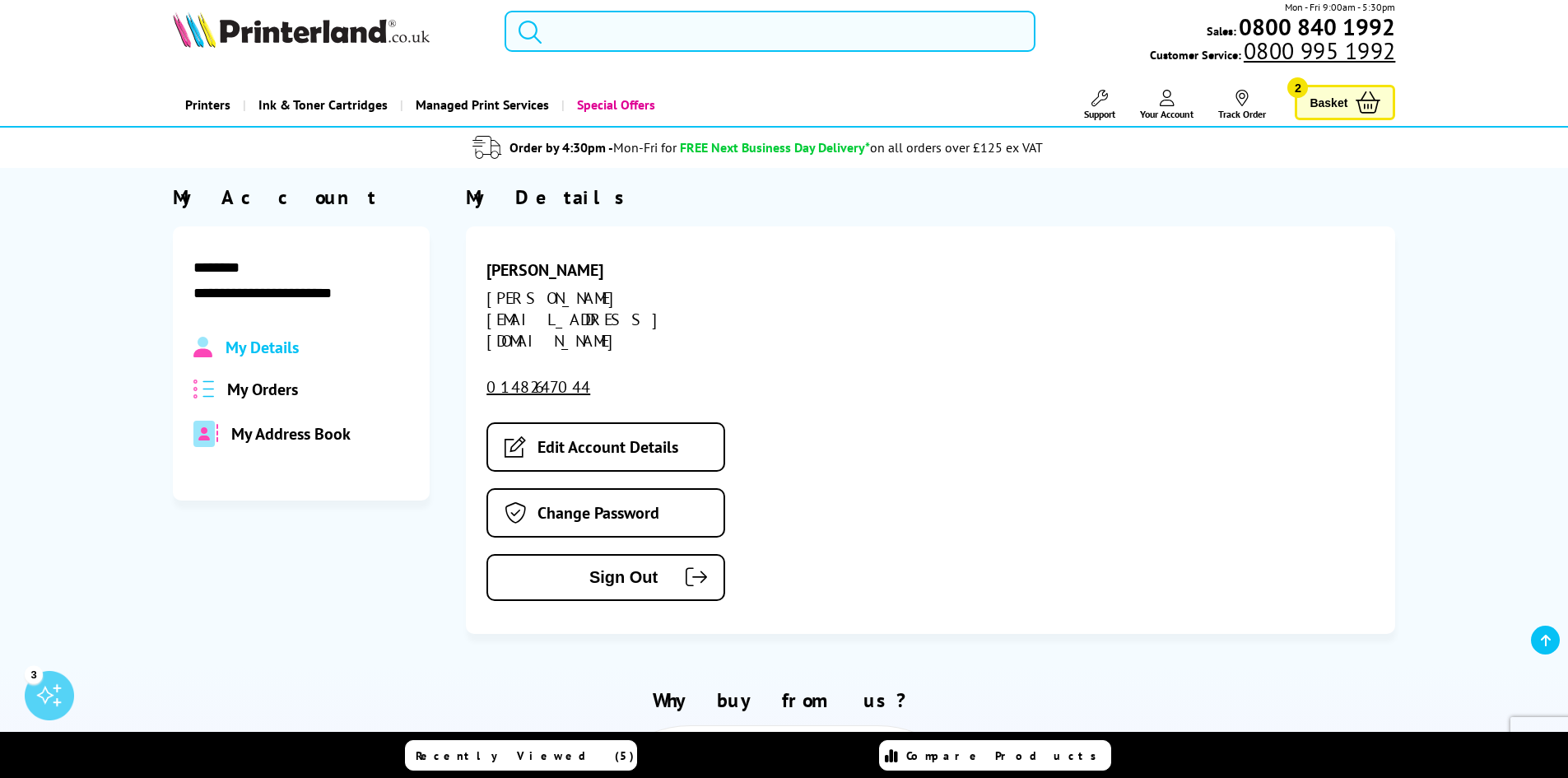
scroll to position [0, 0]
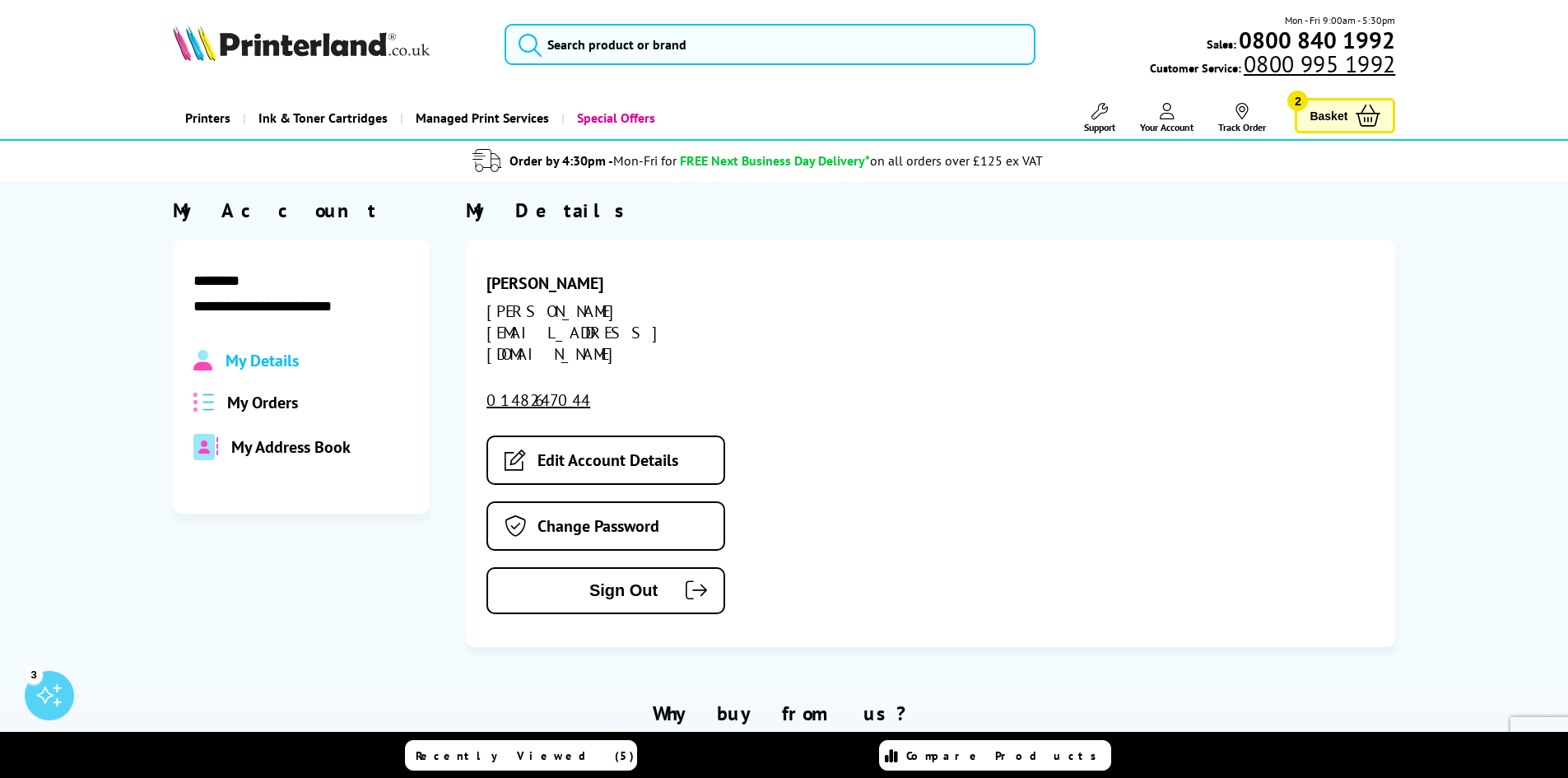
click at [264, 31] on img at bounding box center [301, 43] width 256 height 36
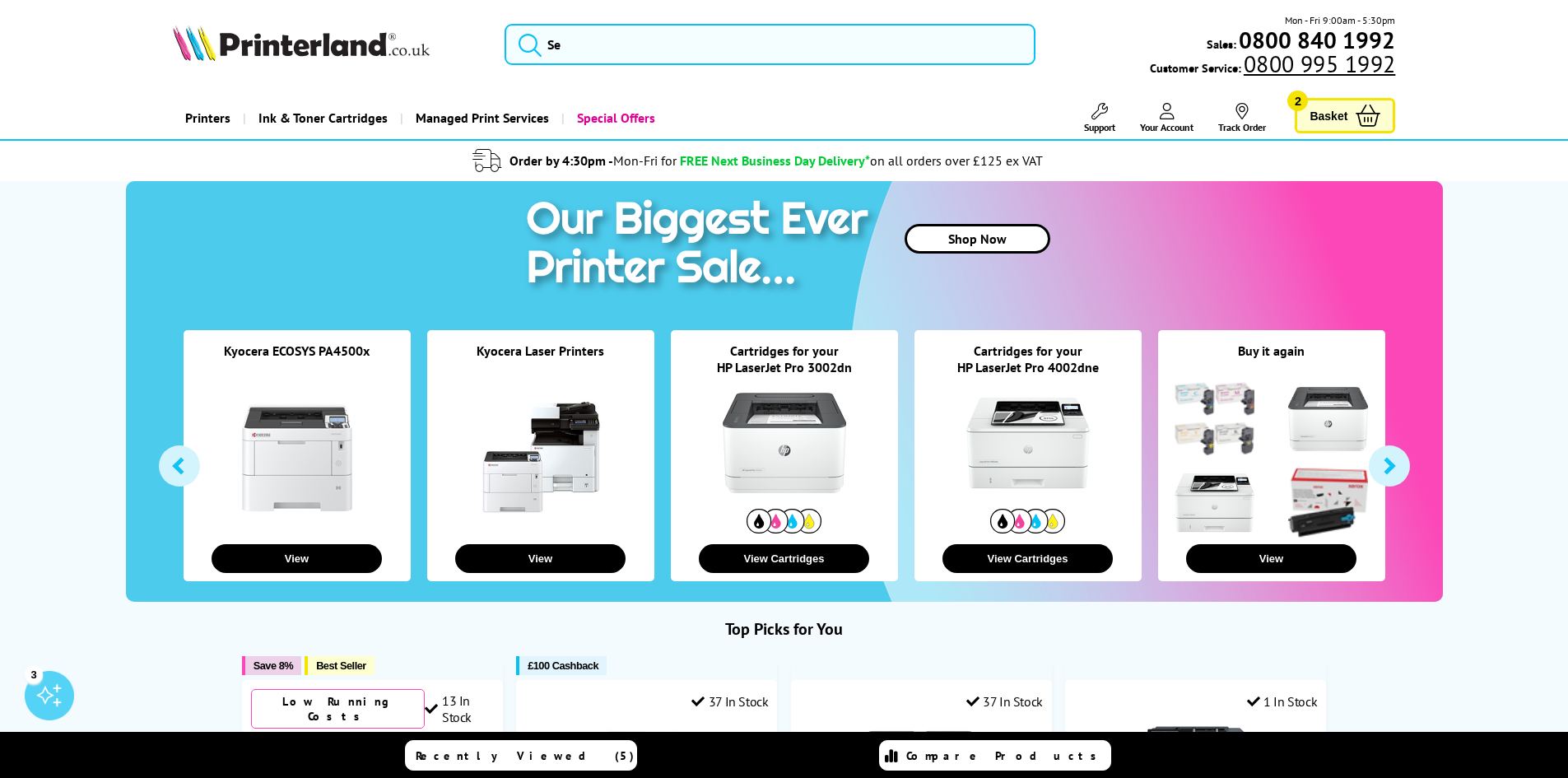
click at [301, 440] on link at bounding box center [297, 458] width 124 height 124
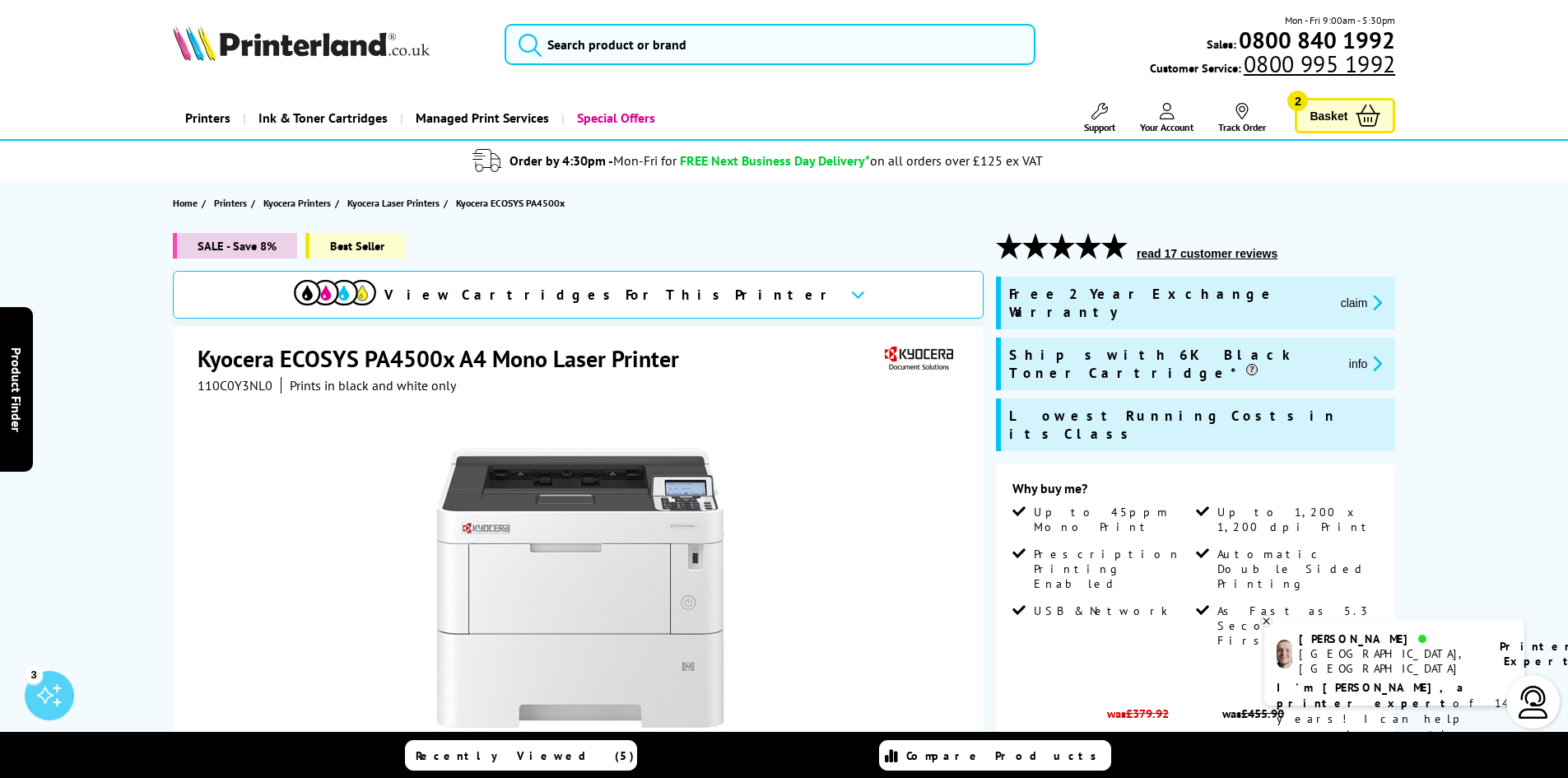
click at [1368, 680] on b "I'm Ashley, a printer expert" at bounding box center [1373, 695] width 192 height 30
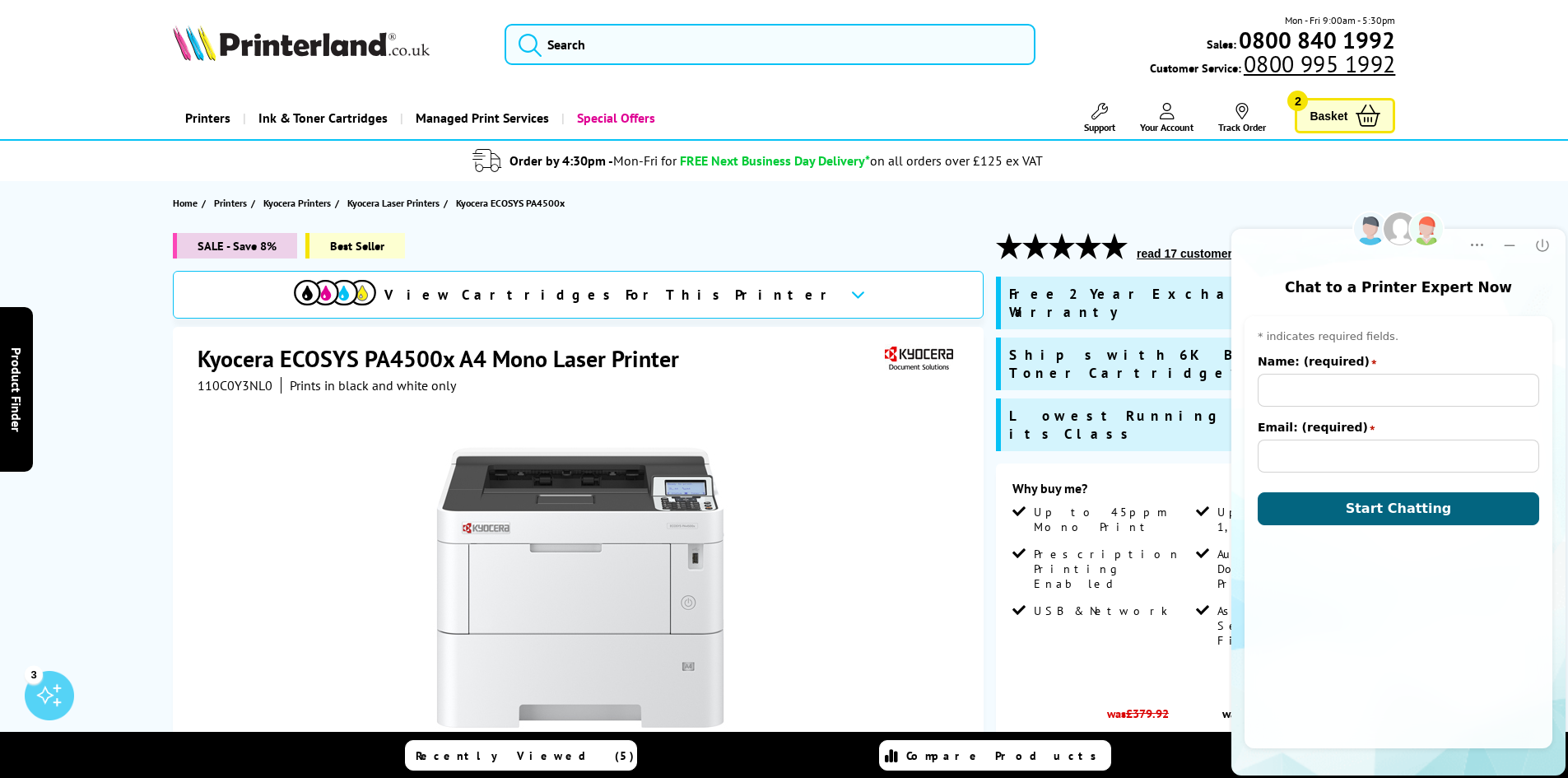
click at [483, 362] on h1 "Kyocera ECOSYS PA4500x A4 Mono Laser Printer" at bounding box center [446, 358] width 498 height 30
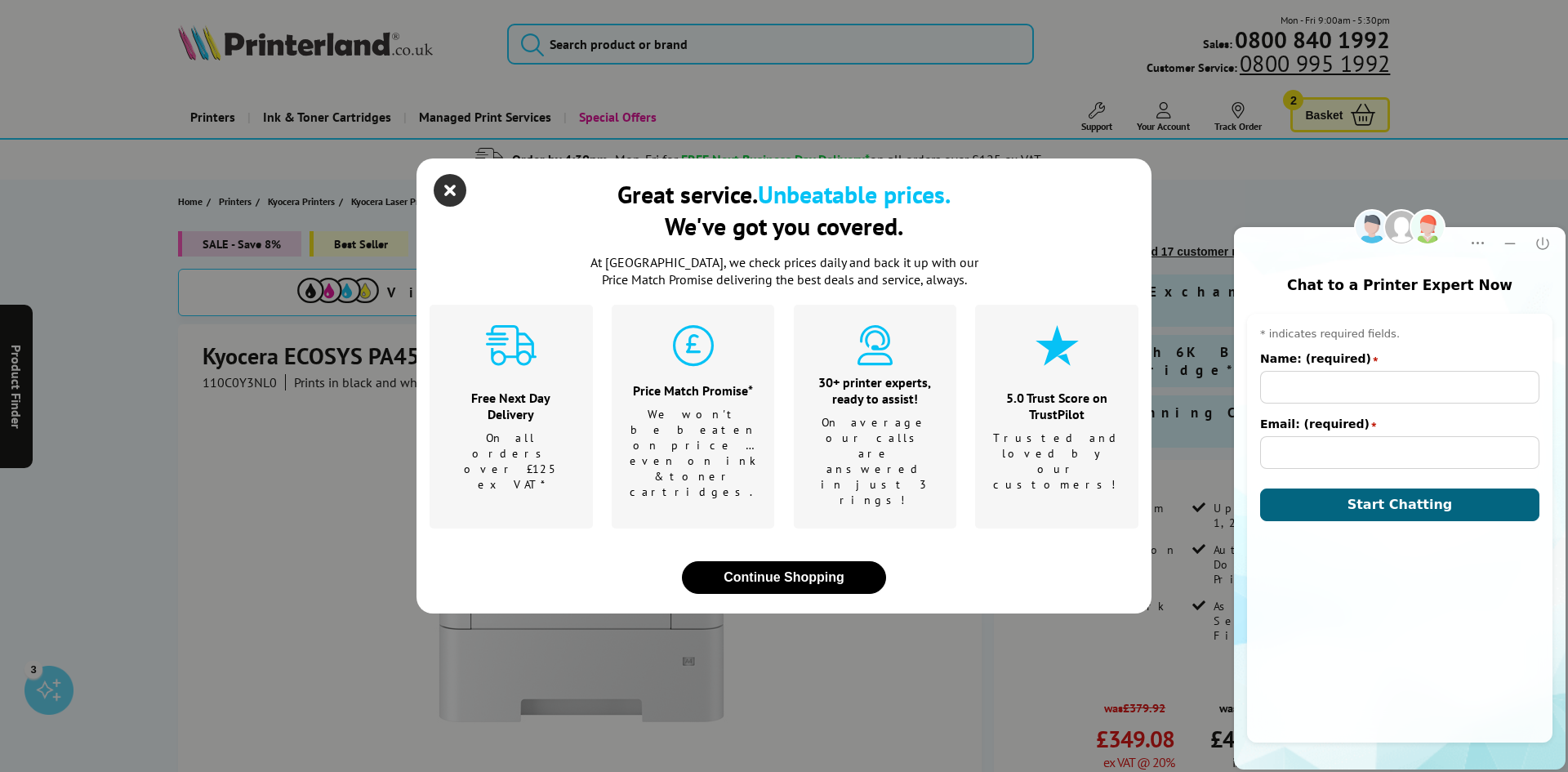
click at [446, 206] on icon "close modal" at bounding box center [449, 190] width 32 height 32
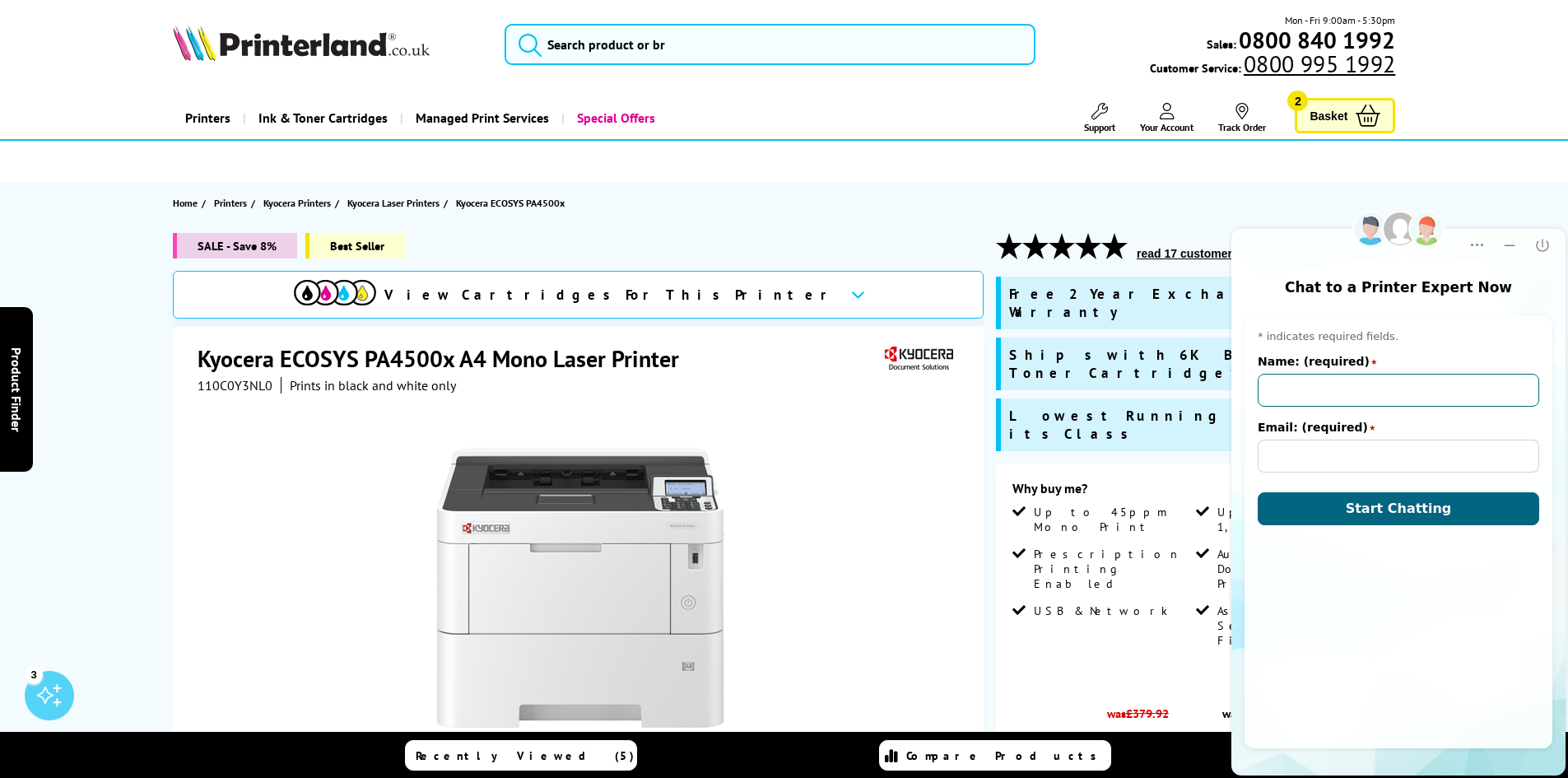
click at [1385, 398] on input "Name: (required)" at bounding box center [1398, 389] width 282 height 33
type input "Simon Cooke"
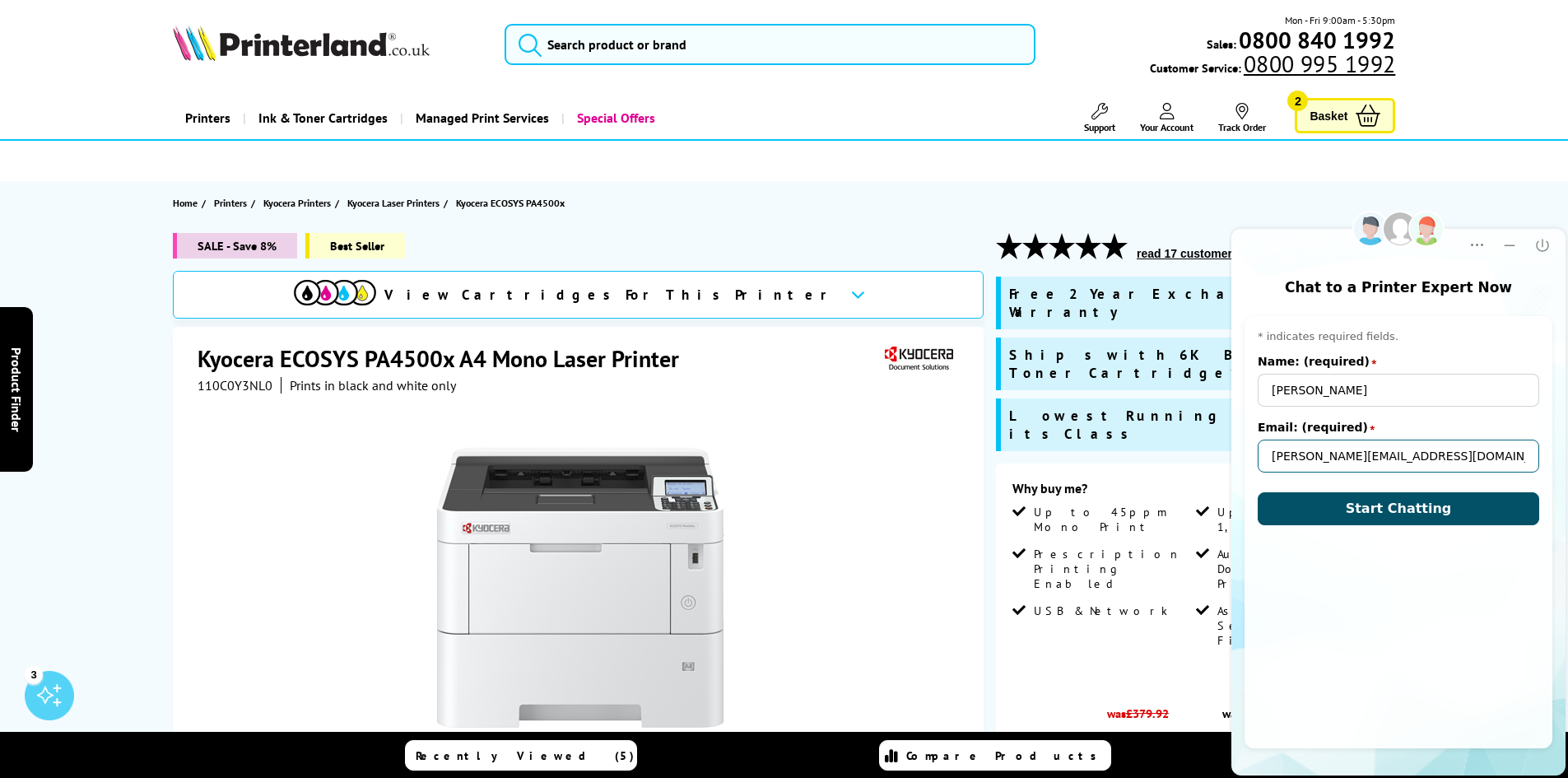
type input "[PERSON_NAME][EMAIL_ADDRESS][DOMAIN_NAME]"
drag, startPoint x: 1349, startPoint y: 510, endPoint x: 2238, endPoint y: 666, distance: 902.6
click at [1349, 510] on button "Start Chatting" at bounding box center [1398, 508] width 282 height 33
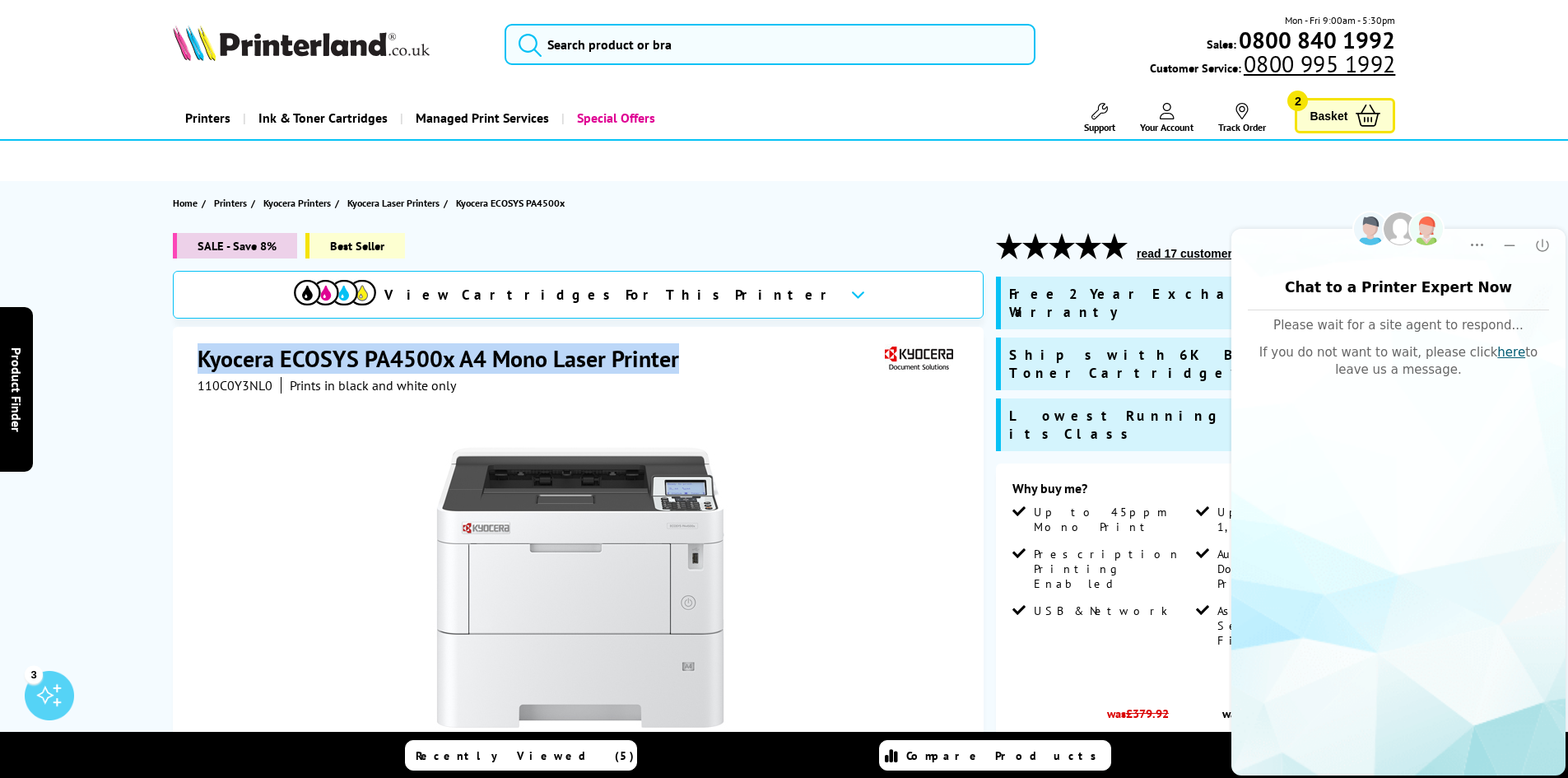
drag, startPoint x: 200, startPoint y: 362, endPoint x: 743, endPoint y: 344, distance: 543.3
click at [743, 344] on div "Kyocera ECOSYS PA4500x A4 Mono Laser Printer" at bounding box center [580, 360] width 765 height 33
copy h1 "Kyocera ECOSYS PA4500x A4 Mono Laser Printer"
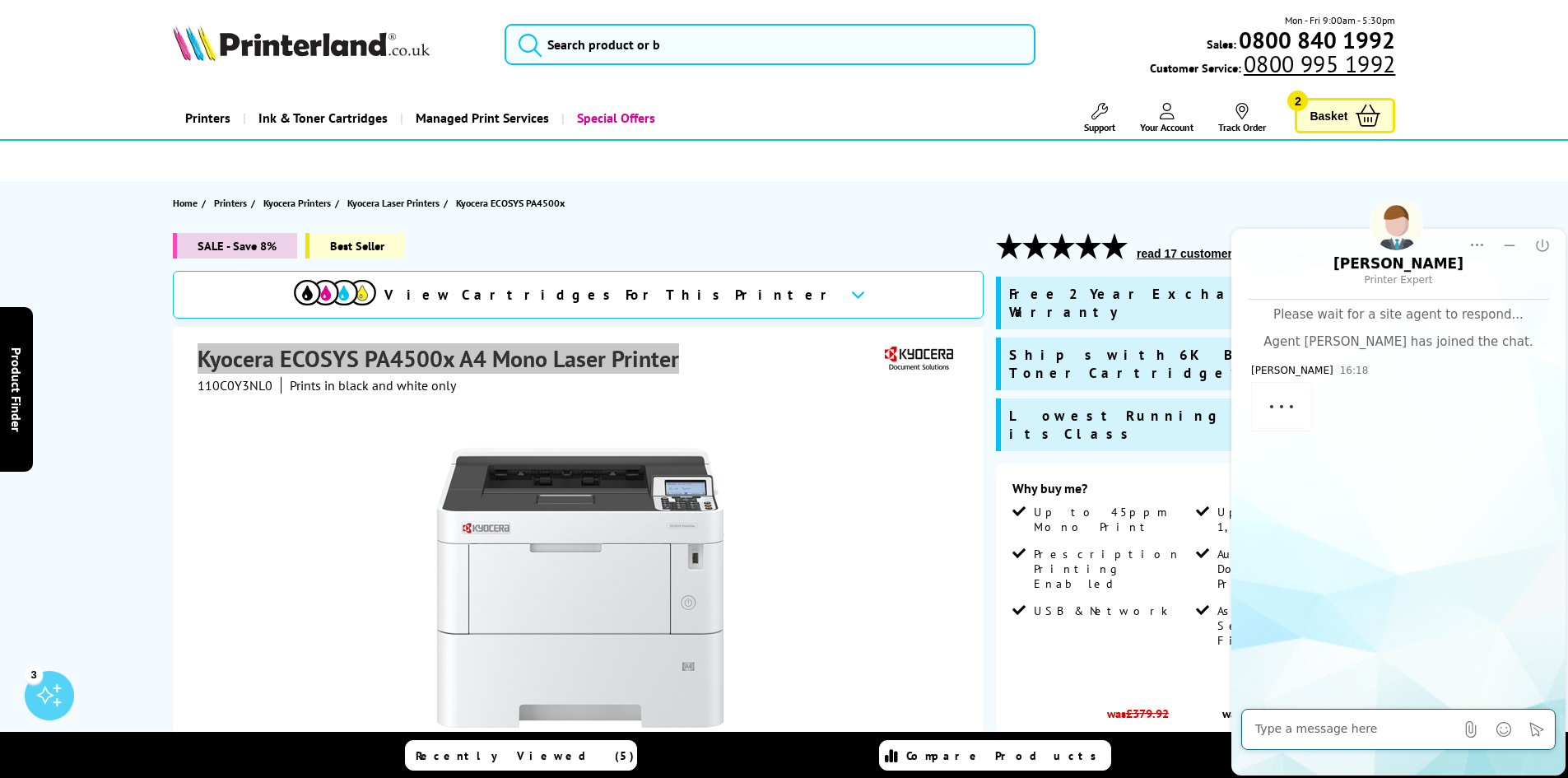
scroll to position [83, 0]
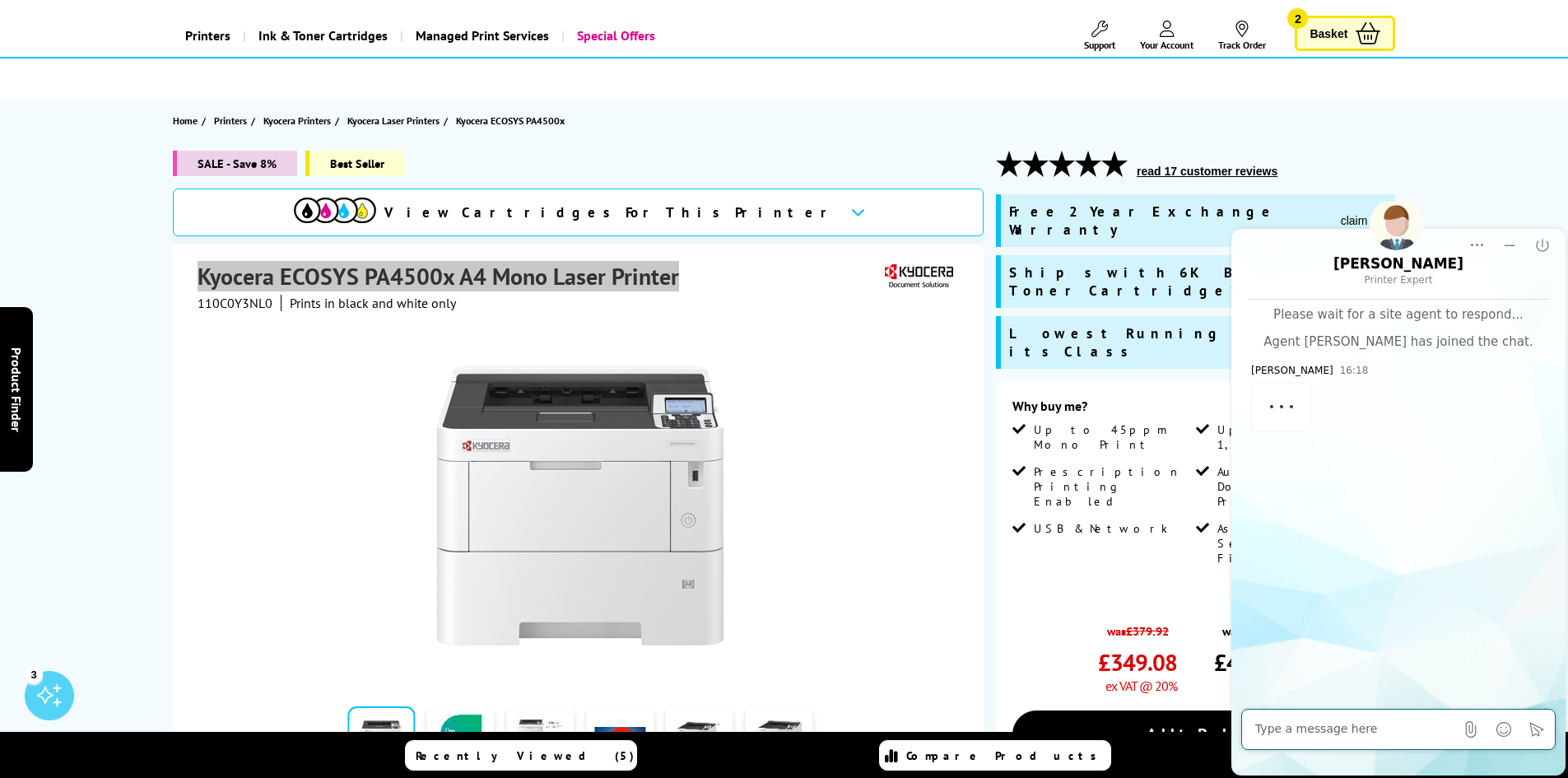
click at [1312, 732] on textarea at bounding box center [1355, 730] width 199 height 17
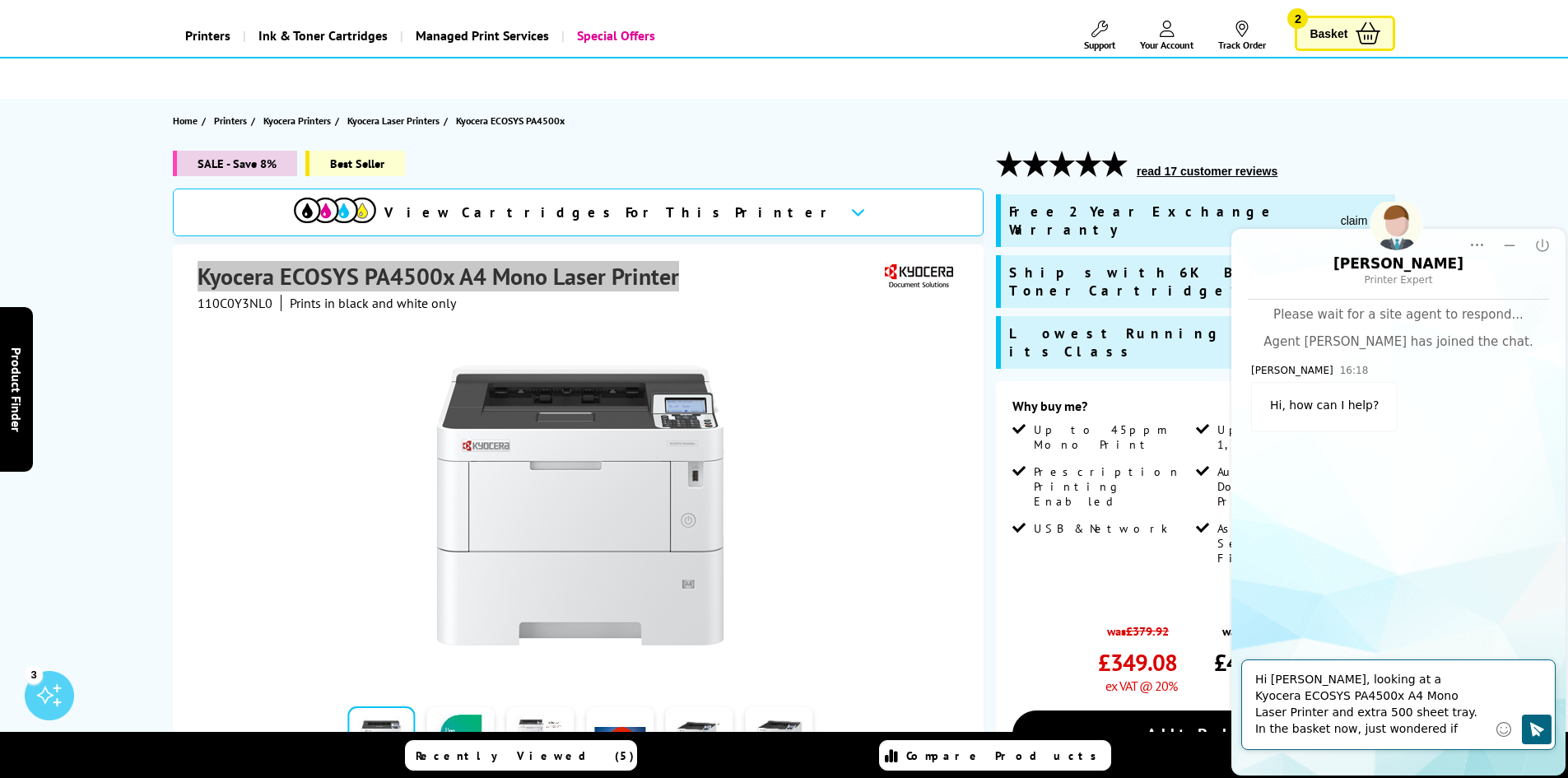
type textarea "Hi Luke, looking at a Kyocera ECOSYS PA4500x A4 Mono Laser Printer and extra 50…"
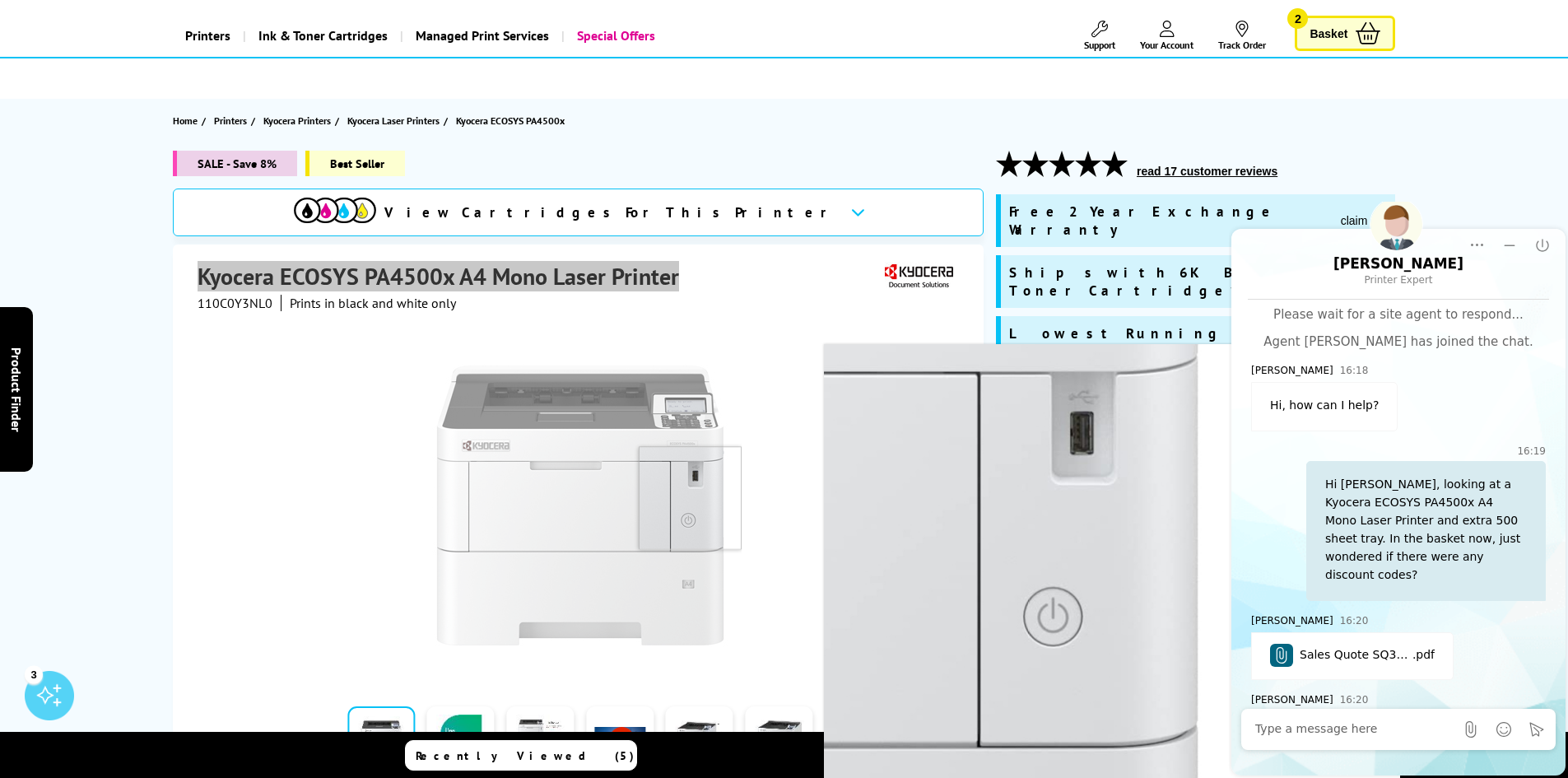
scroll to position [49, 0]
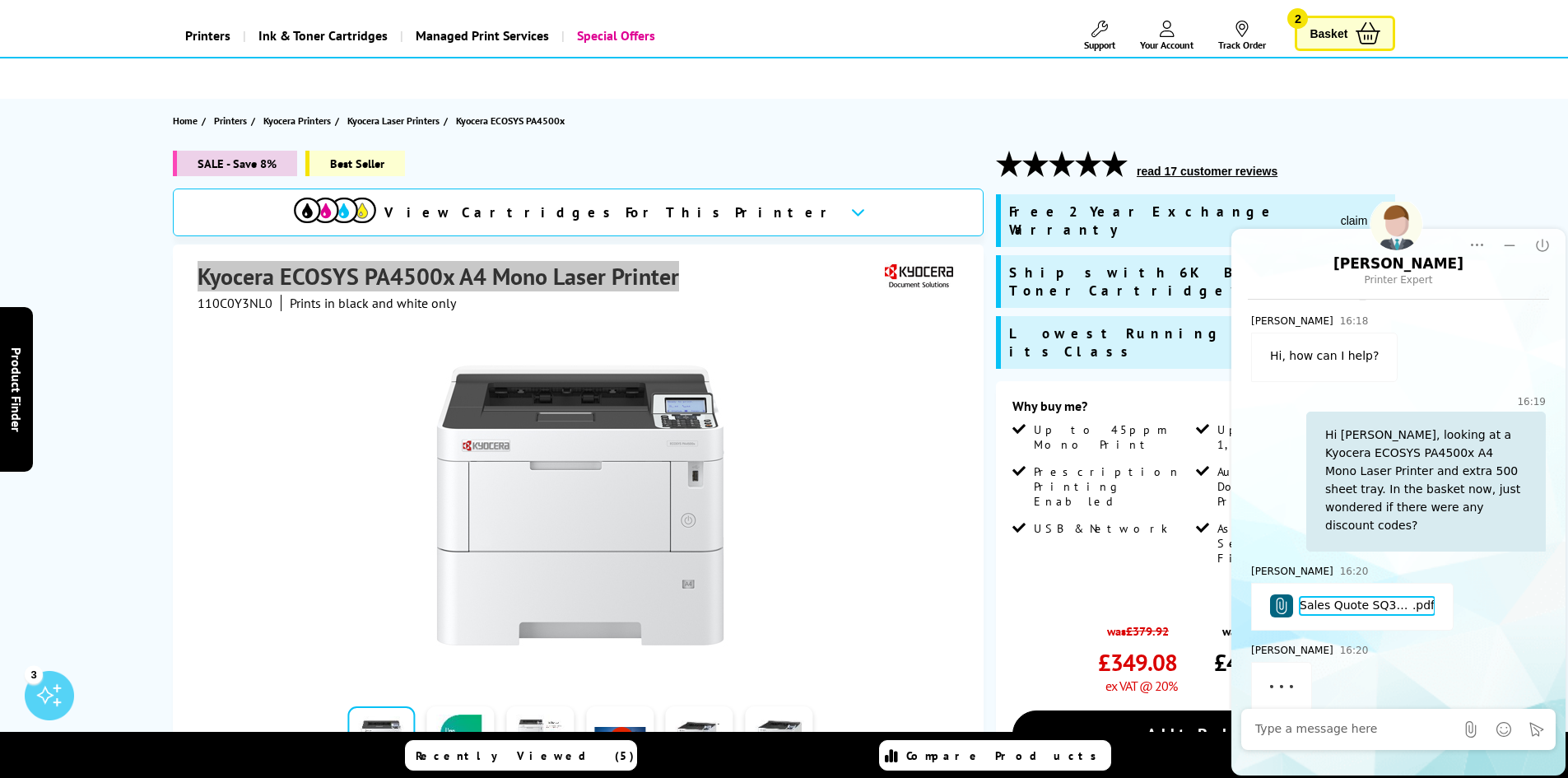
click at [1332, 597] on span "Sales Quote SQ377992" at bounding box center [1356, 606] width 113 height 18
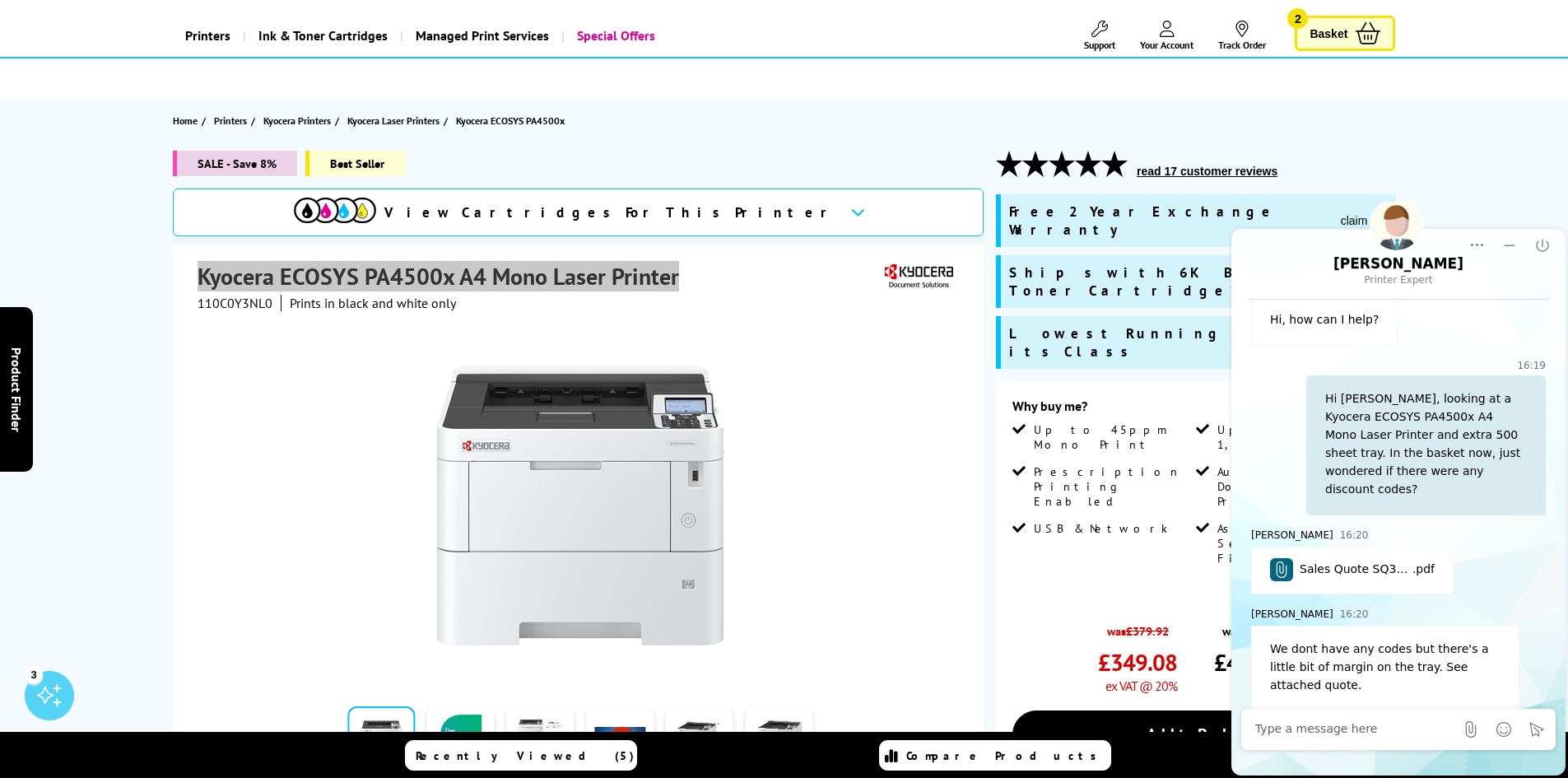
click at [1345, 561] on span "Sales Quote SQ377992" at bounding box center [1356, 570] width 113 height 18
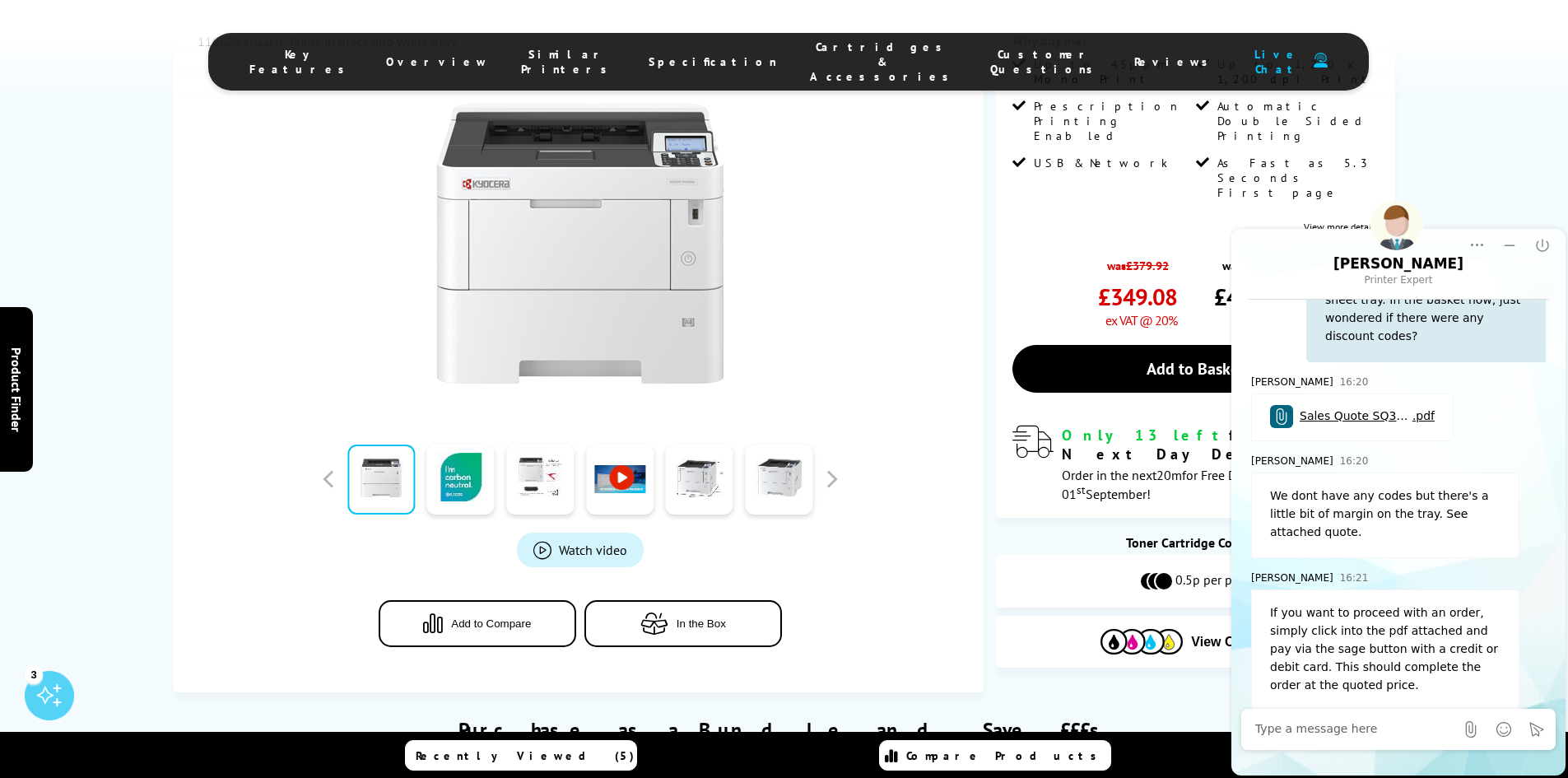
scroll to position [577, 0]
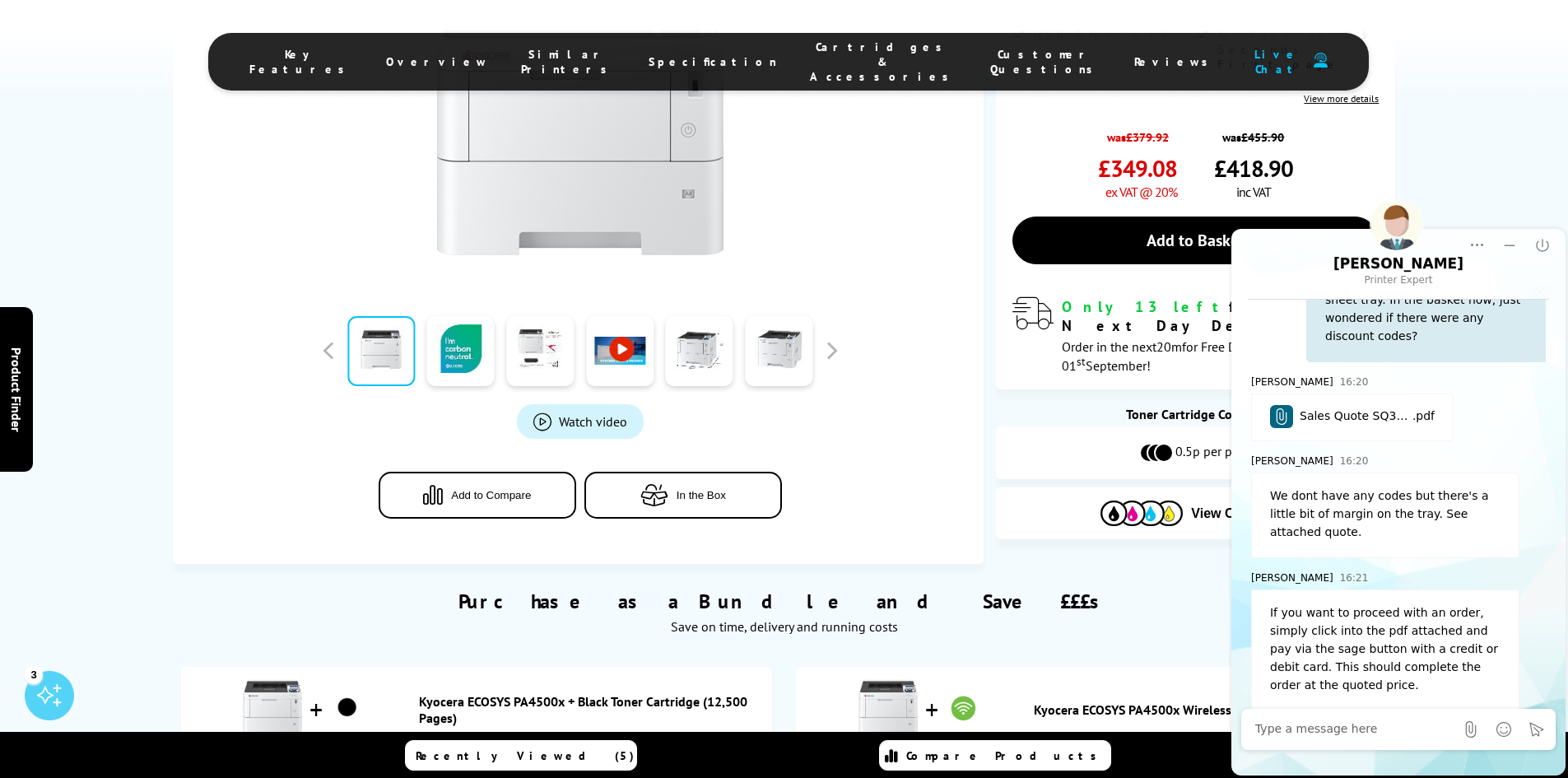
click at [1332, 730] on textarea at bounding box center [1355, 730] width 199 height 17
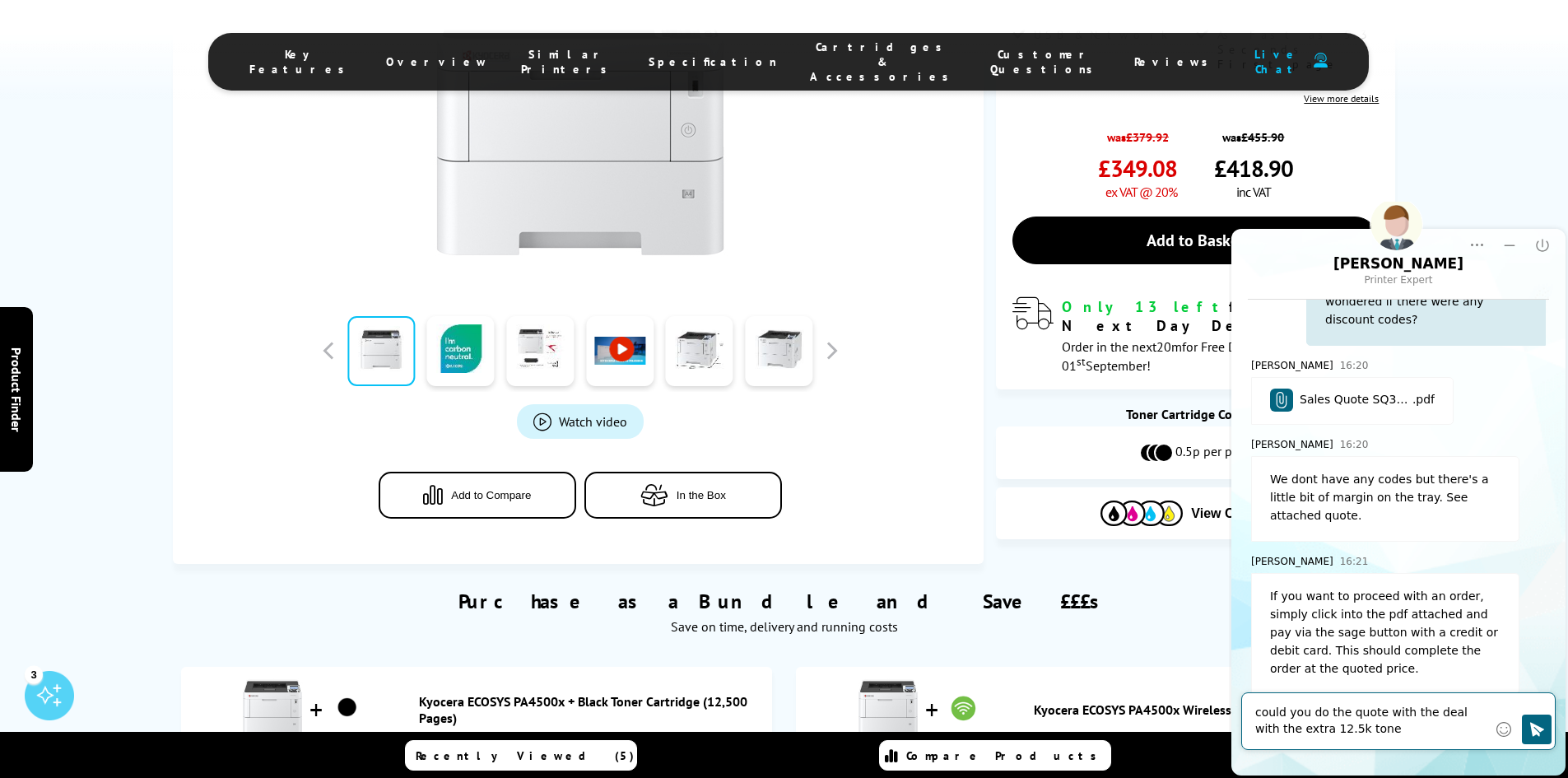
type textarea "could you do the quote with the deal with the extra 12.5k toner"
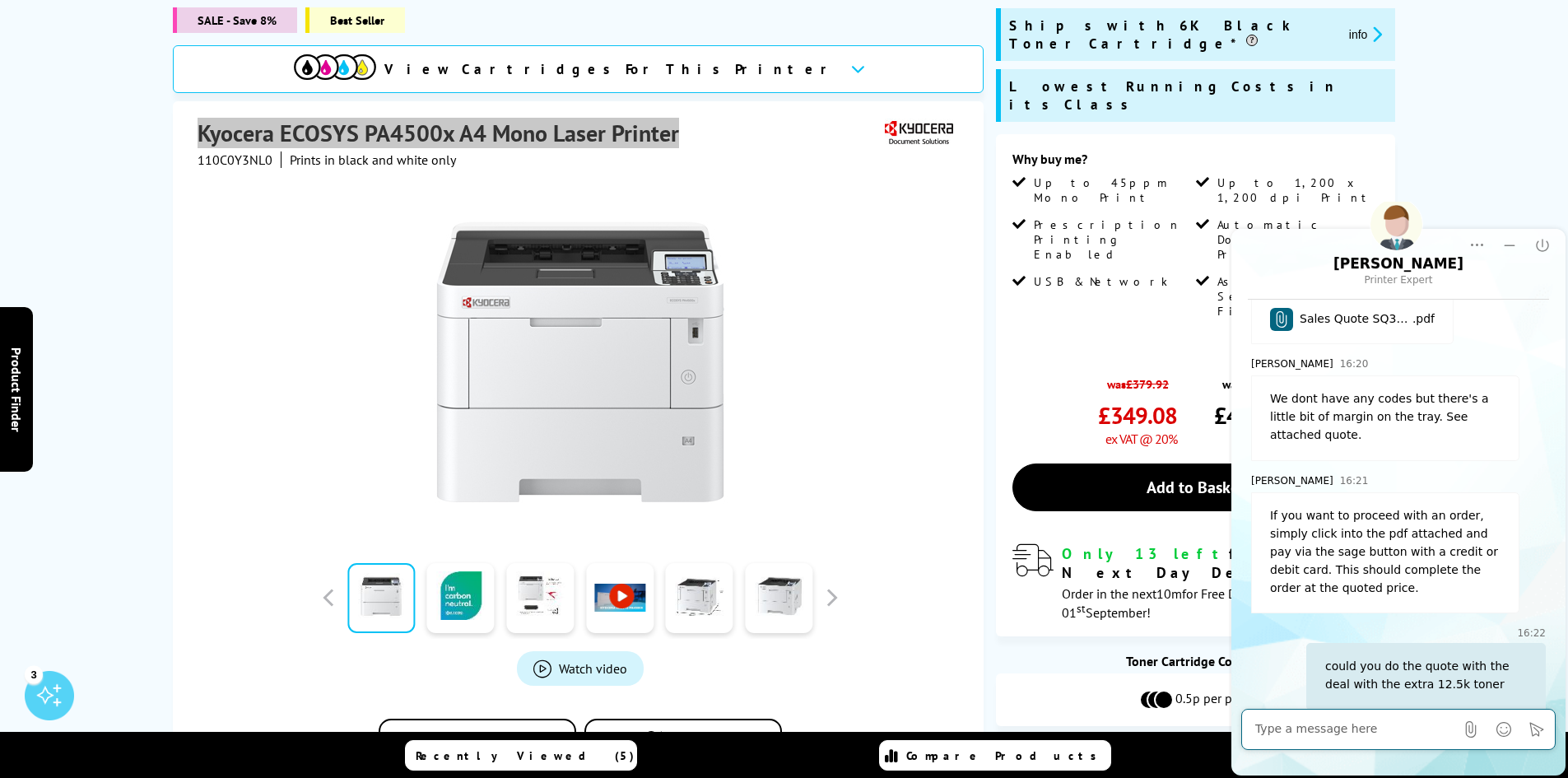
scroll to position [0, 0]
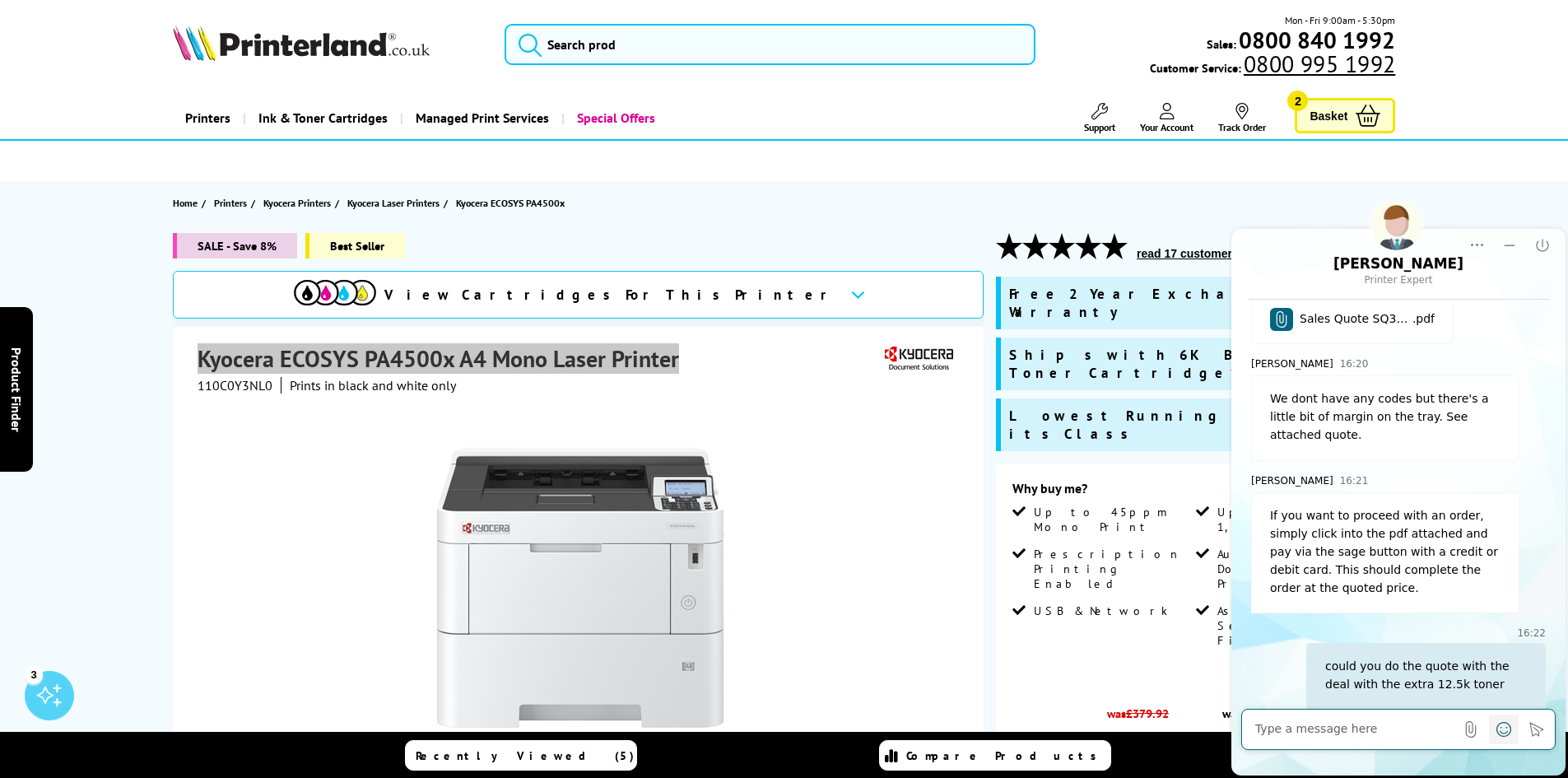
click at [1504, 735] on icon "Emoji" at bounding box center [1504, 730] width 17 height 17
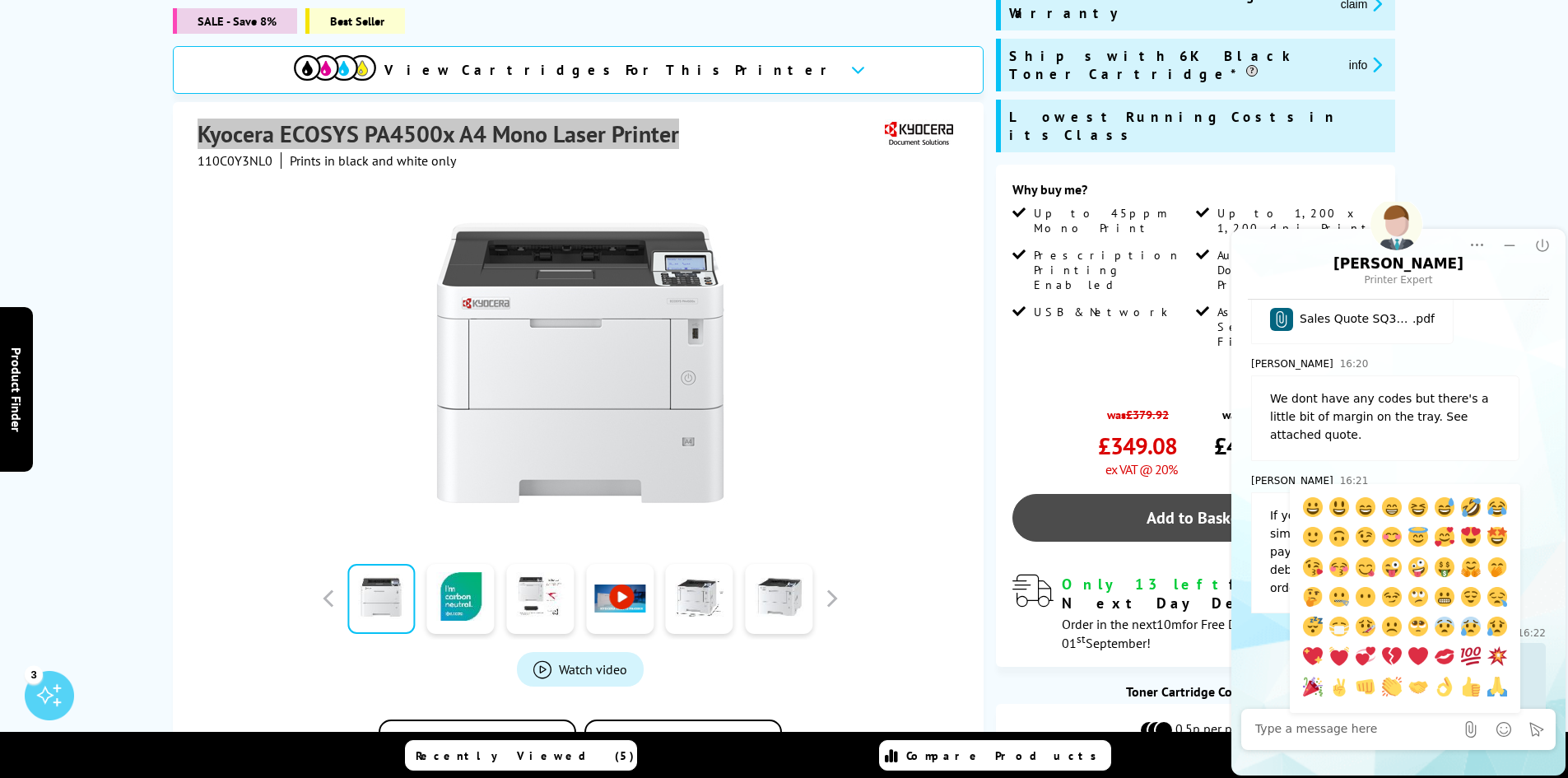
scroll to position [83, 0]
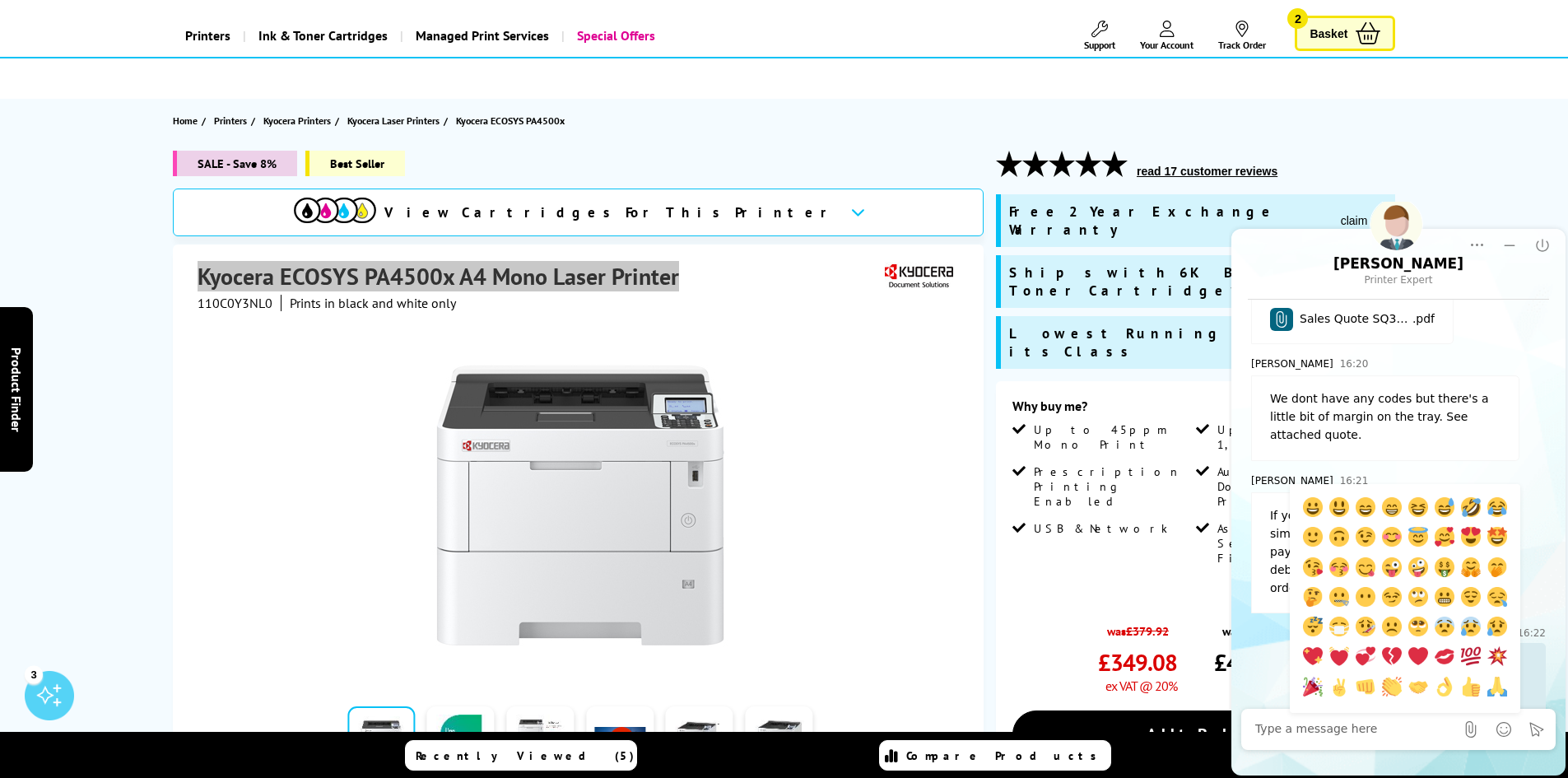
click at [1259, 626] on div "16:22 could you do the quote with the deal with the extra 12.5k toner" at bounding box center [1398, 667] width 295 height 87
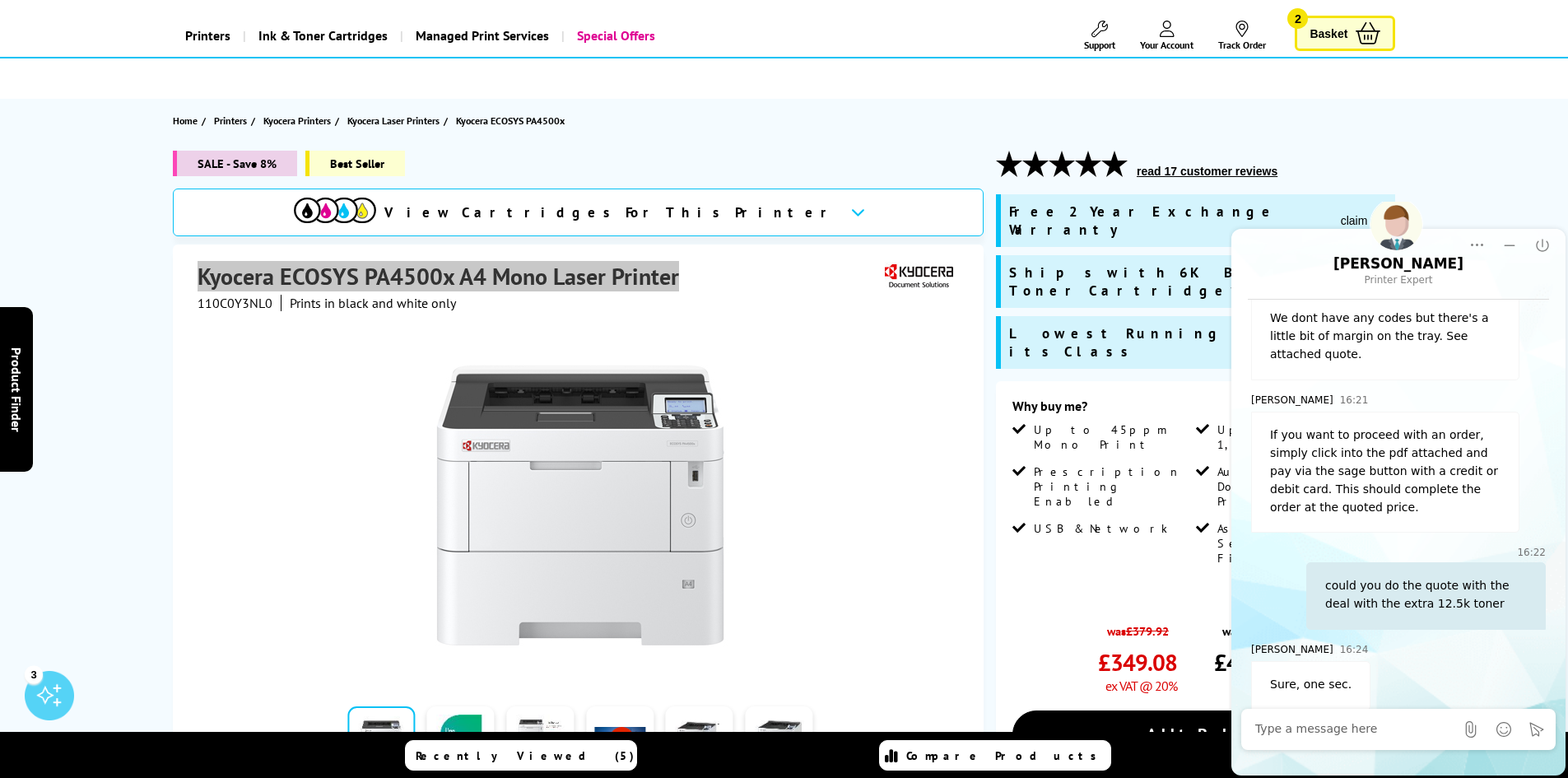
scroll to position [496, 0]
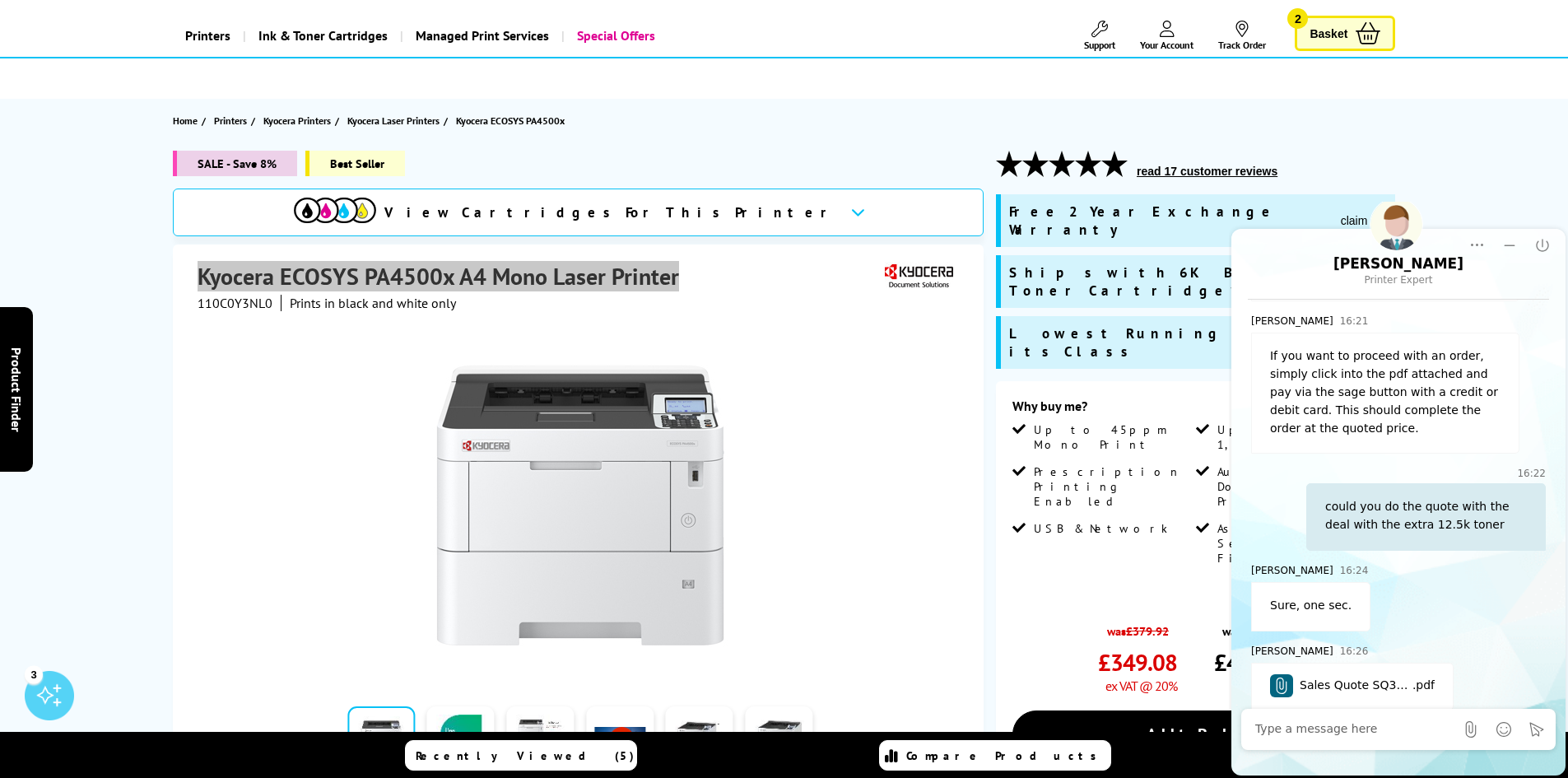
click at [1368, 677] on span "Sales Quote SQ377992" at bounding box center [1356, 686] width 113 height 18
click at [1356, 728] on textarea at bounding box center [1355, 730] width 199 height 17
click at [1393, 729] on textarea "just paying now thanks" at bounding box center [1372, 730] width 232 height 17
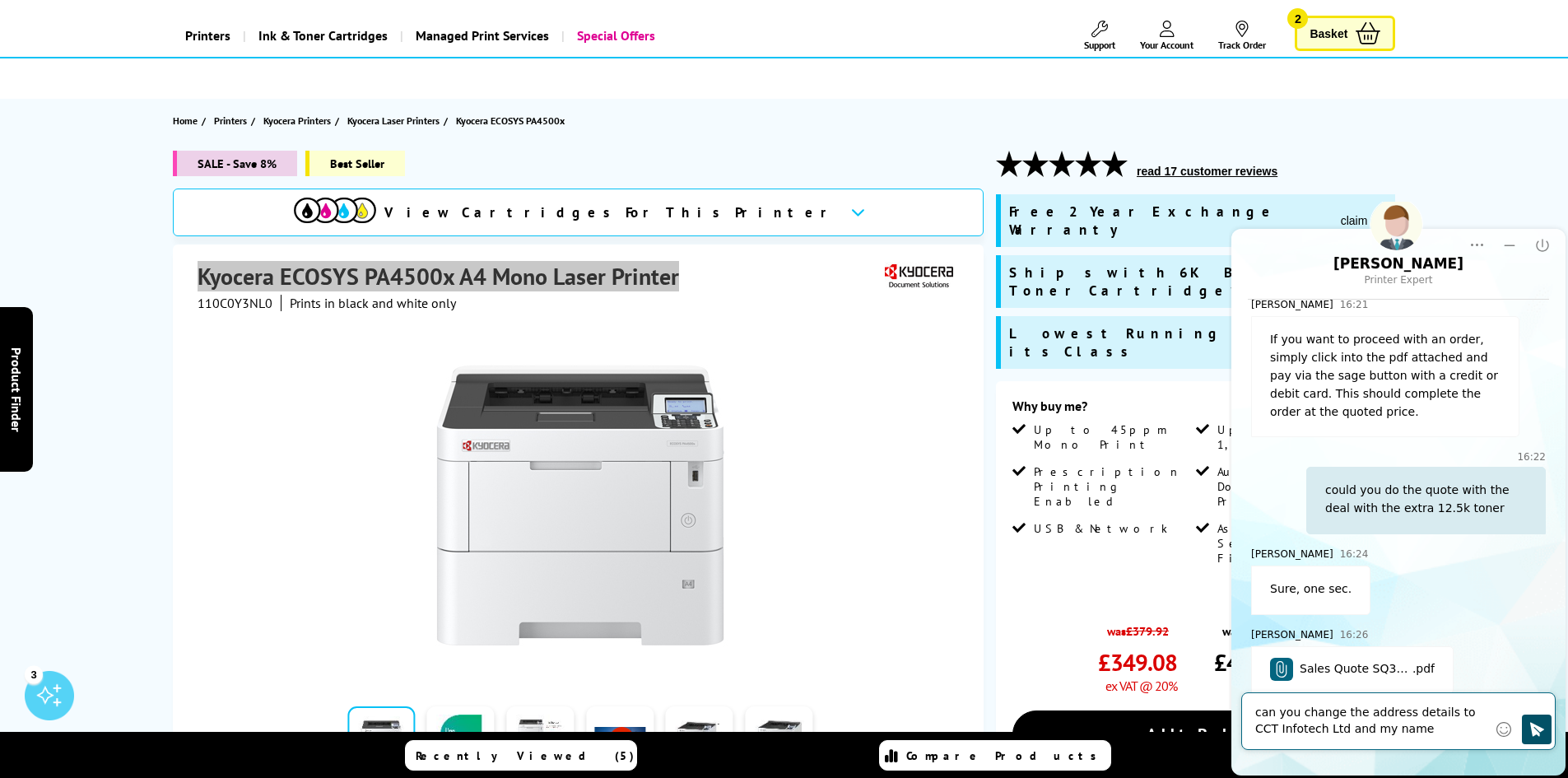
type textarea "can you change the address details to CCT Infotech Ltd and my name"
click at [1529, 725] on icon "Click to send" at bounding box center [1537, 730] width 17 height 17
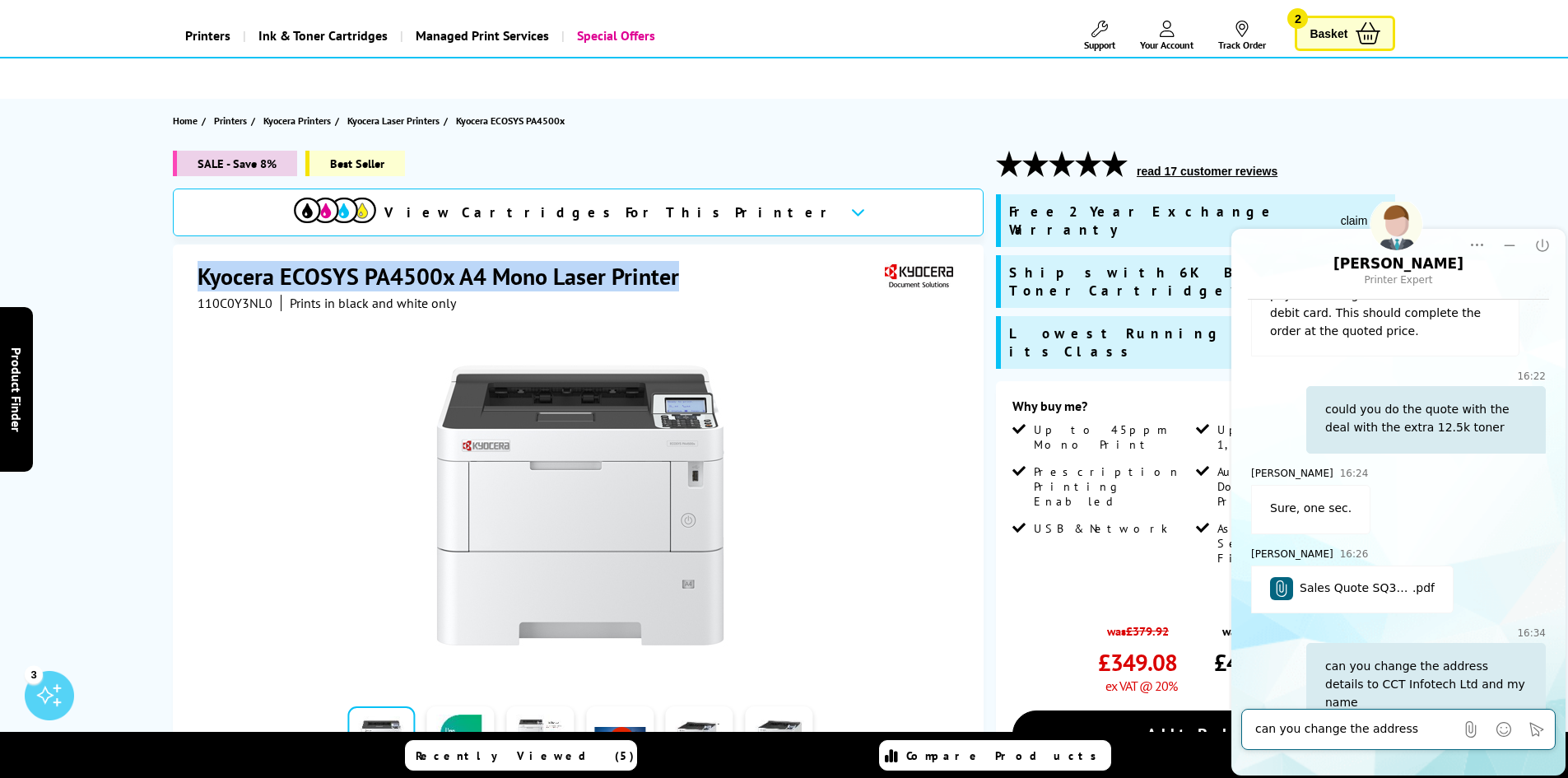
click at [1155, 38] on span "Your Account" at bounding box center [1167, 44] width 53 height 13
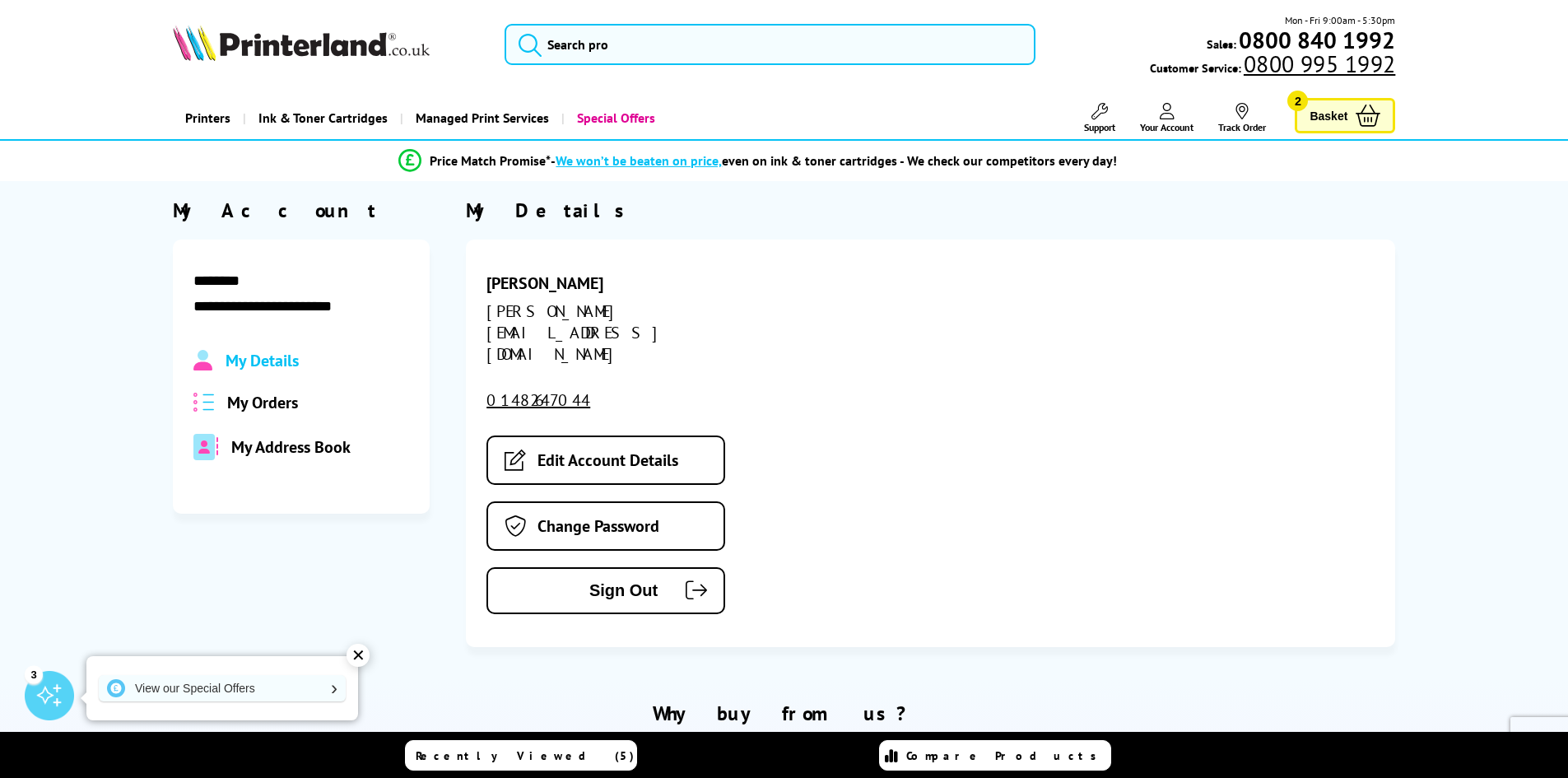
click at [285, 444] on span "My Address Book" at bounding box center [291, 447] width 119 height 22
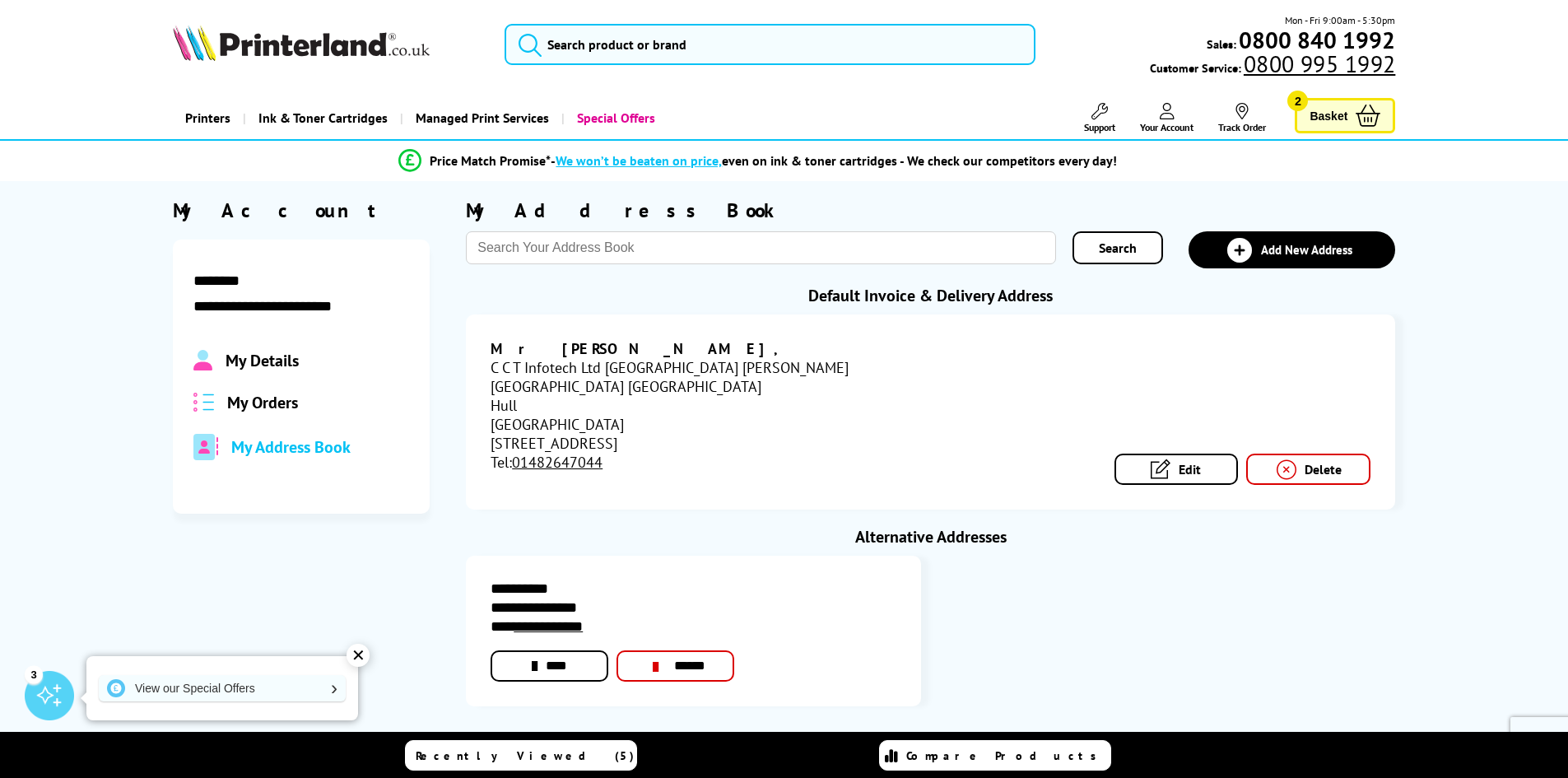
click at [571, 650] on link "****" at bounding box center [549, 665] width 118 height 31
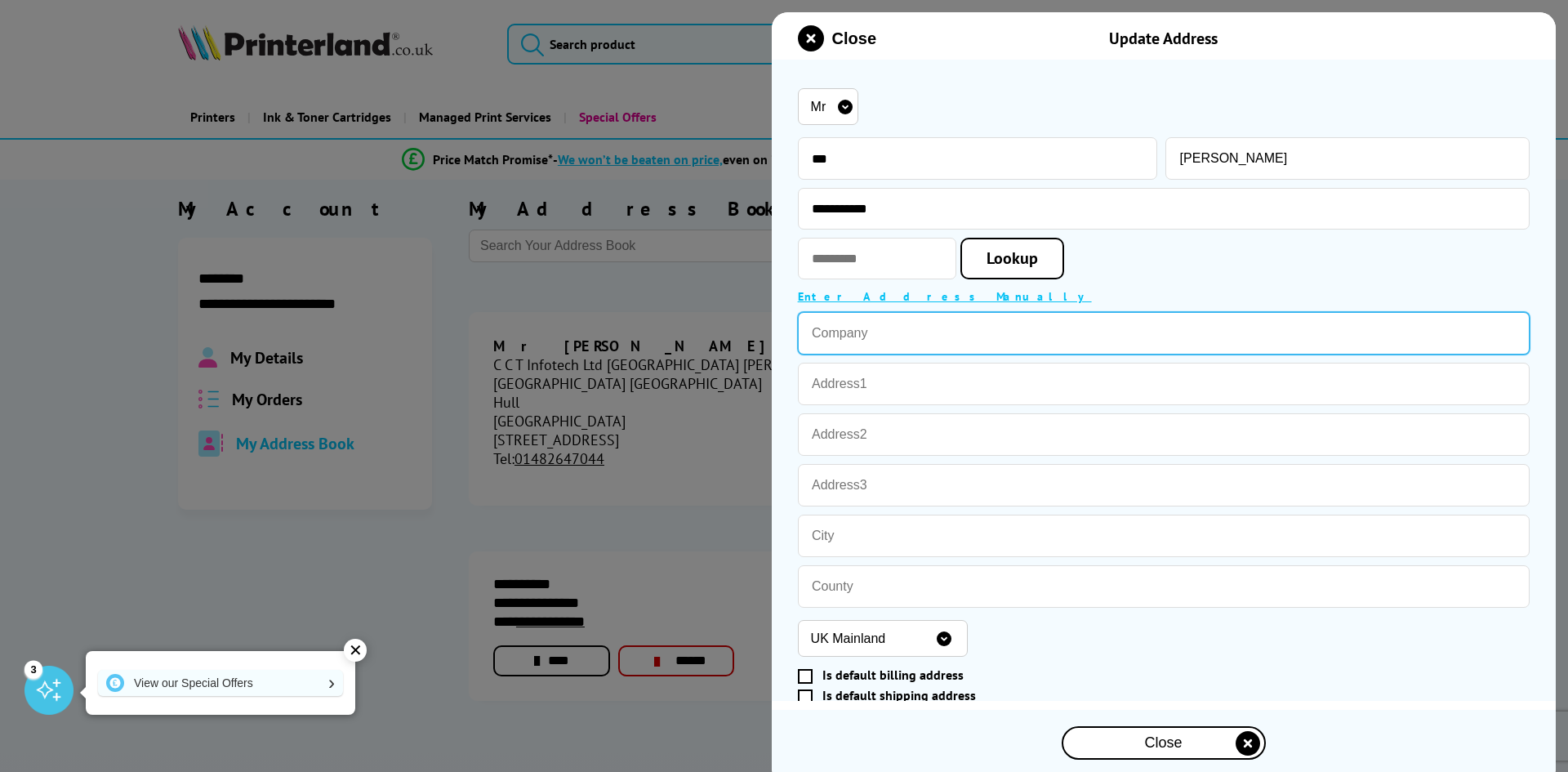
click at [884, 344] on input "text" at bounding box center [1164, 333] width 732 height 42
type input "CCT Infotech Limited"
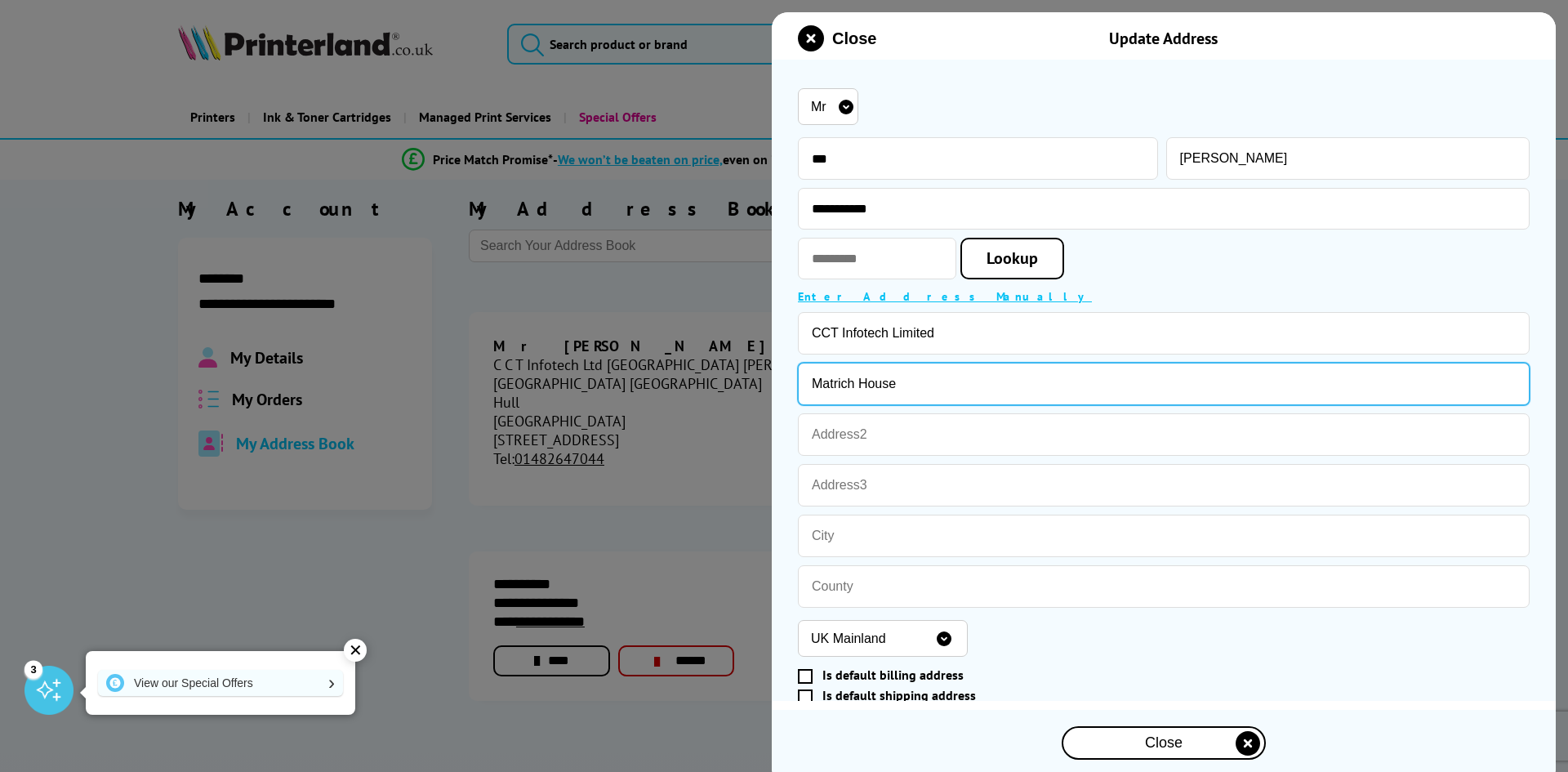
type input "Matrich House"
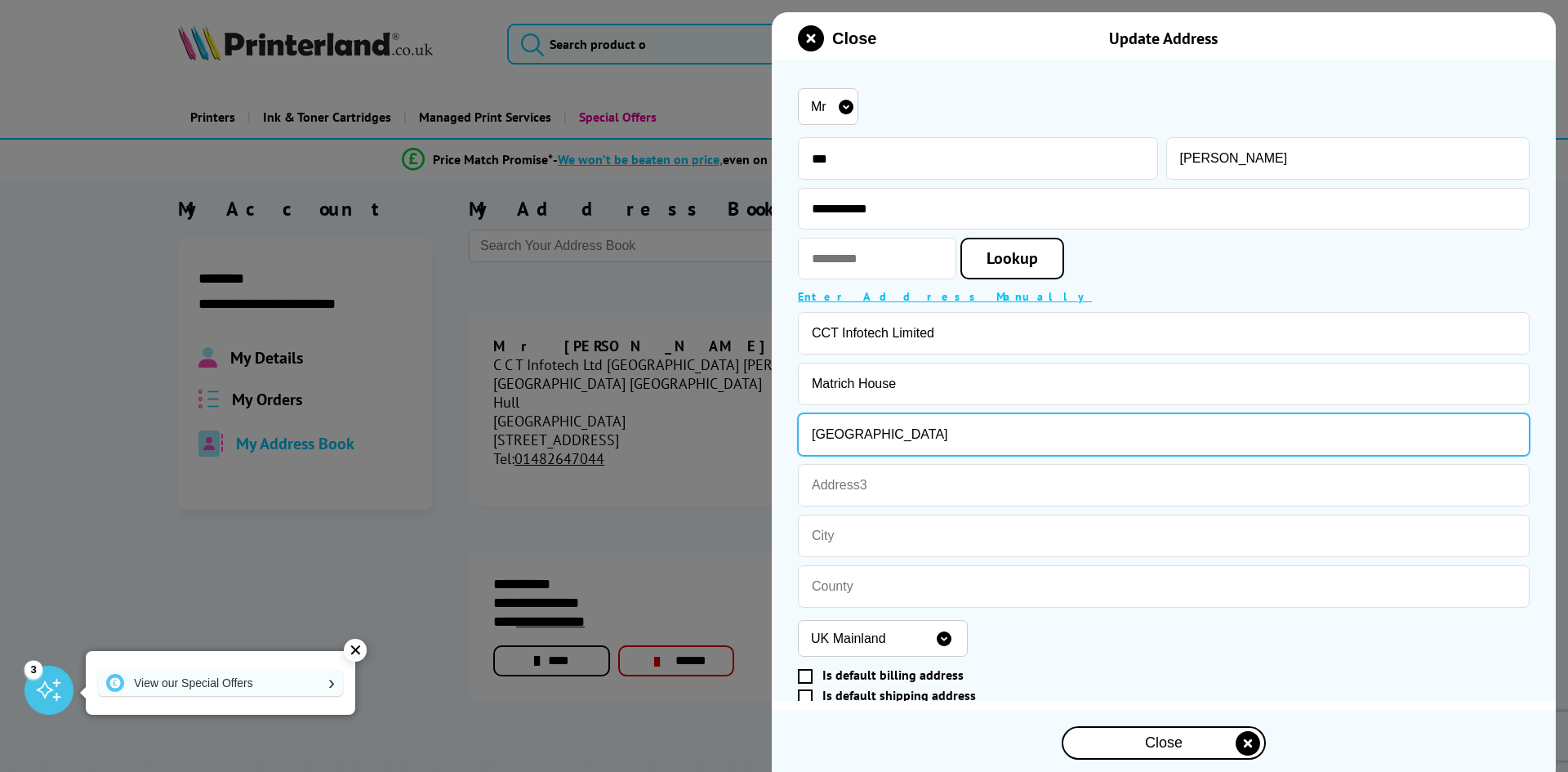
type input "[GEOGRAPHIC_DATA]"
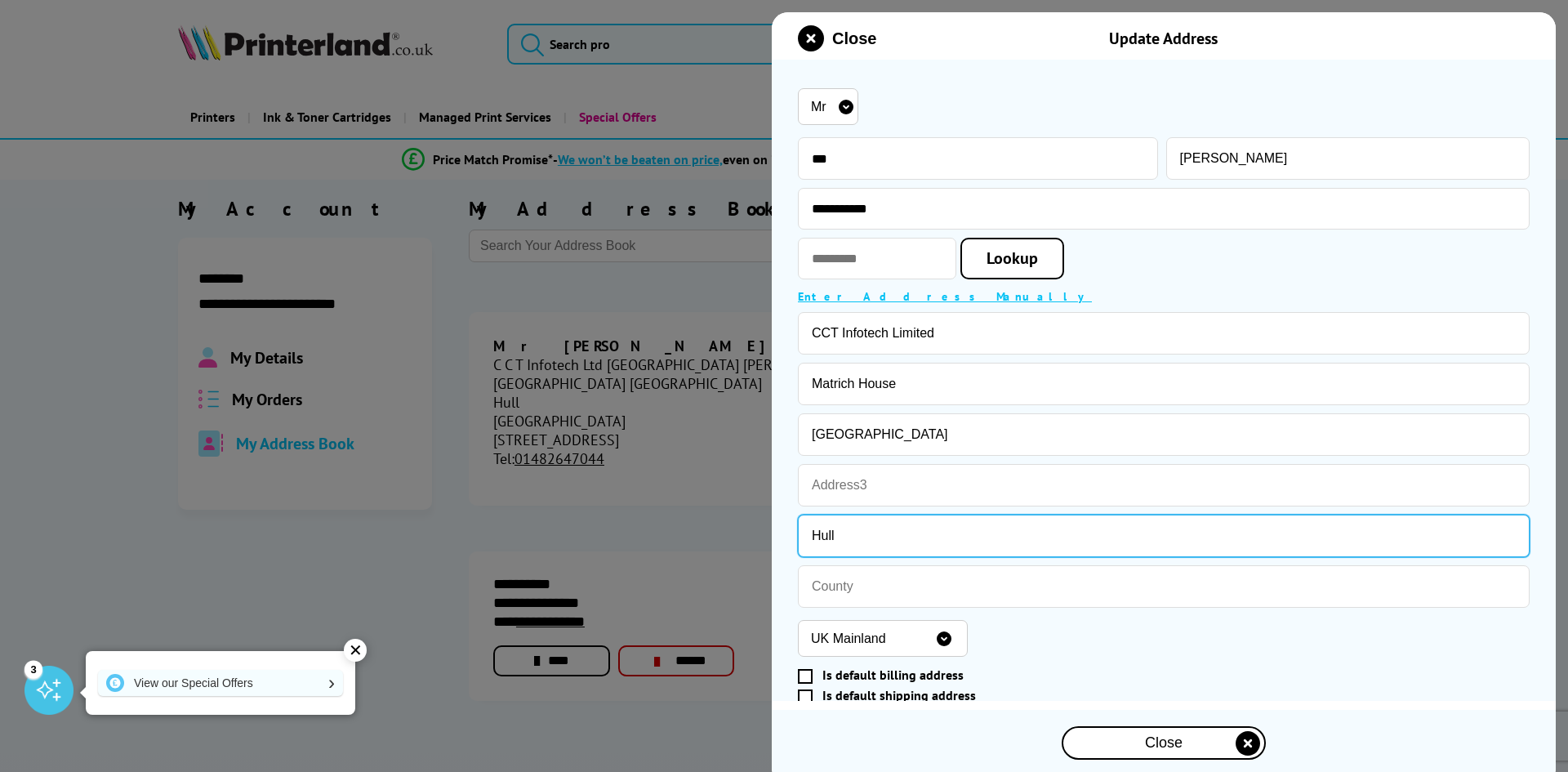
type input "Hull"
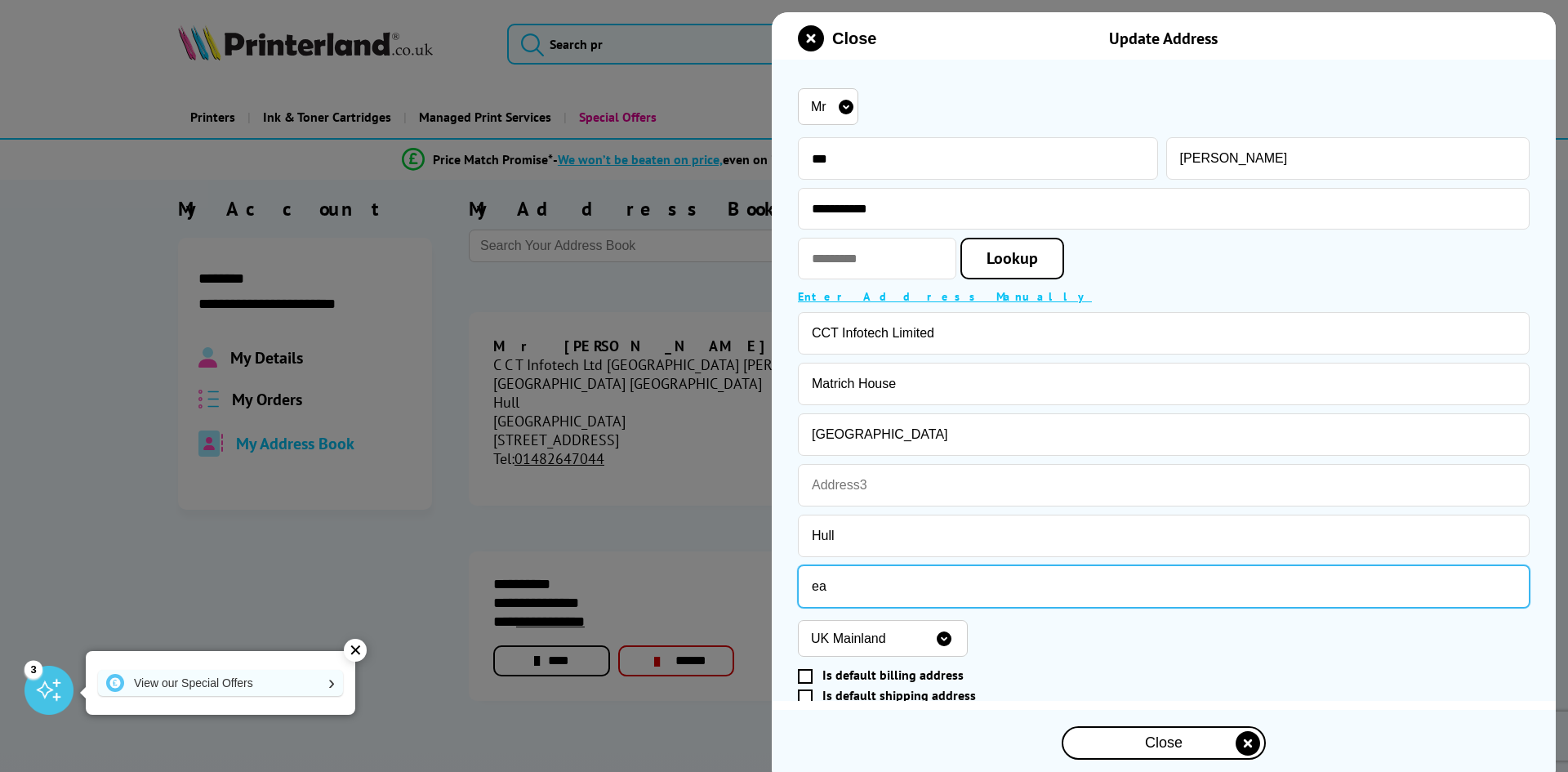
type input "e"
type input "[GEOGRAPHIC_DATA]"
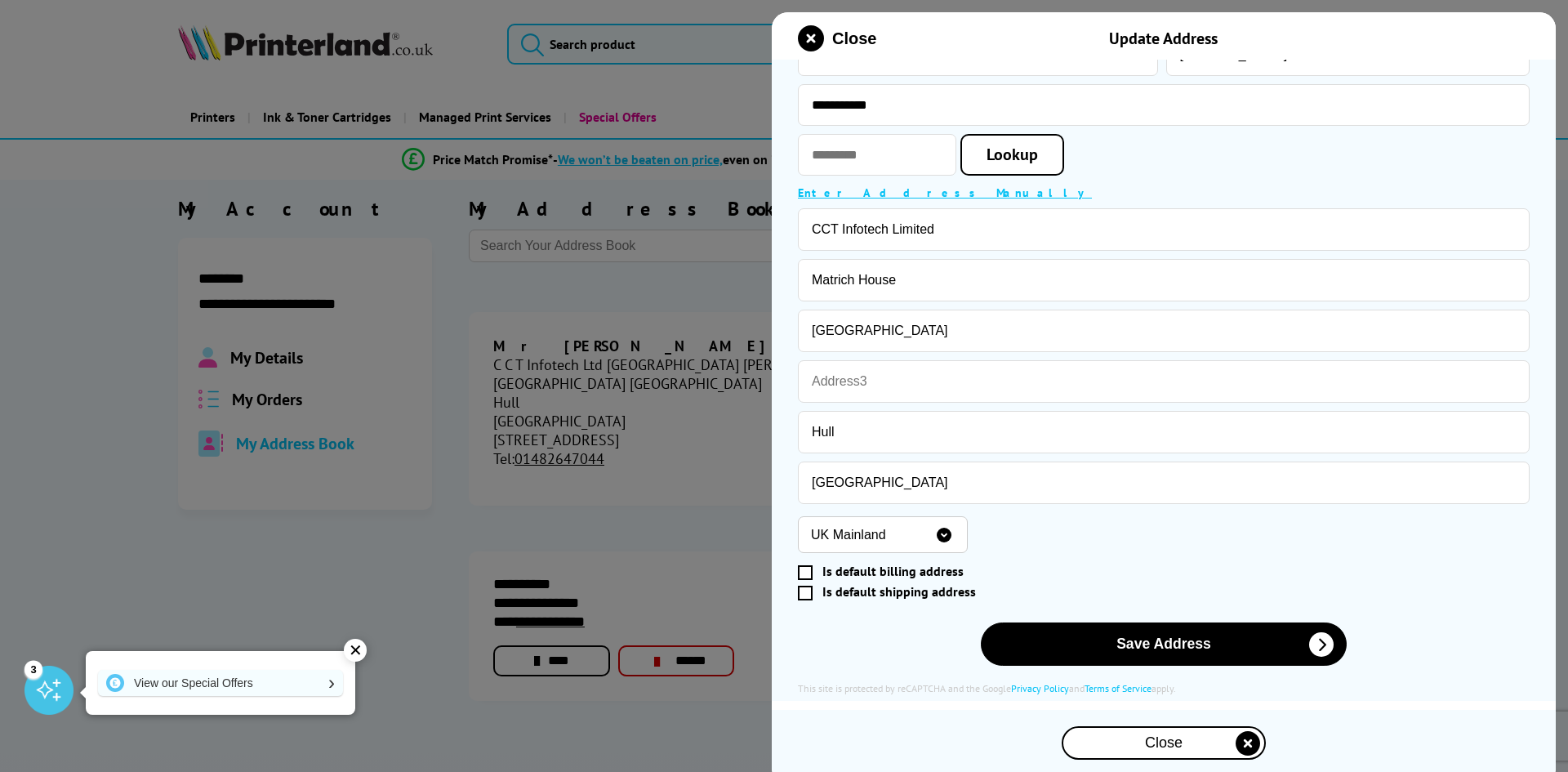
scroll to position [107, 0]
click at [807, 571] on span at bounding box center [806, 571] width 15 height 15
click at [807, 571] on input "Is default billing address" at bounding box center [1160, 571] width 718 height 0
click at [807, 599] on div "**********" at bounding box center [1164, 335] width 732 height 714
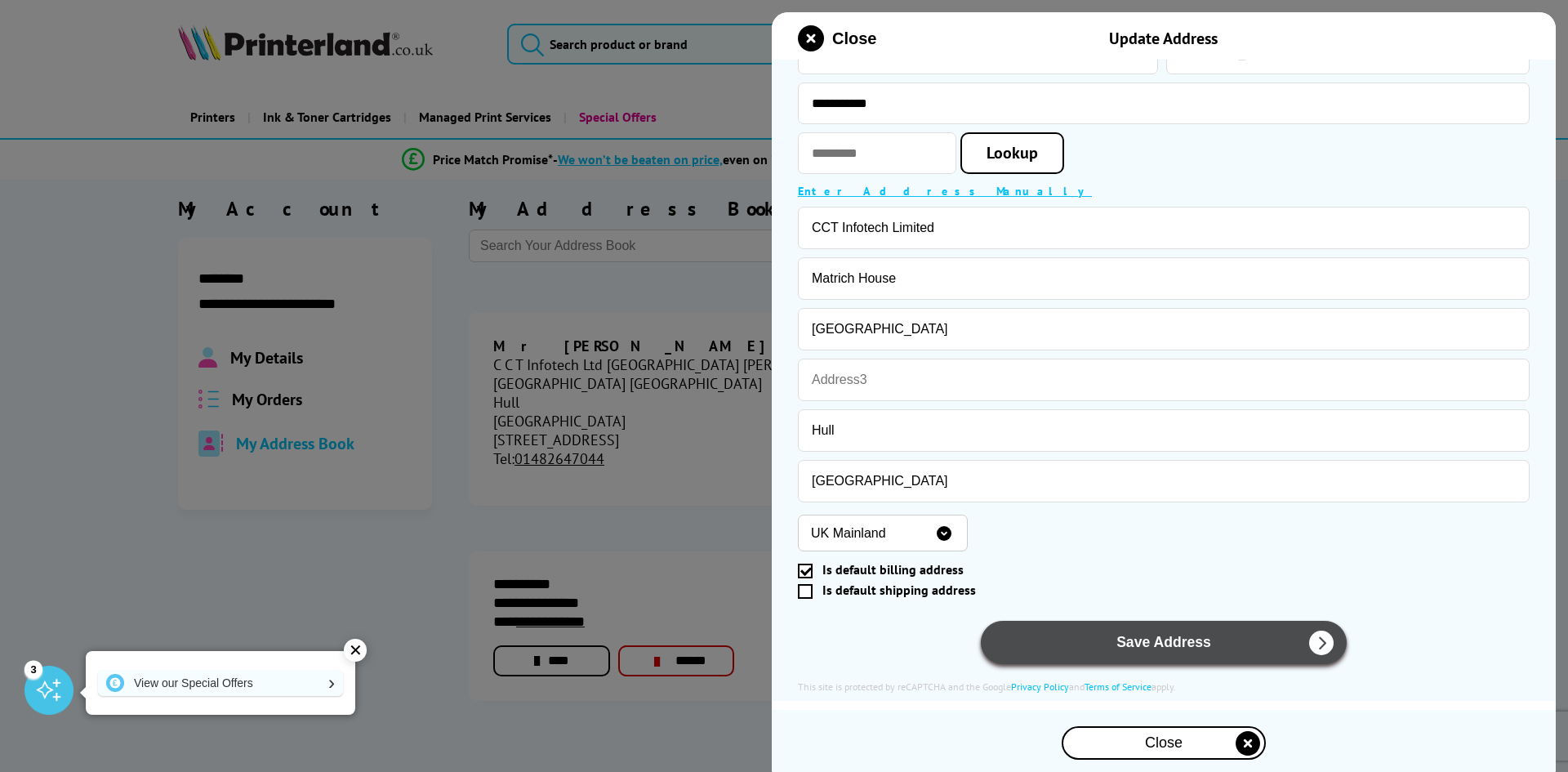
click at [1121, 643] on button "Save Address" at bounding box center [1163, 643] width 365 height 43
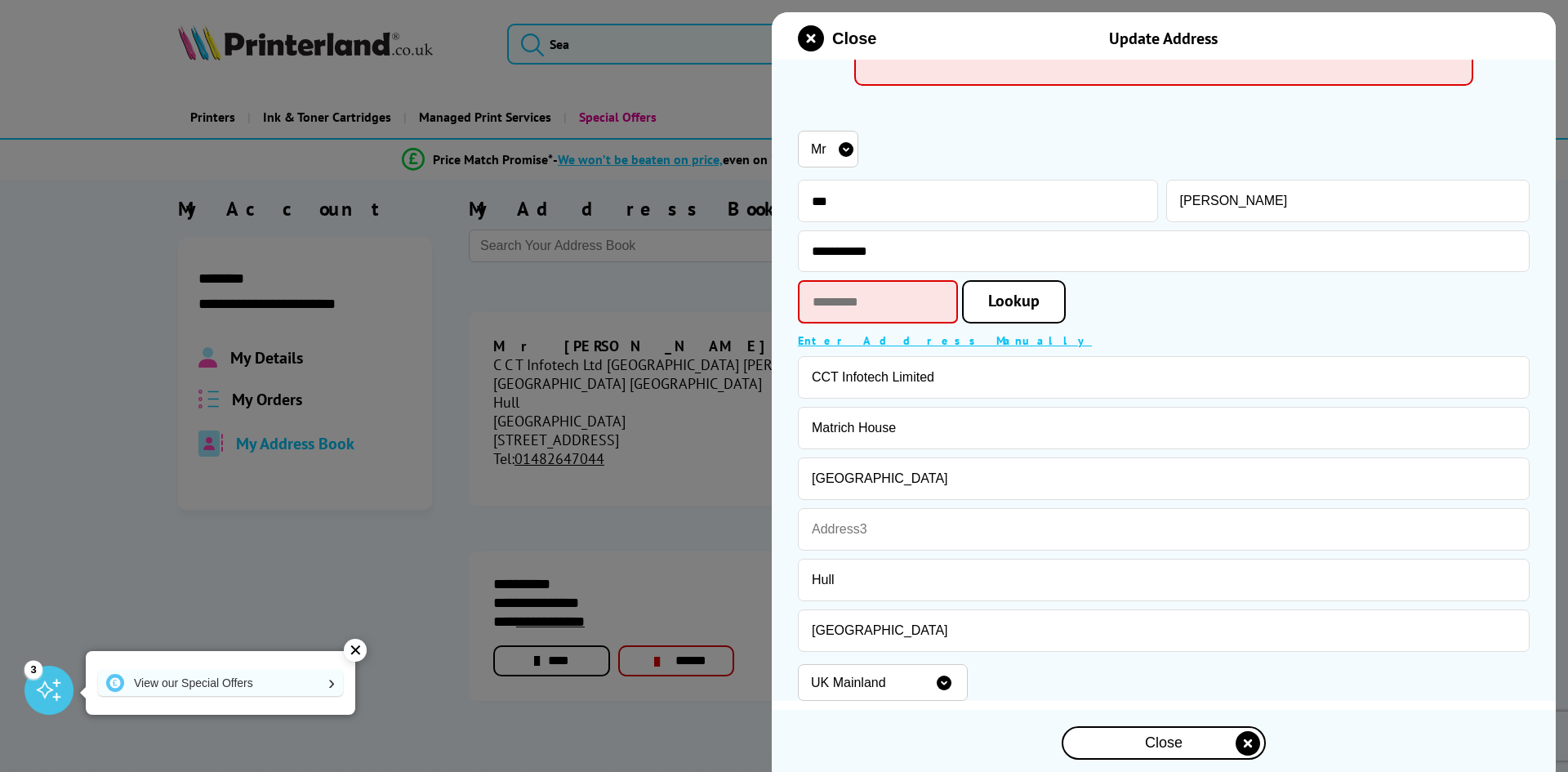
scroll to position [256, 0]
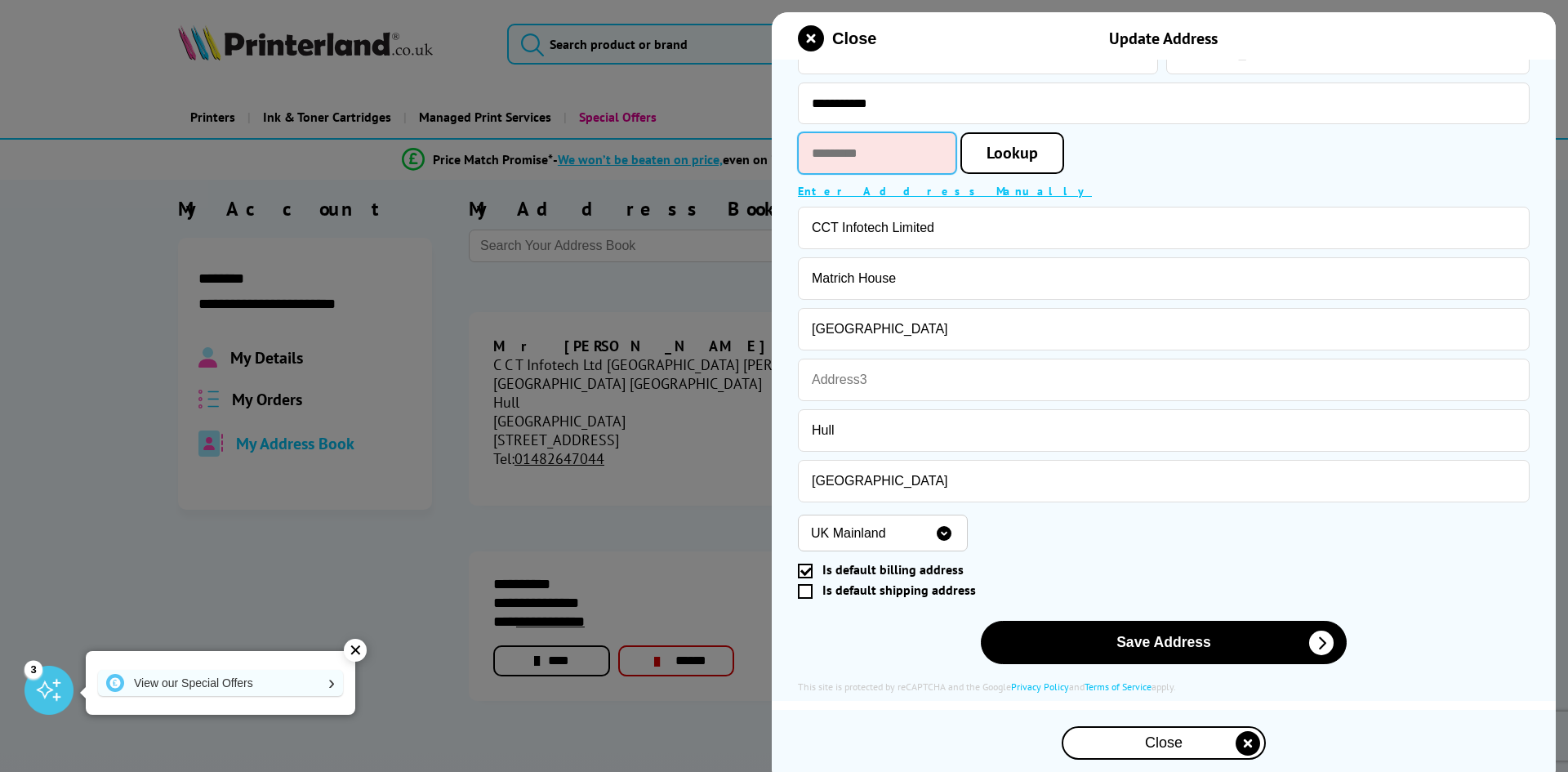
click at [901, 160] on input "text" at bounding box center [877, 153] width 158 height 41
type input "******"
click at [1053, 163] on link "Lookup" at bounding box center [1012, 153] width 104 height 41
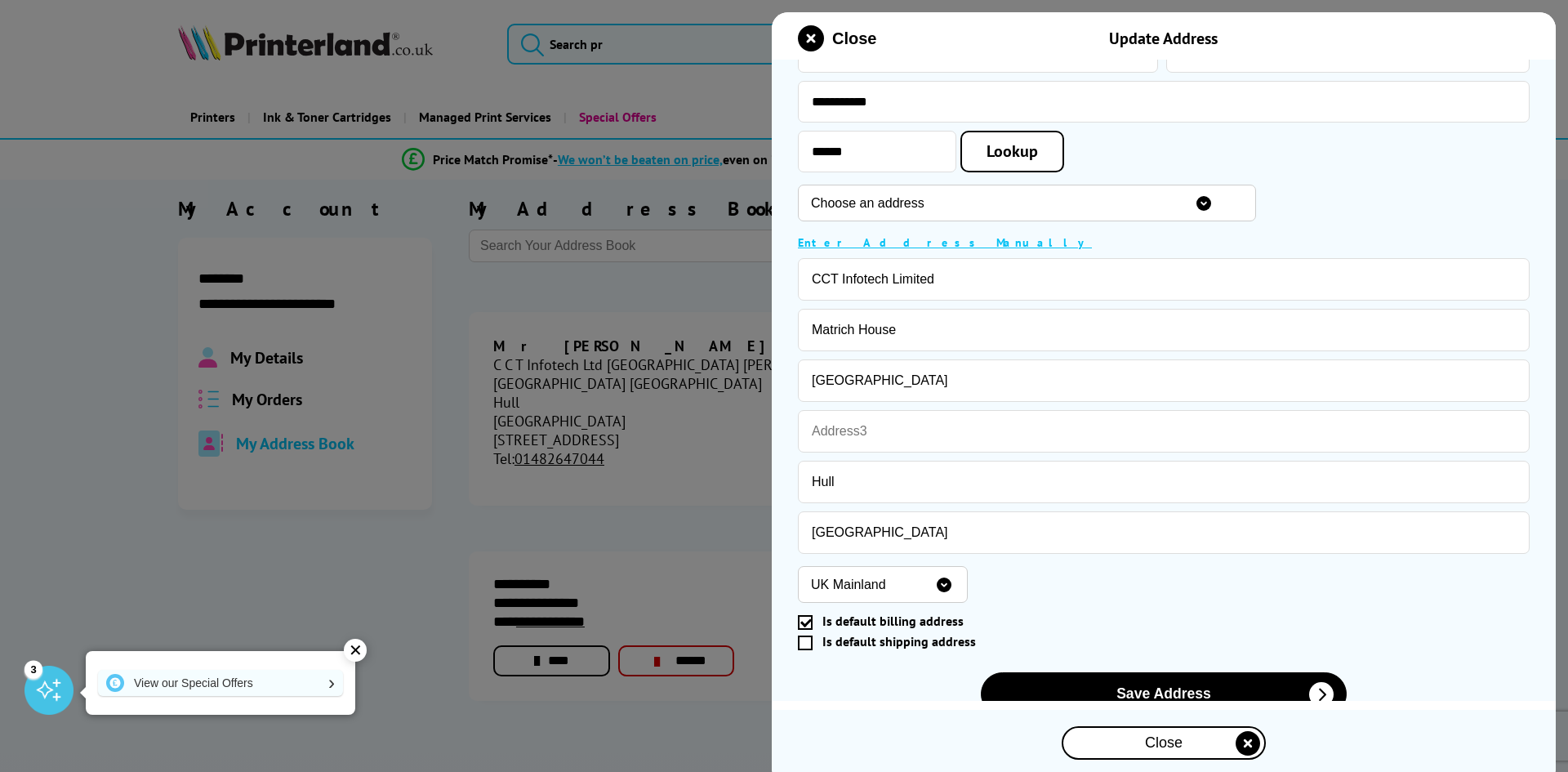
click at [1044, 205] on select "Choose an address [STREET_ADDRESS][PERSON_NAME] [GEOGRAPHIC_DATA], [PERSON_NAME…" at bounding box center [1027, 203] width 458 height 36
select select "GB|RM|A|53080643"
click at [798, 187] on select "Choose an address [STREET_ADDRESS][PERSON_NAME] [GEOGRAPHIC_DATA], [PERSON_NAME…" at bounding box center [1027, 203] width 458 height 36
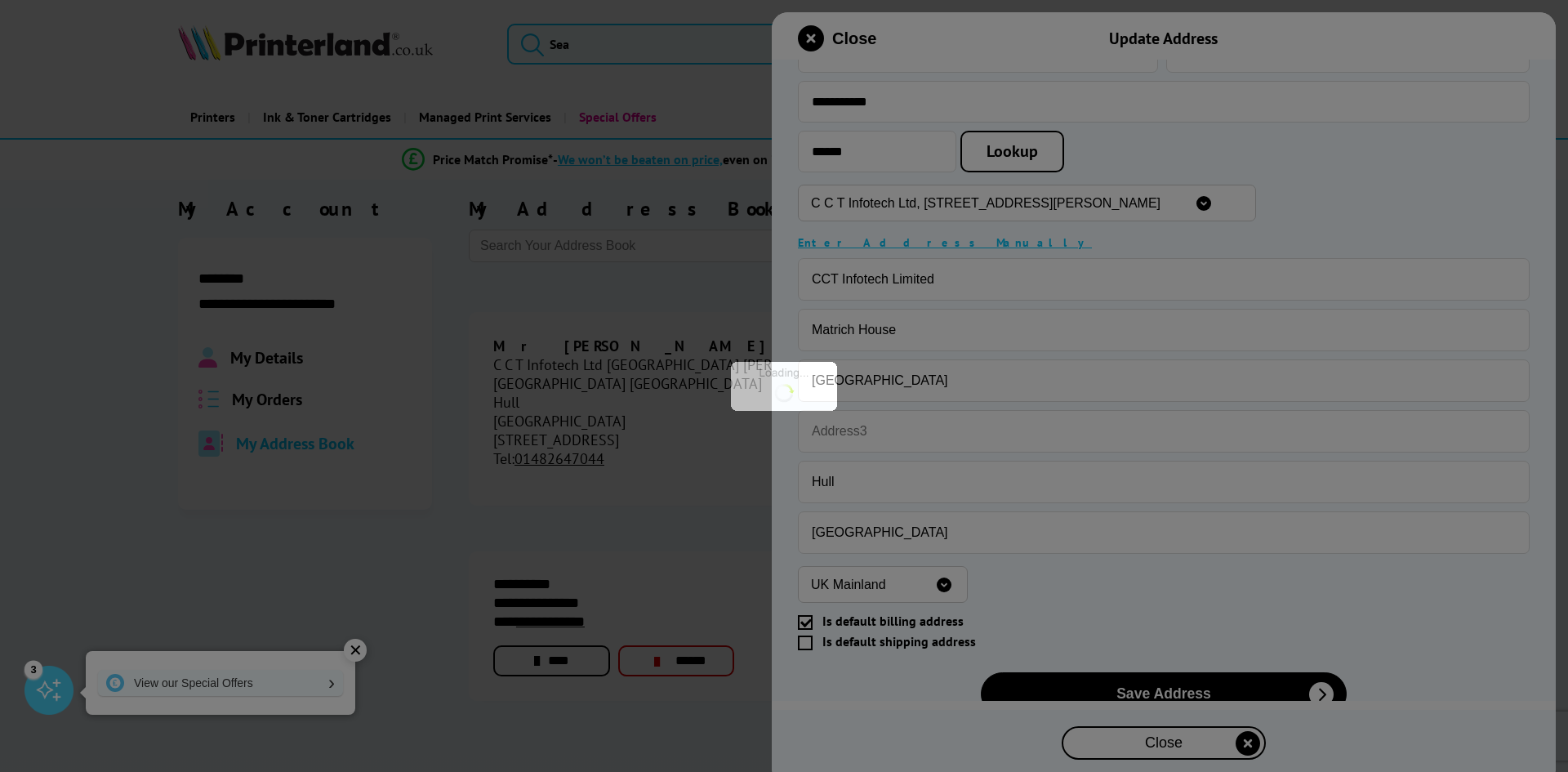
type input "*******"
type input "C C T Infotech Ltd"
type input "[PERSON_NAME] [GEOGRAPHIC_DATA]"
type input "[GEOGRAPHIC_DATA]"
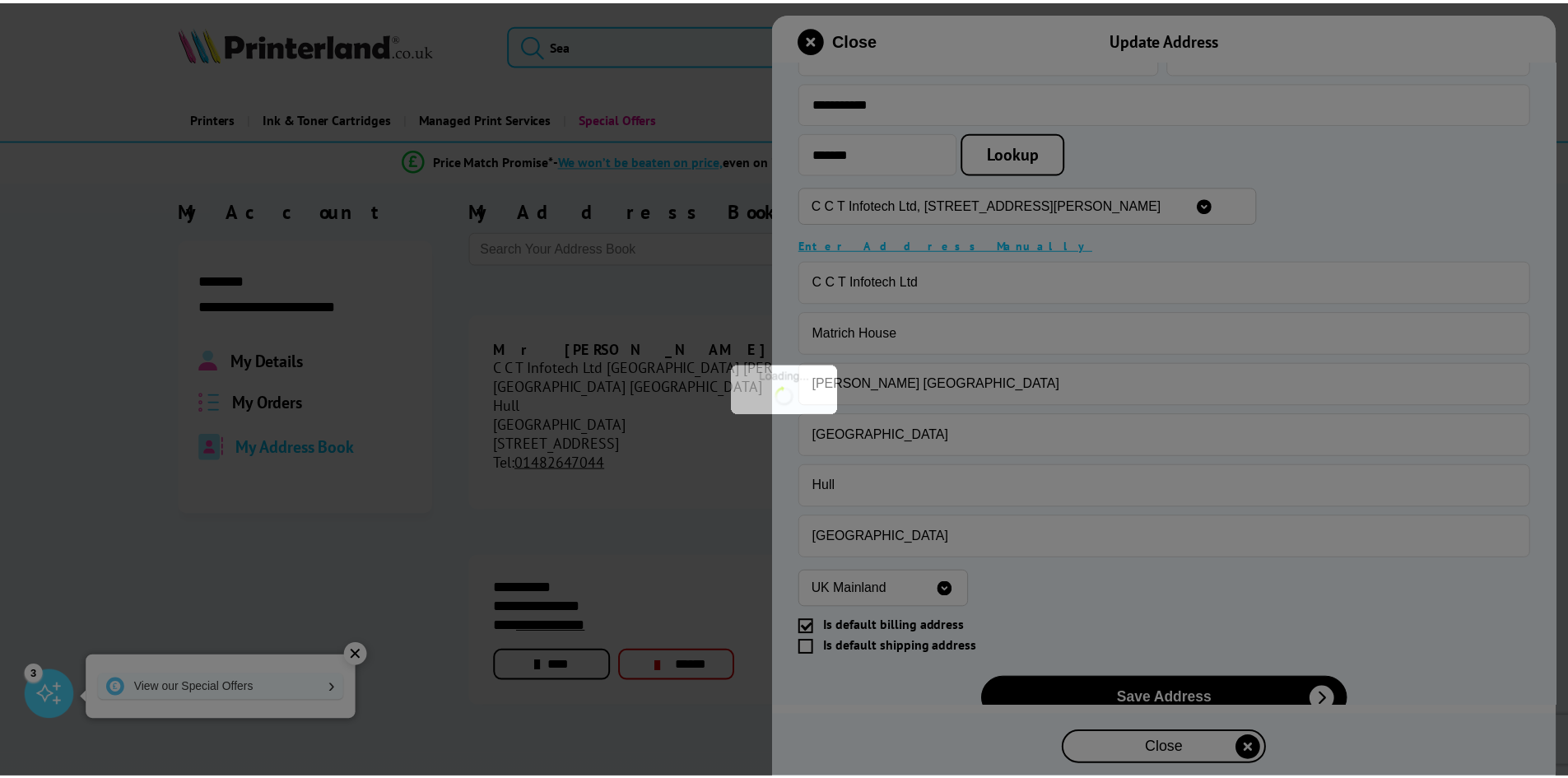
scroll to position [242, 0]
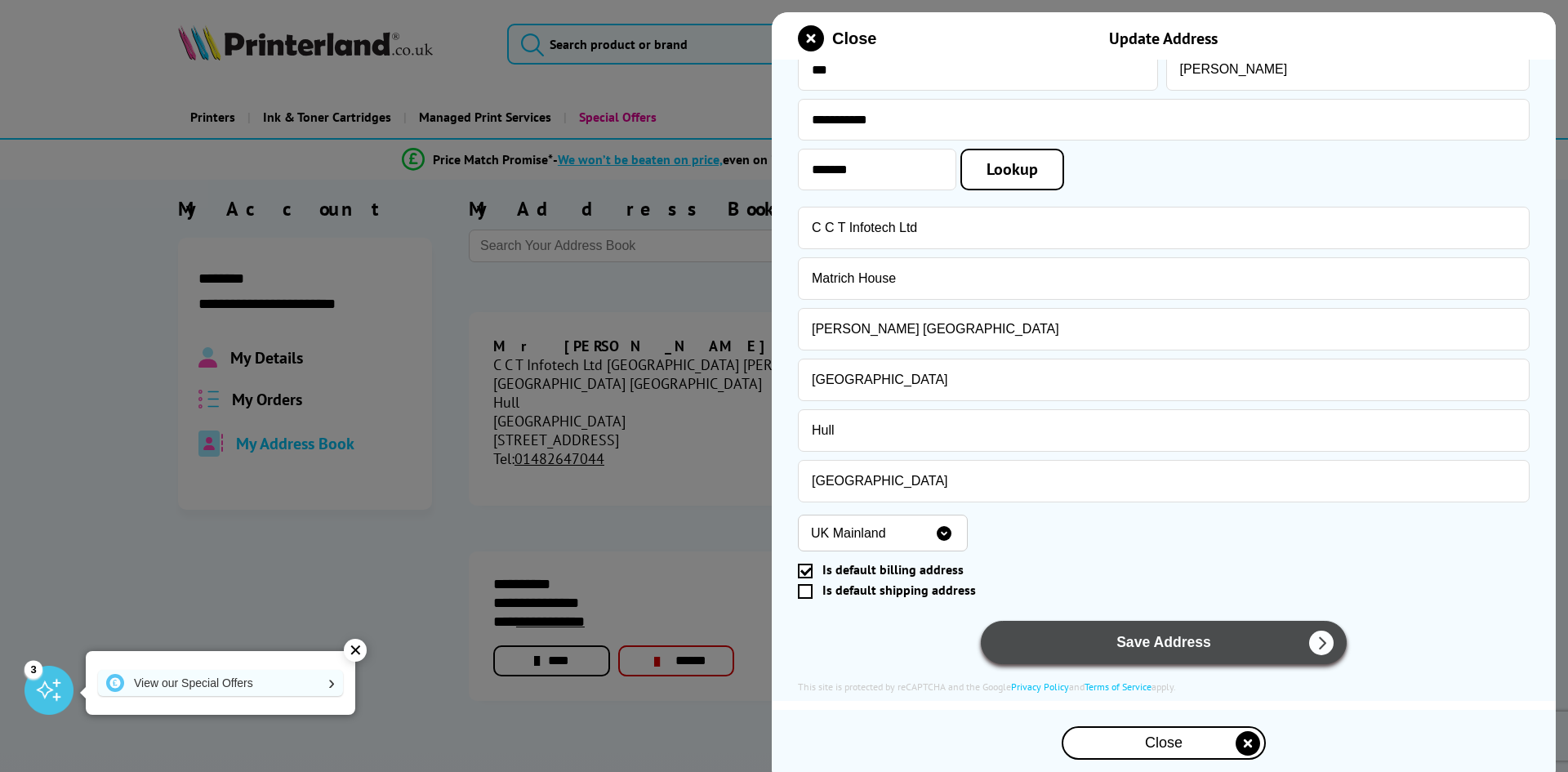
click at [1114, 639] on button "Save Address" at bounding box center [1163, 643] width 365 height 43
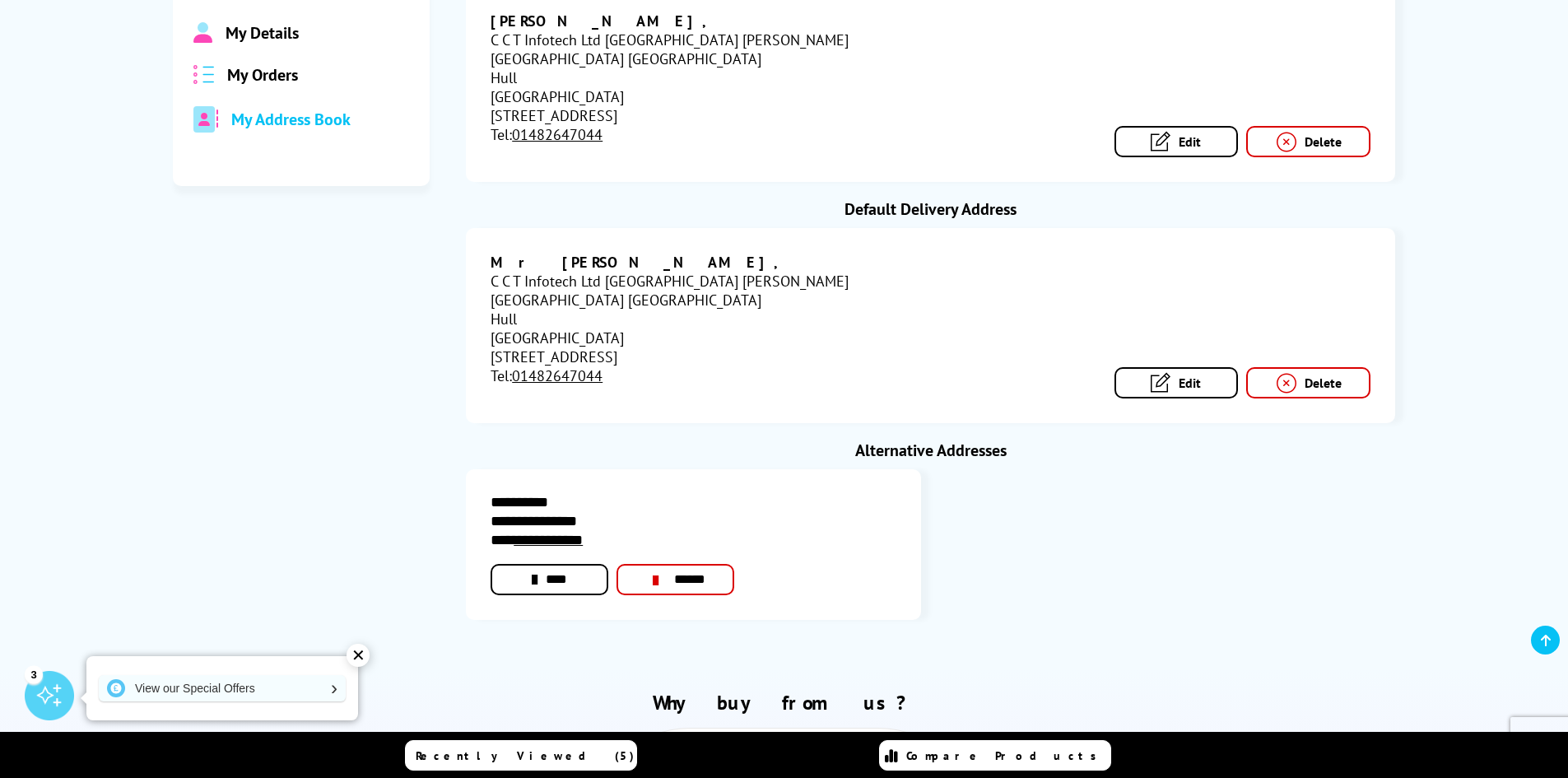
scroll to position [329, 0]
click at [700, 562] on link "******" at bounding box center [675, 577] width 118 height 31
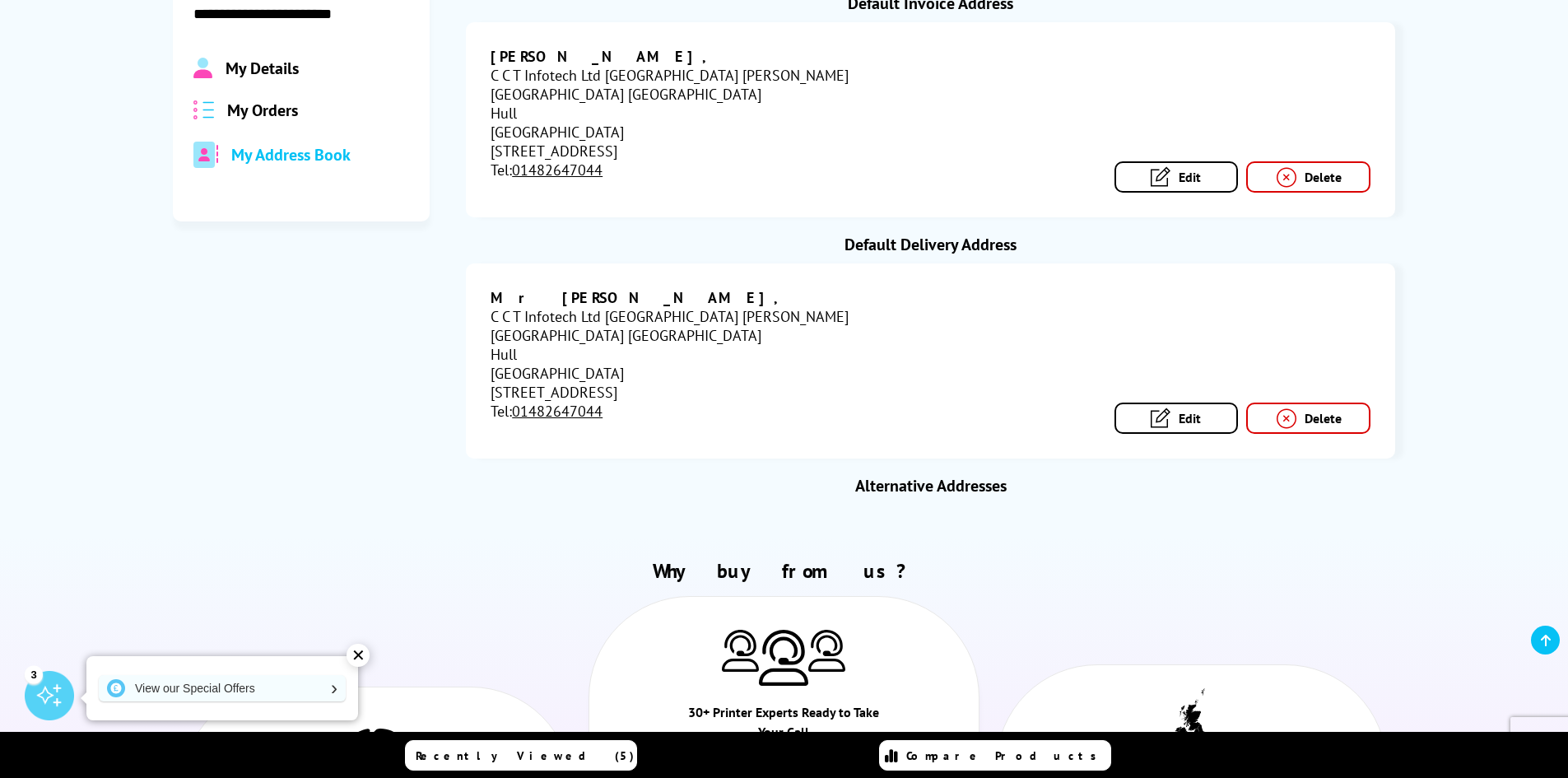
scroll to position [0, 0]
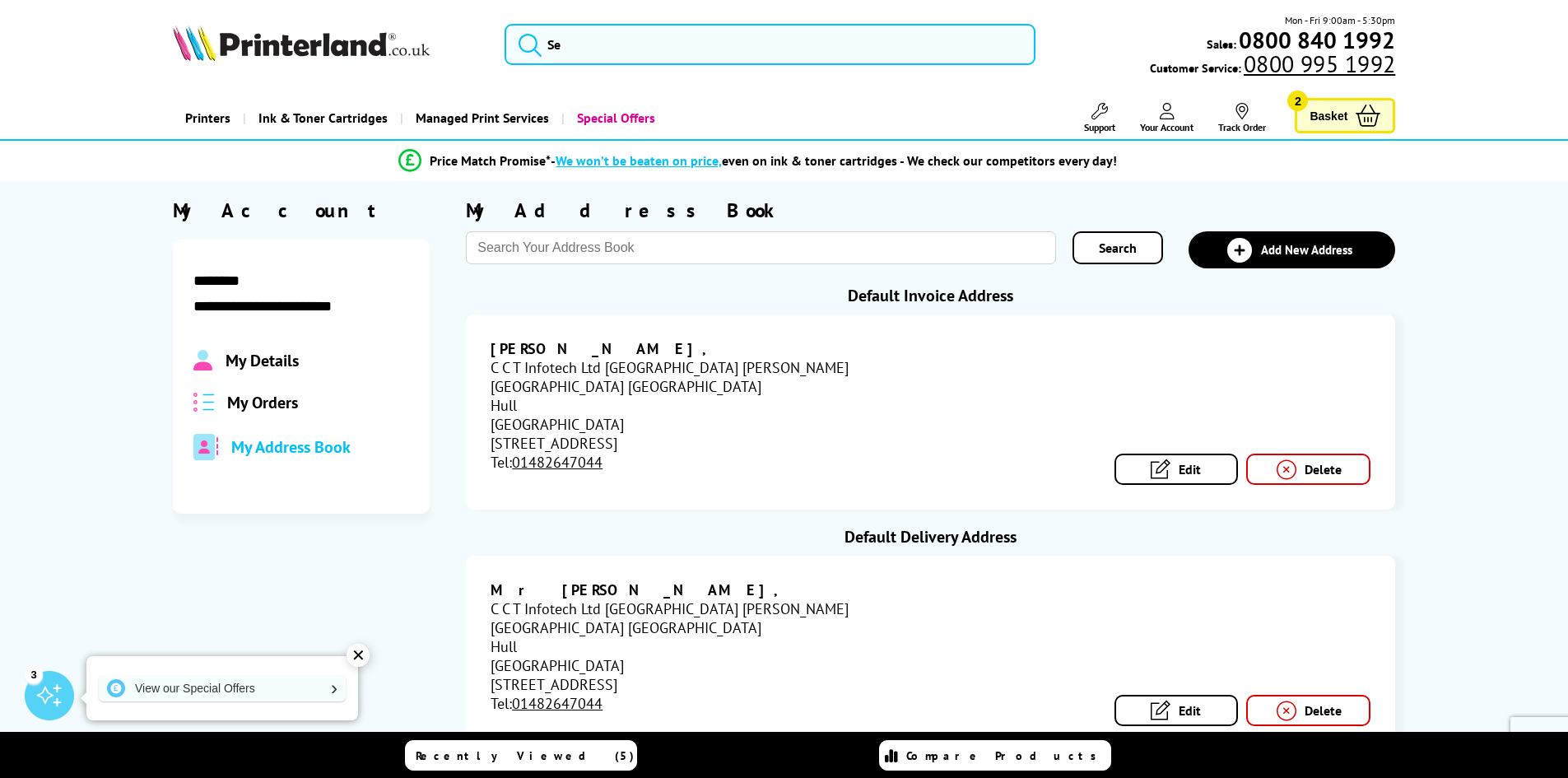
click at [1180, 55] on div "Mon - Fri 9:00am - 5:30pm Sales: 0800 840 1992 Customer Service: 0800 995 1992" at bounding box center [1215, 44] width 360 height 64
click at [1041, 192] on div "**********" at bounding box center [784, 506] width 1568 height 648
click at [1313, 108] on span "Basket" at bounding box center [1328, 115] width 38 height 23
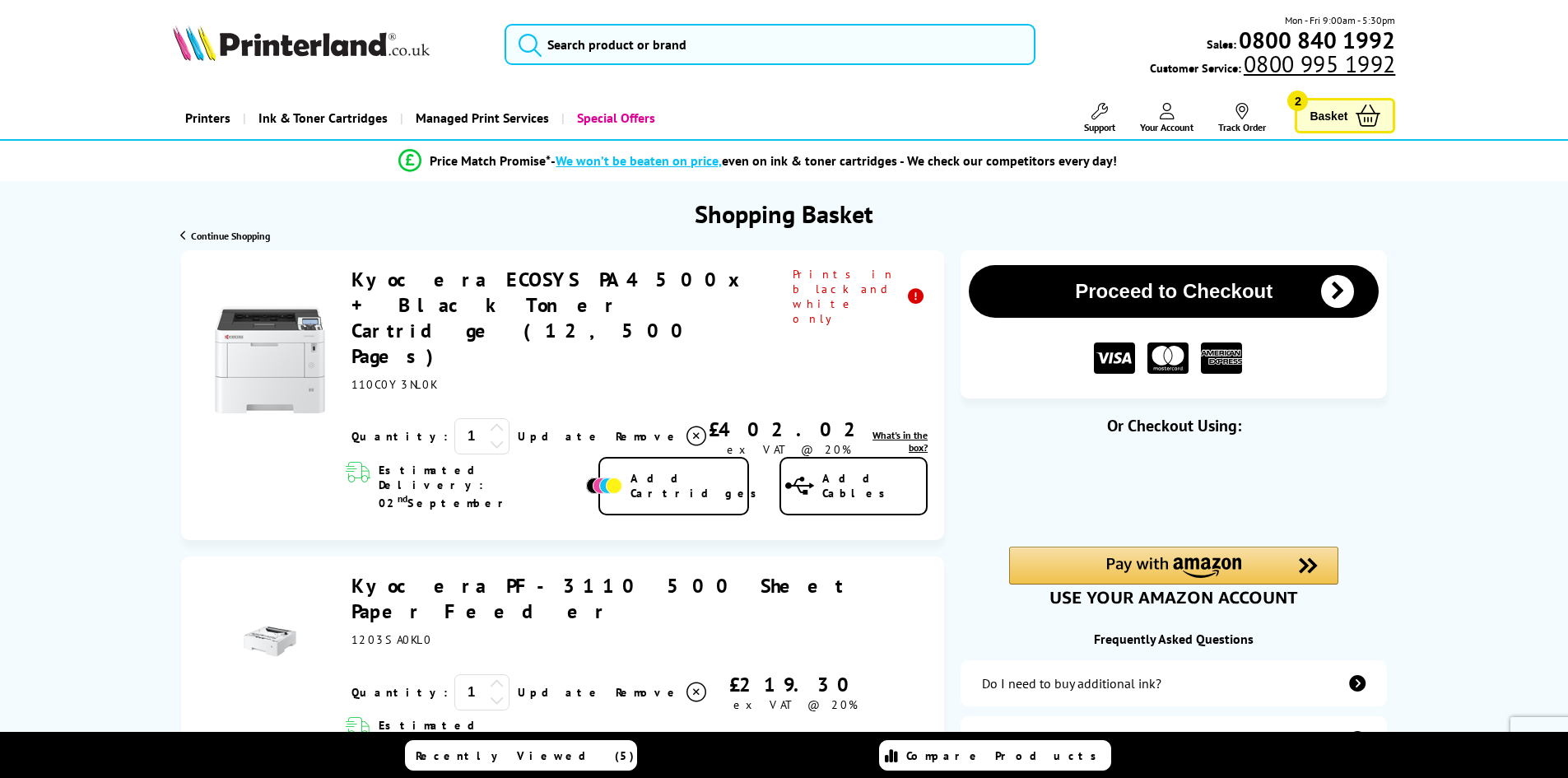
click at [687, 426] on icon at bounding box center [697, 436] width 20 height 20
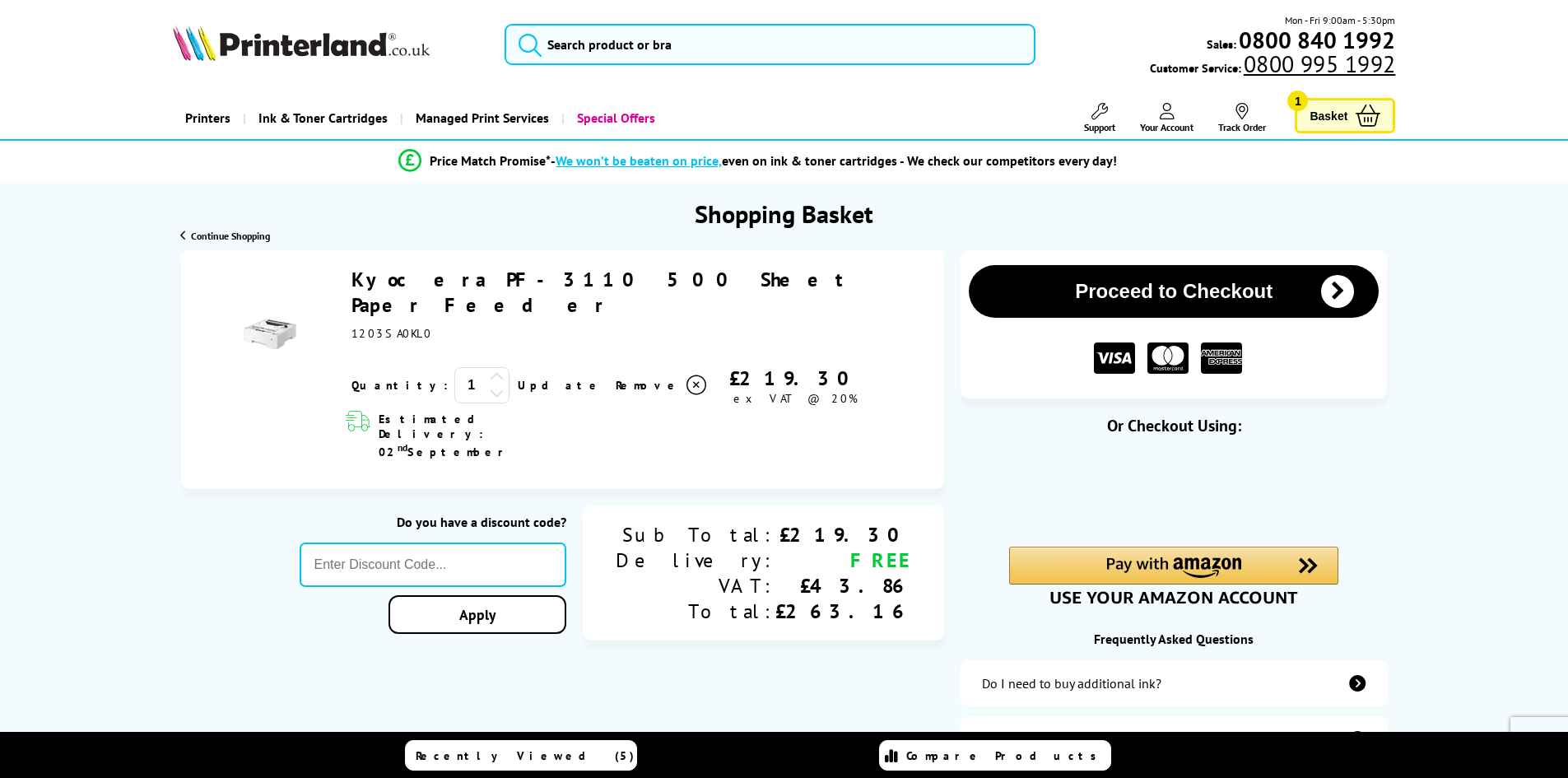
click at [687, 375] on icon at bounding box center [697, 385] width 20 height 20
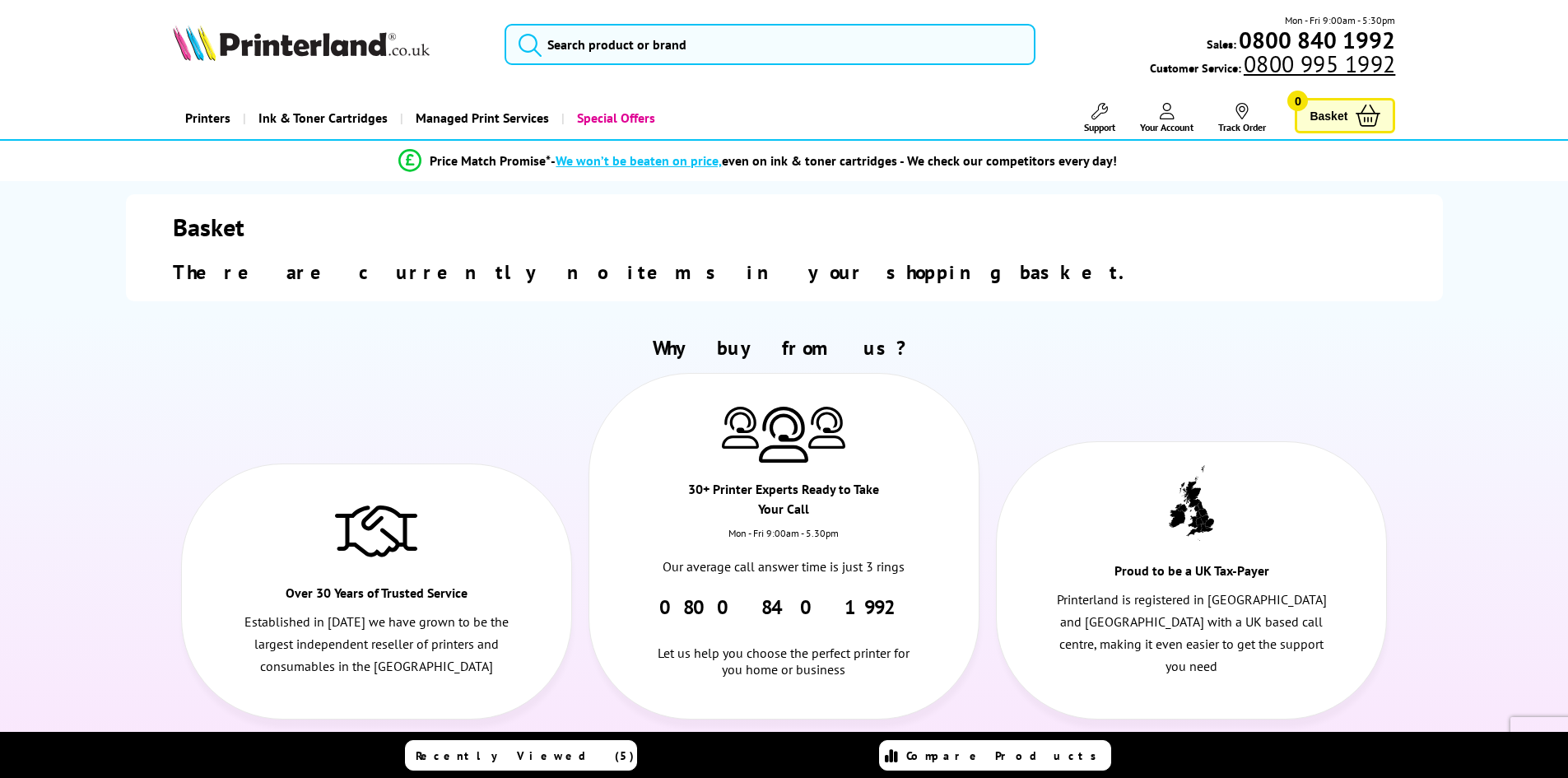
click at [1220, 270] on h2 "There are currently no items in your shopping basket." at bounding box center [784, 272] width 1223 height 26
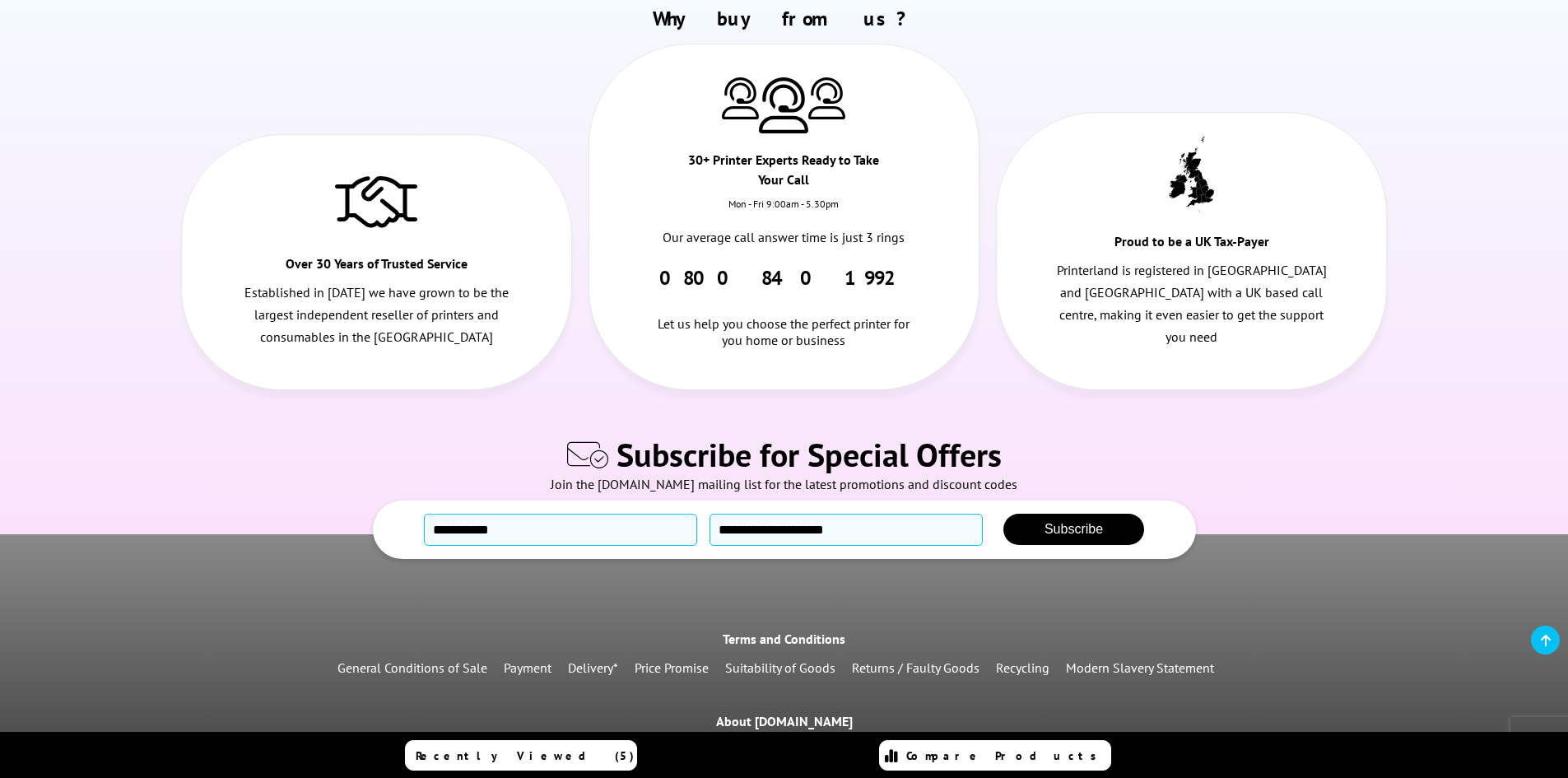
scroll to position [556, 0]
